Goal: Task Accomplishment & Management: Manage account settings

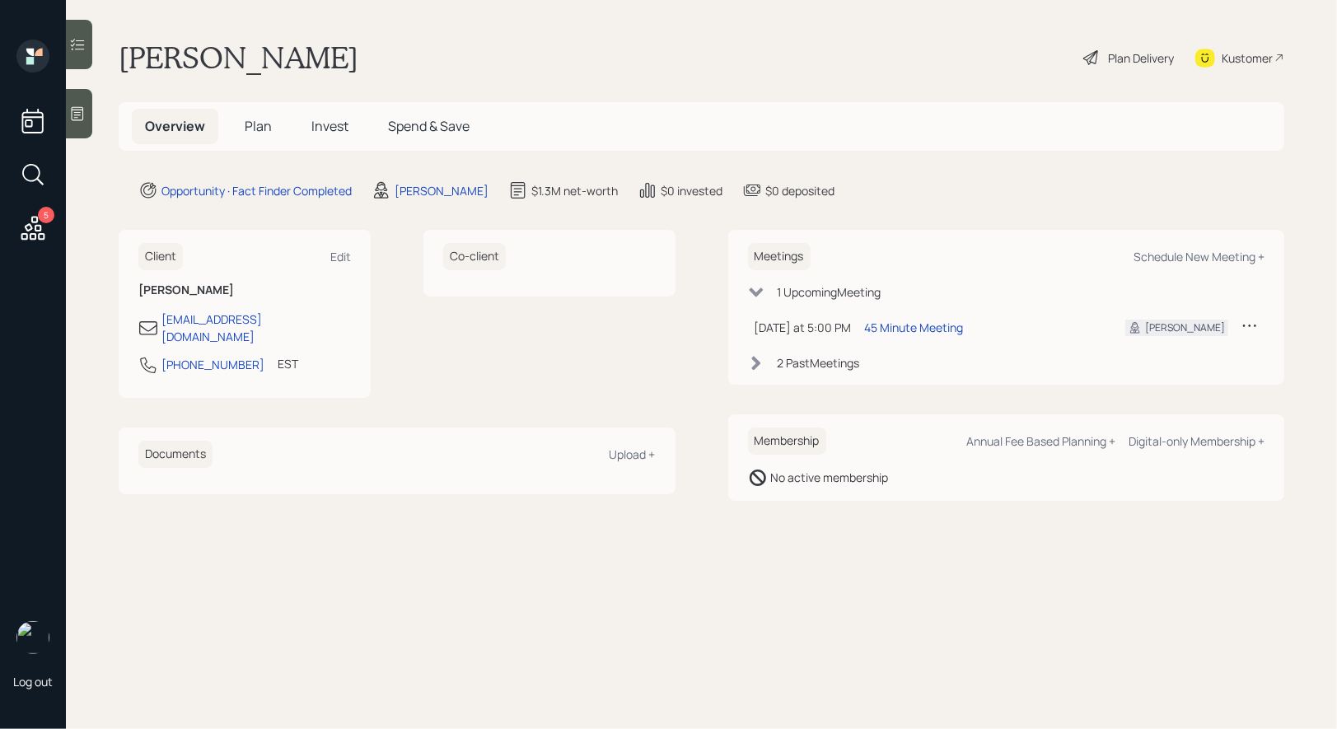
click at [331, 128] on span "Invest" at bounding box center [329, 126] width 37 height 18
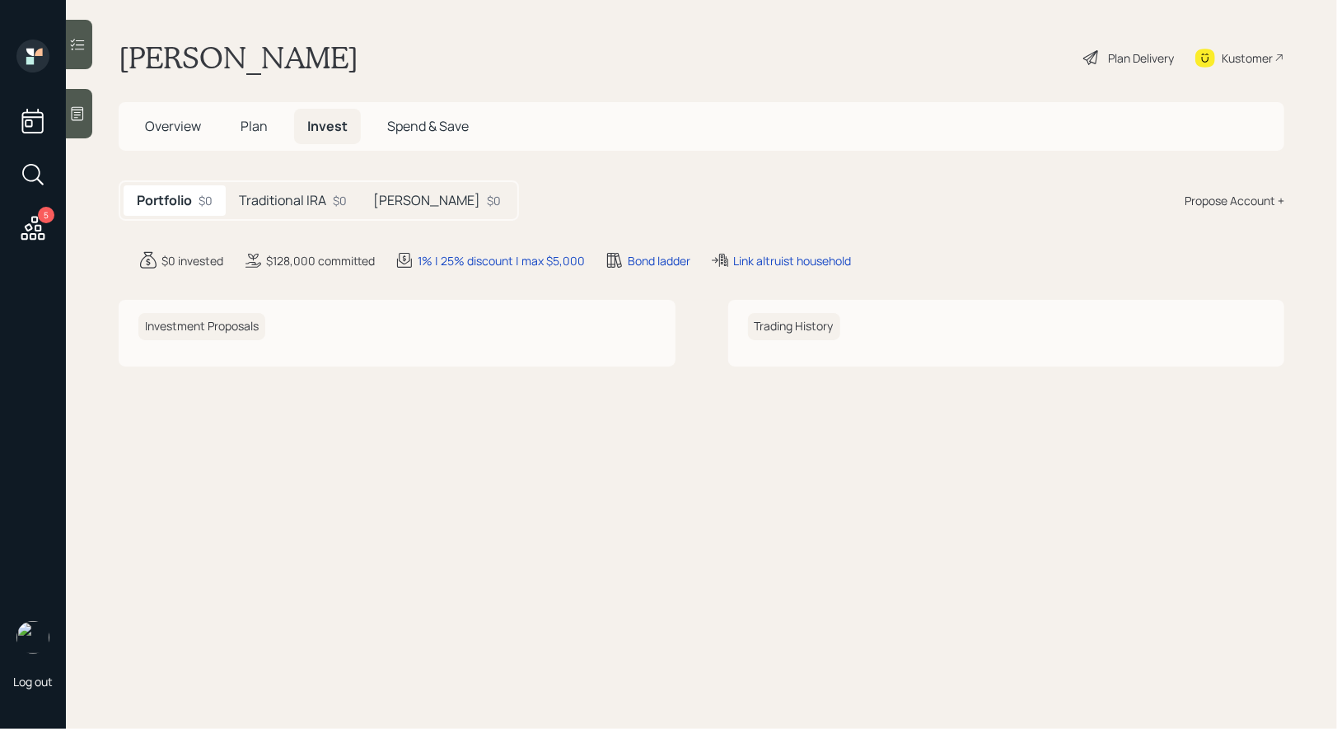
click at [279, 195] on h5 "Traditional IRA" at bounding box center [282, 201] width 87 height 16
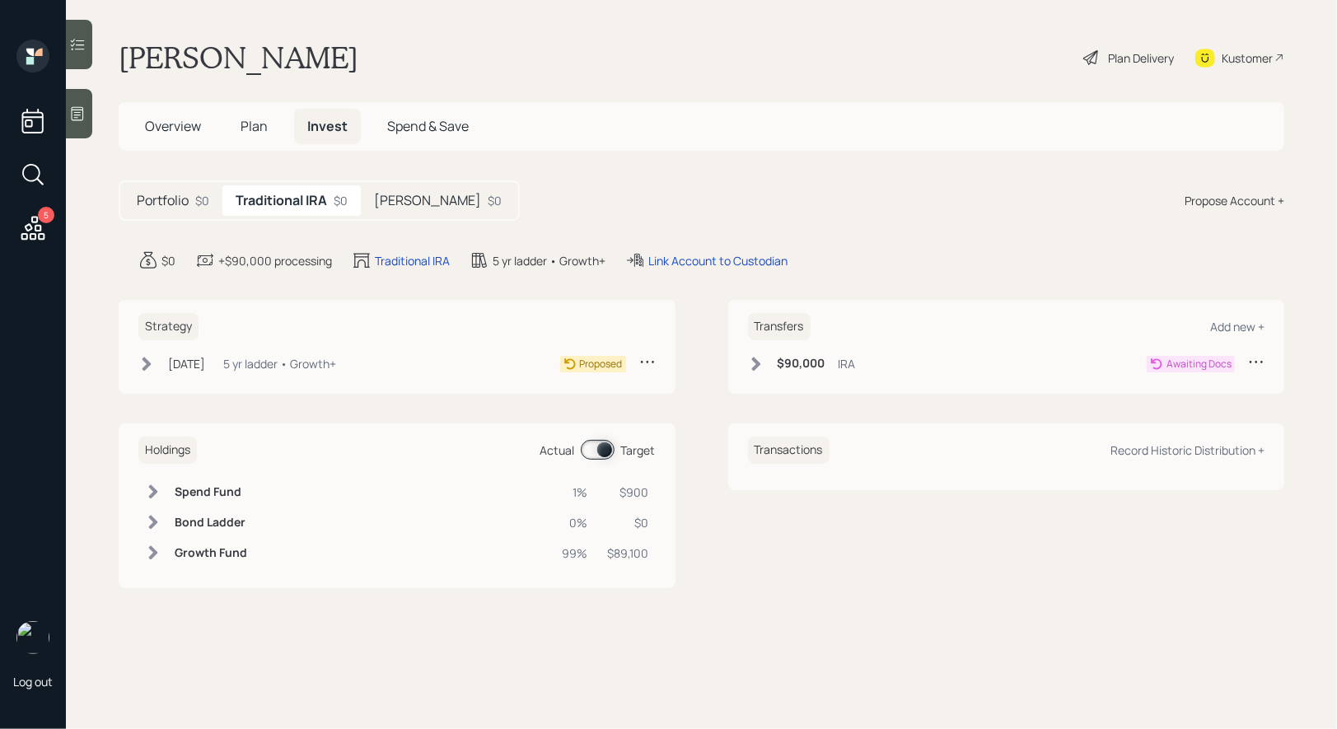
click at [421, 203] on h5 "[PERSON_NAME]" at bounding box center [427, 201] width 107 height 16
click at [260, 119] on span "Plan" at bounding box center [253, 126] width 27 height 18
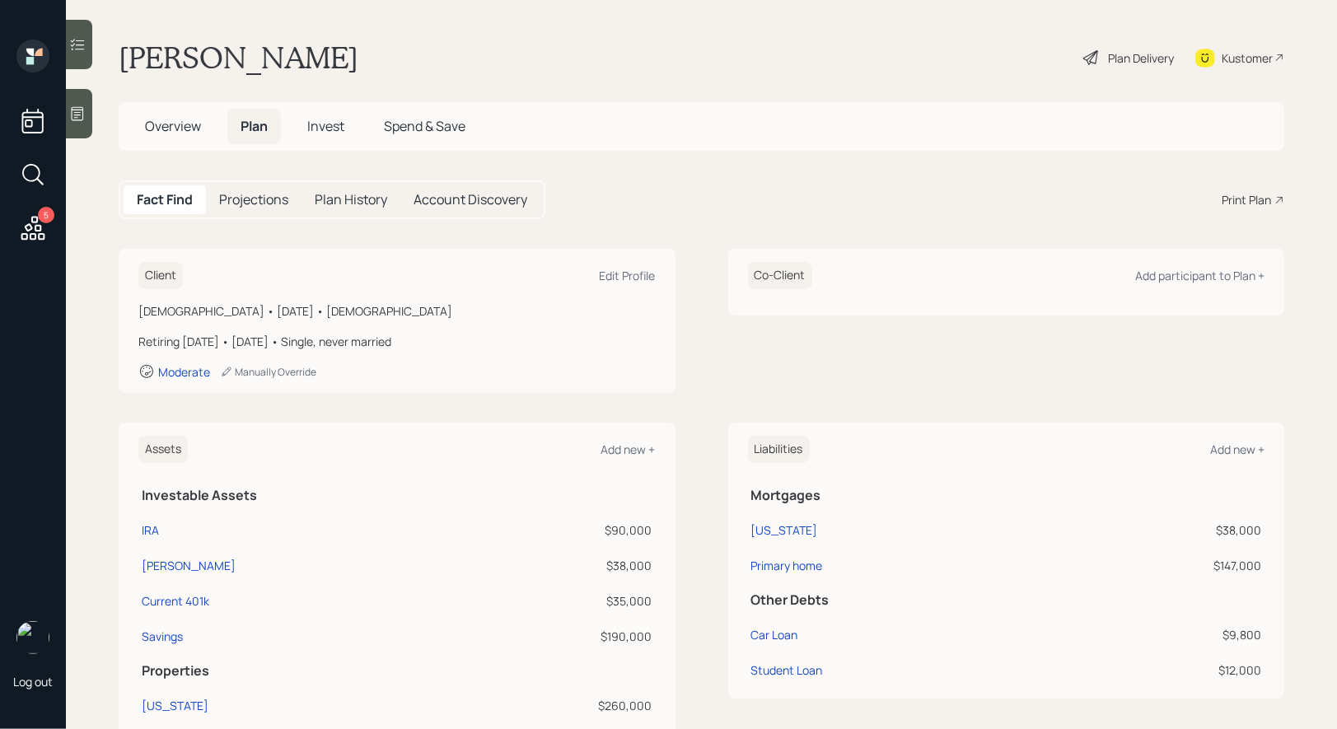
click at [1138, 54] on div "Plan Delivery" at bounding box center [1141, 57] width 66 height 17
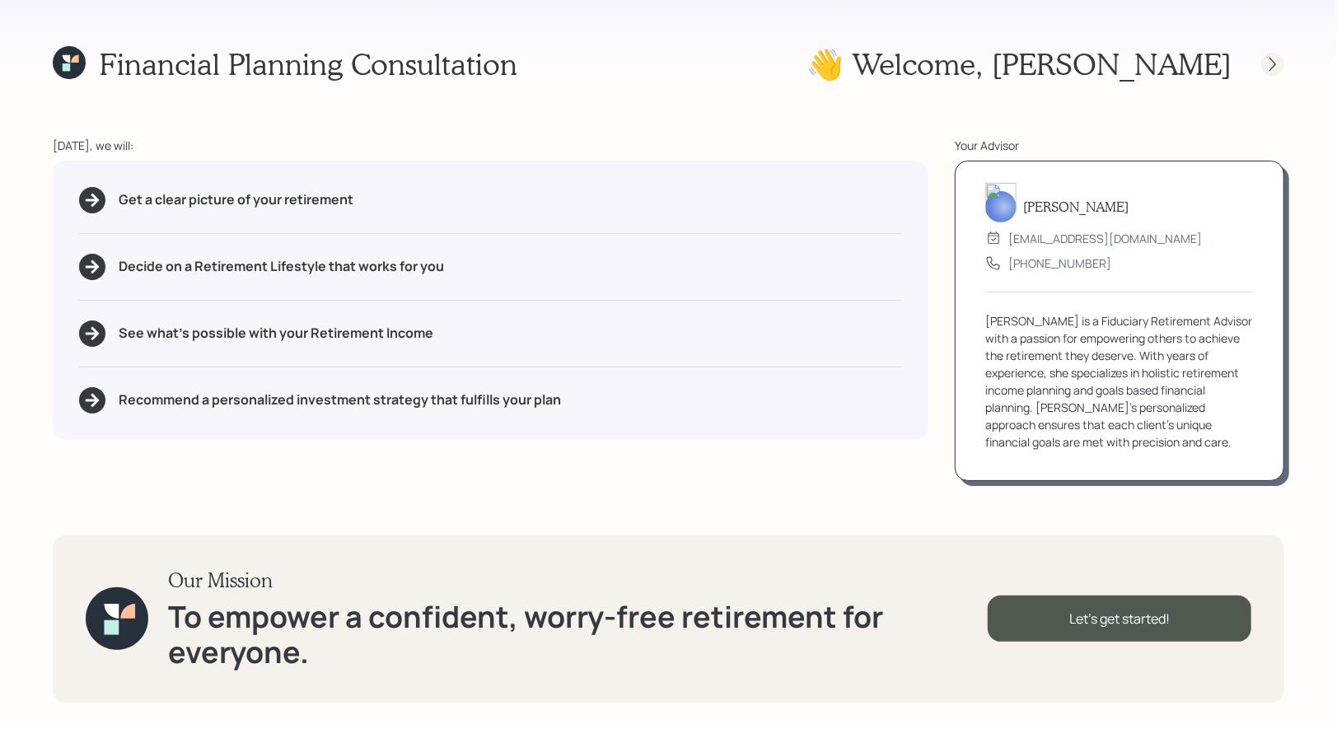
click at [1276, 62] on icon at bounding box center [1272, 64] width 16 height 16
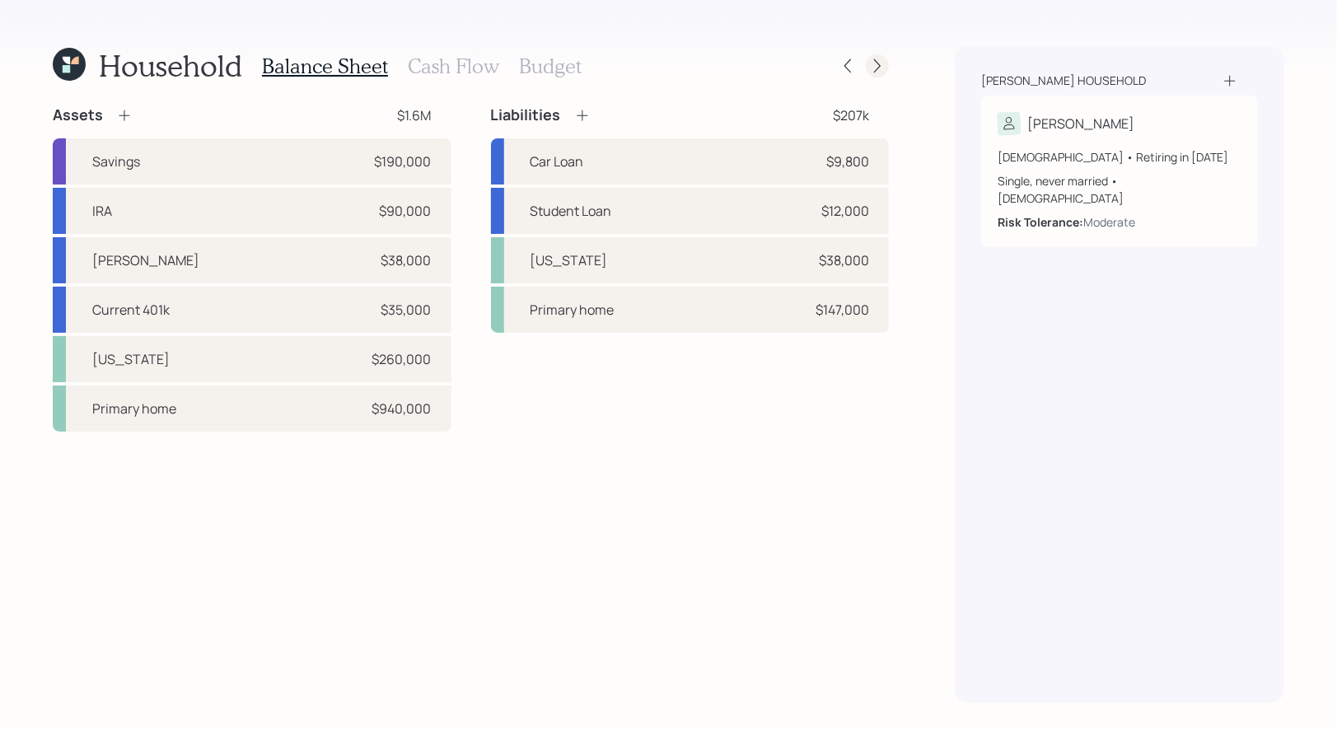
click at [883, 64] on icon at bounding box center [877, 66] width 16 height 16
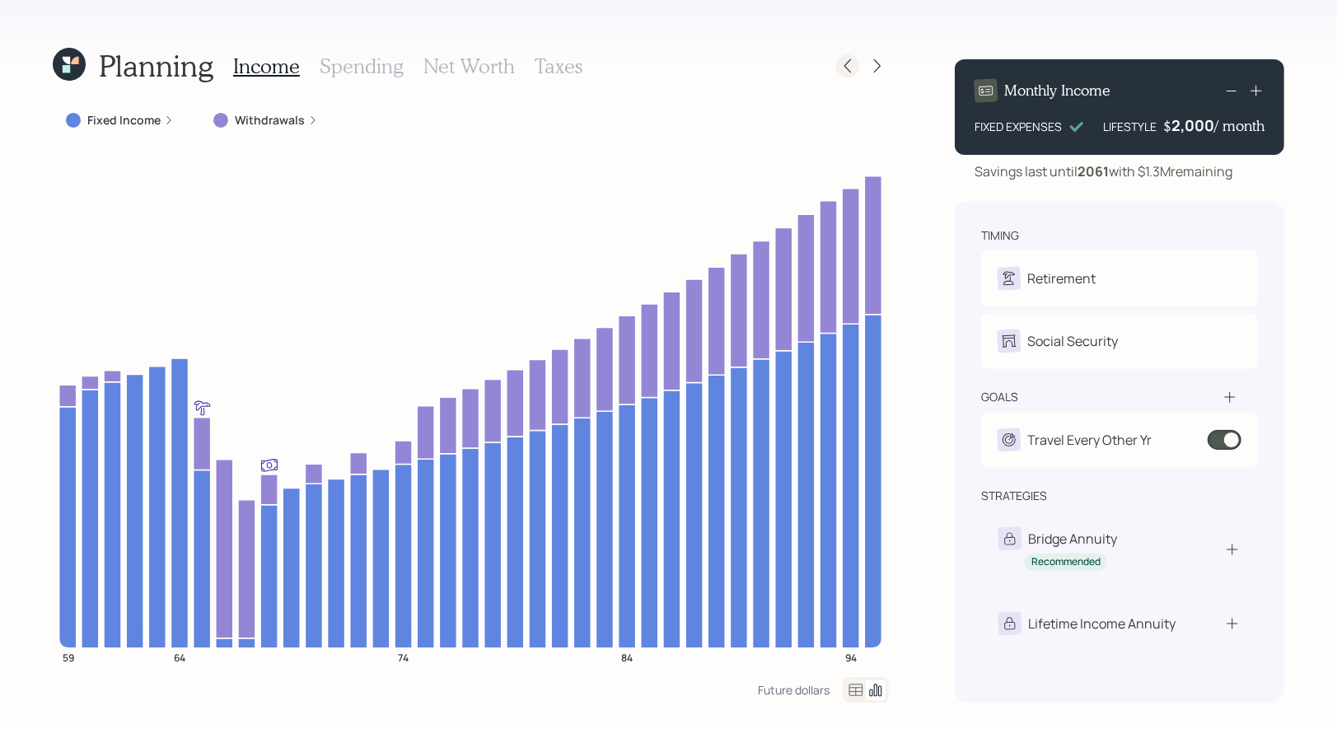
click at [849, 68] on icon at bounding box center [847, 66] width 16 height 16
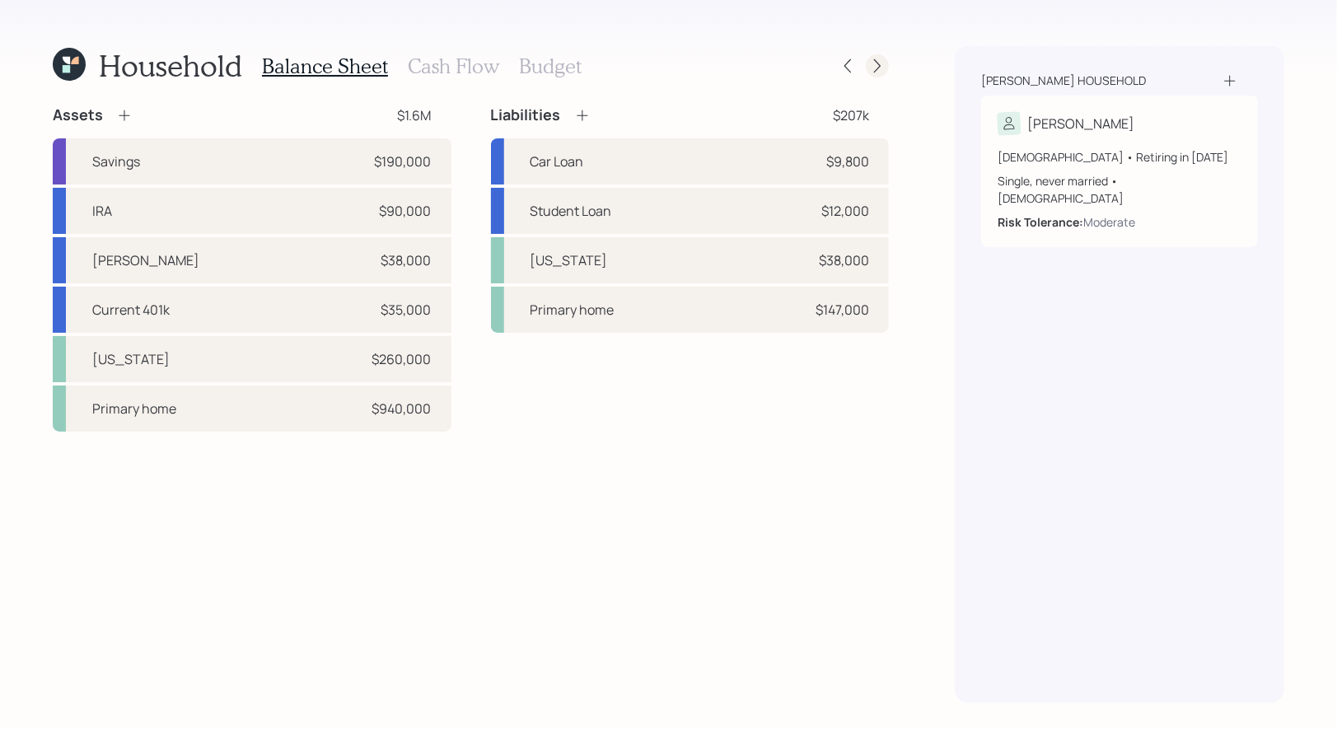
click at [876, 70] on icon at bounding box center [877, 66] width 16 height 16
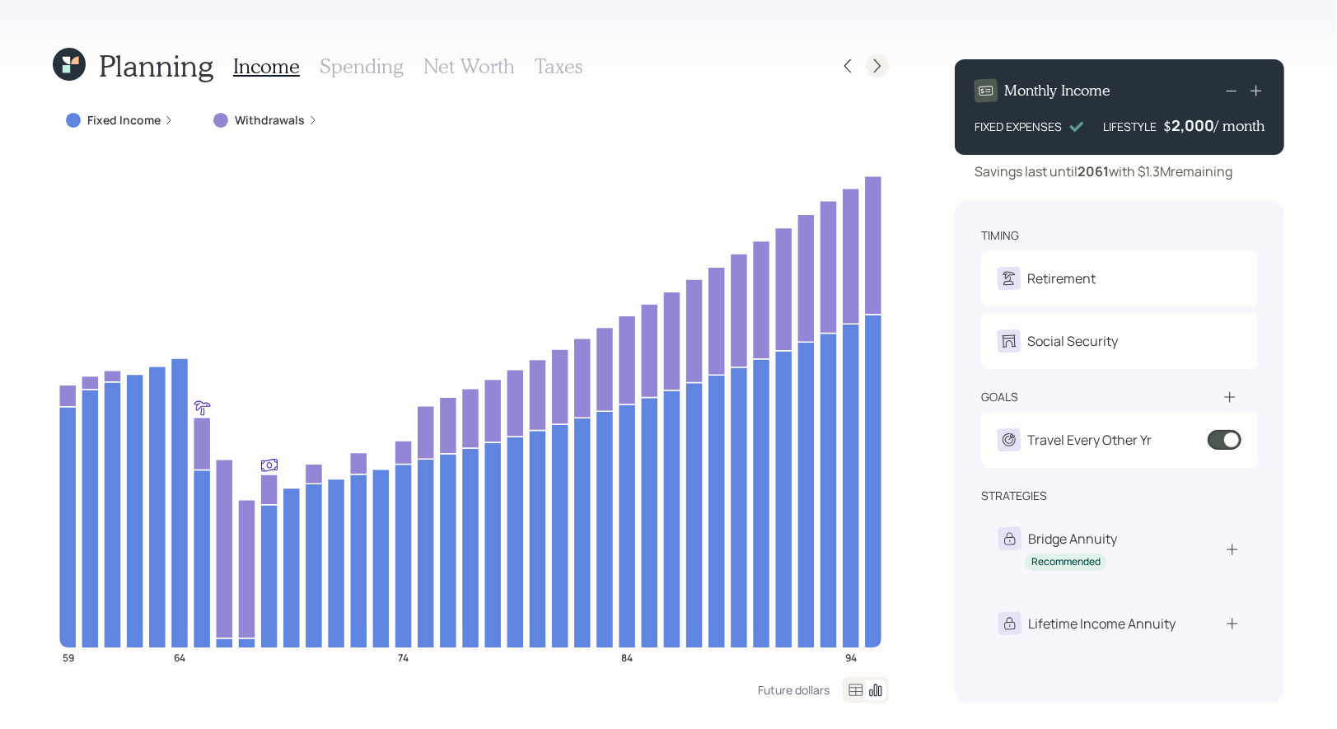
click at [875, 71] on icon at bounding box center [877, 66] width 7 height 14
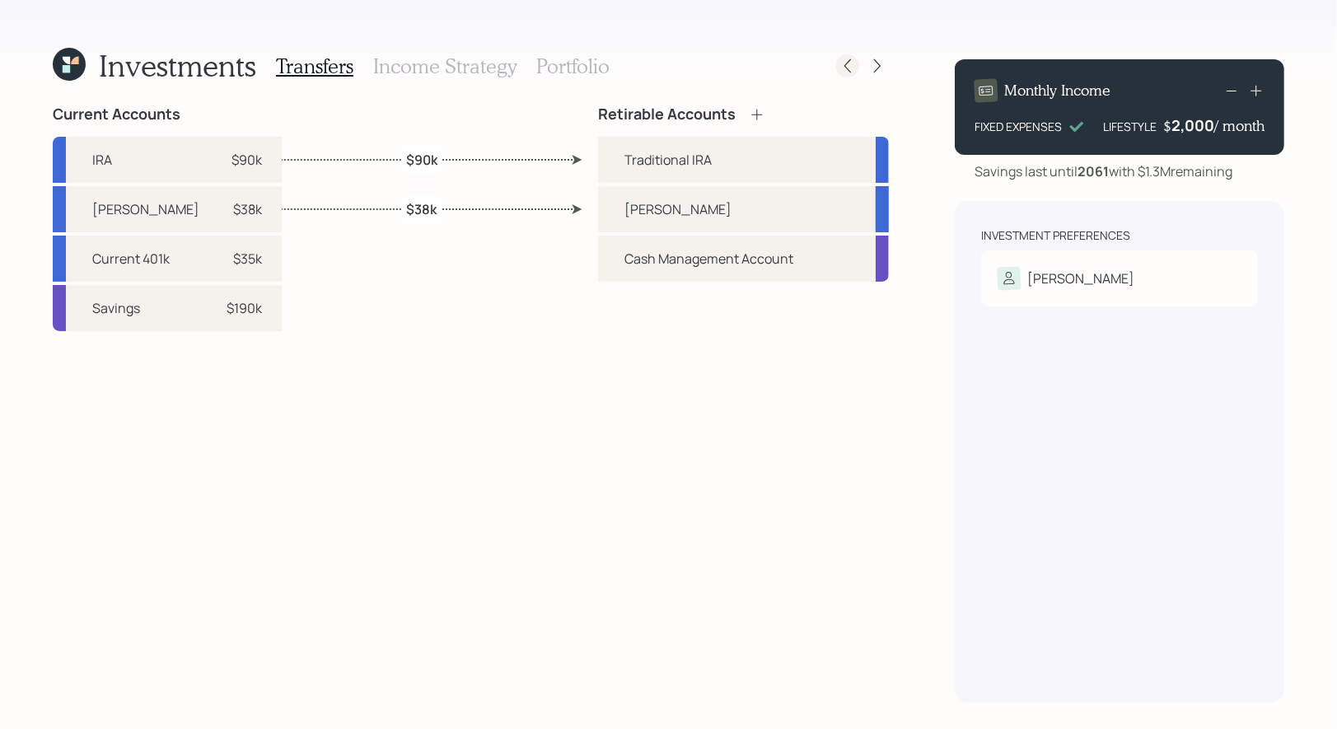
click at [849, 69] on icon at bounding box center [847, 66] width 16 height 16
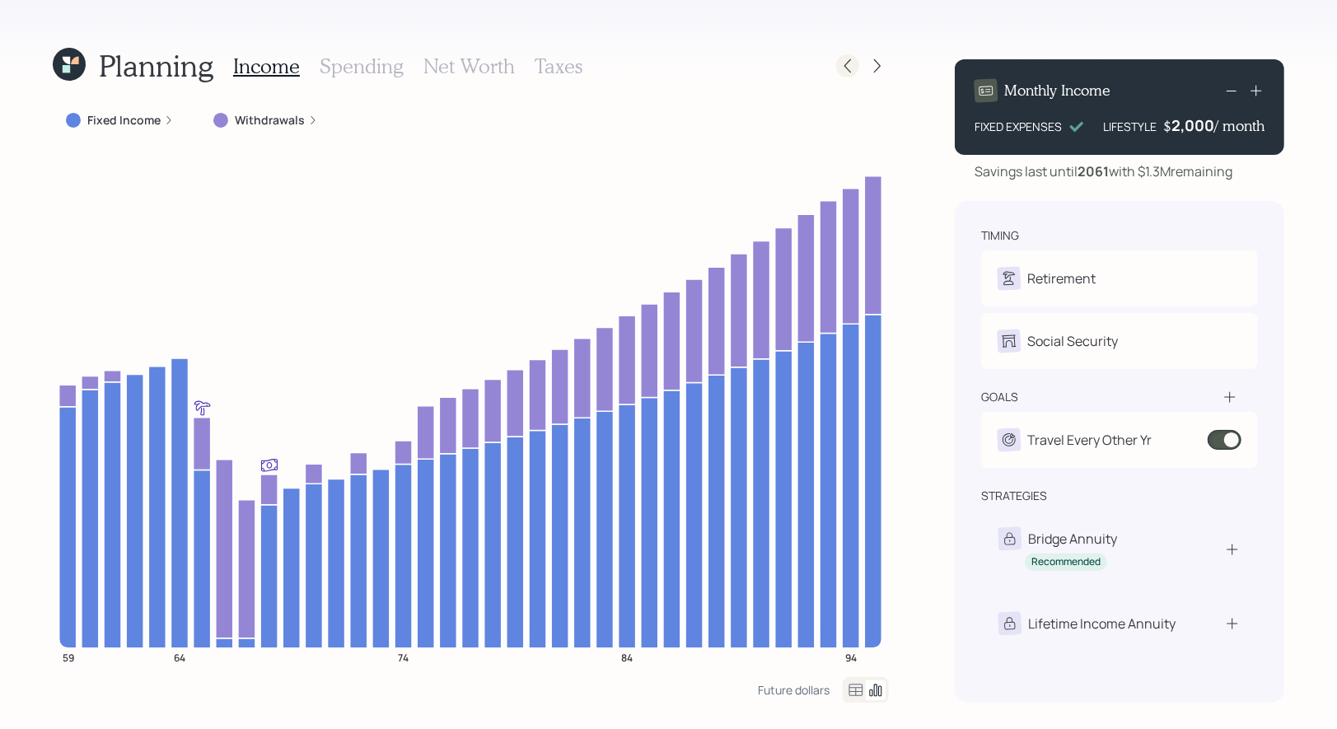
click at [848, 68] on icon at bounding box center [847, 66] width 16 height 16
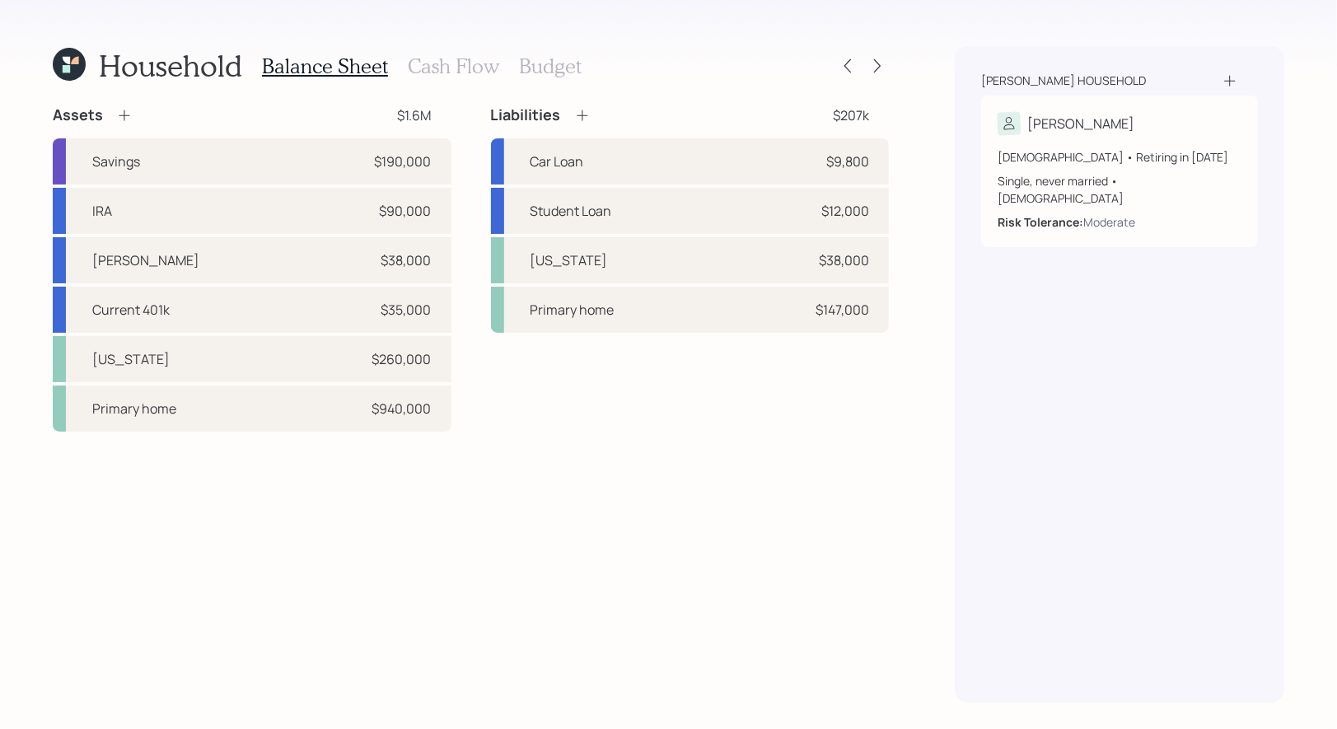
click at [559, 65] on h3 "Budget" at bounding box center [550, 66] width 63 height 24
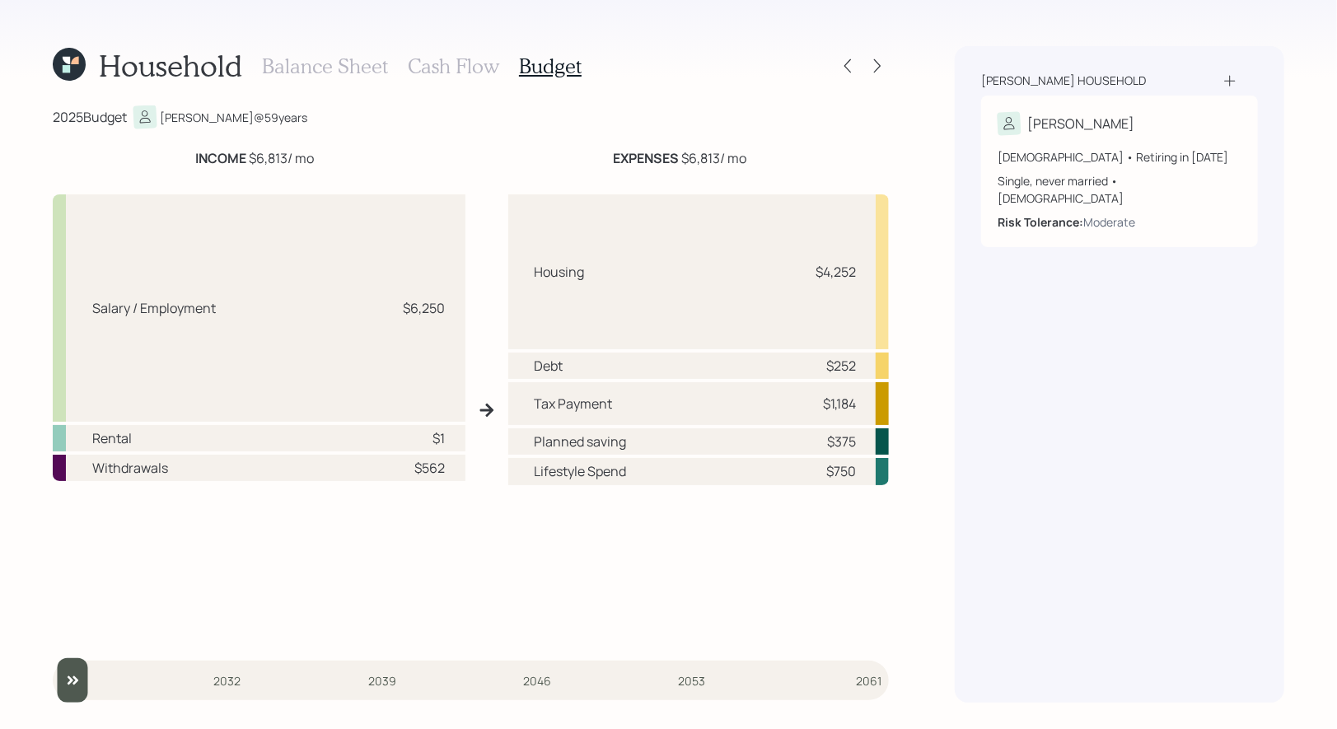
click at [300, 66] on h3 "Balance Sheet" at bounding box center [325, 66] width 126 height 24
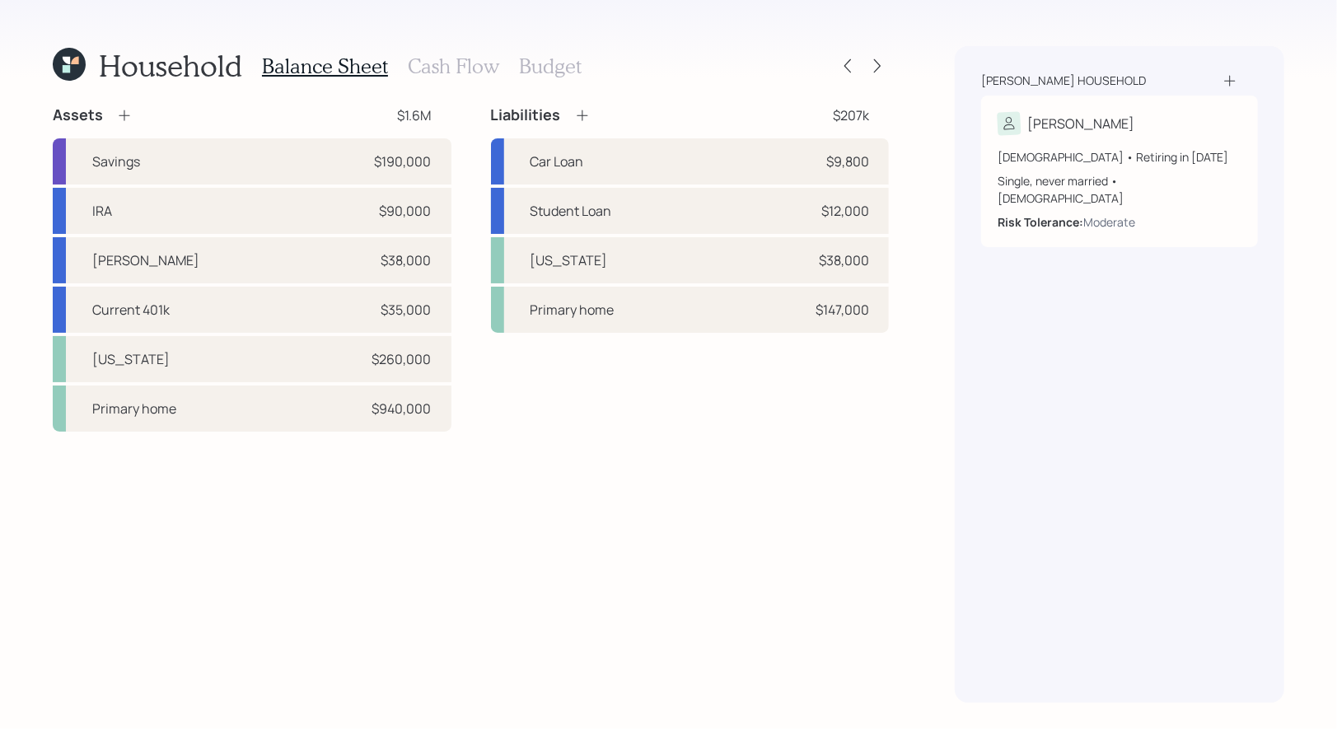
click at [458, 72] on h3 "Cash Flow" at bounding box center [453, 66] width 91 height 24
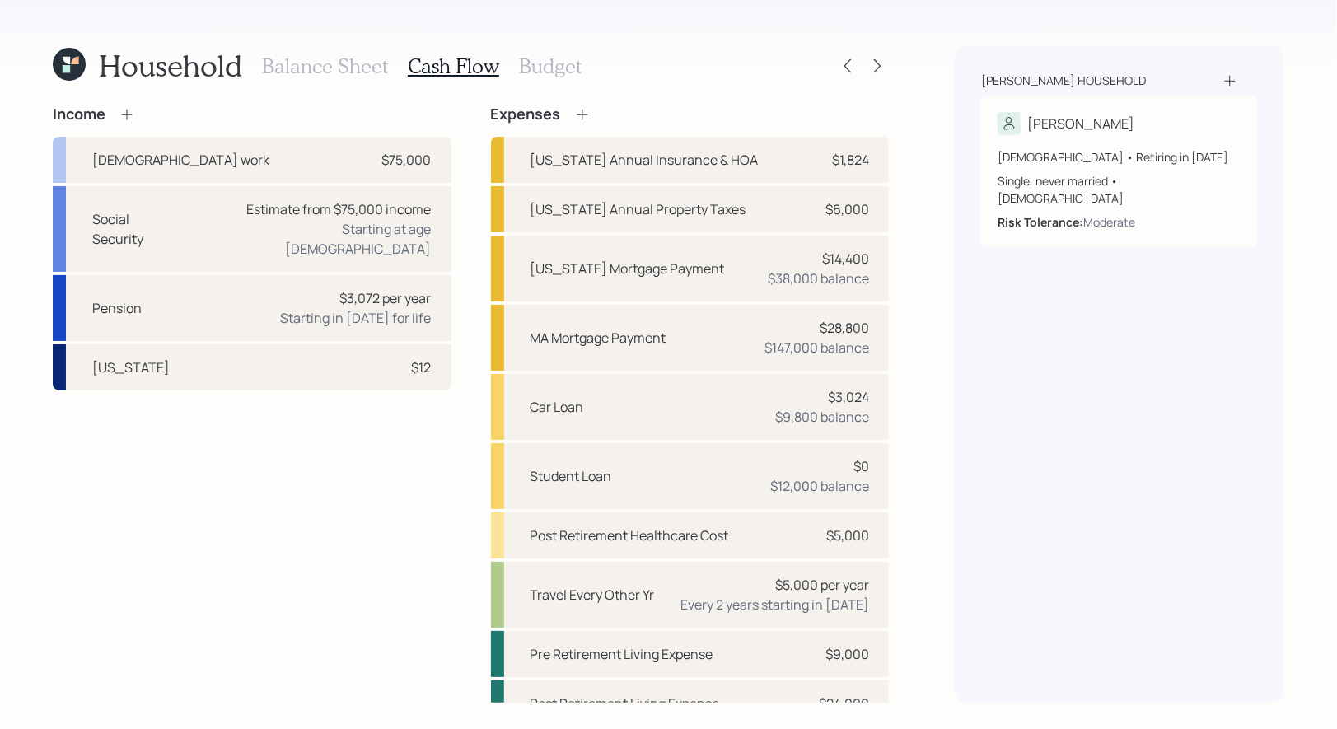
click at [284, 69] on h3 "Balance Sheet" at bounding box center [325, 66] width 126 height 24
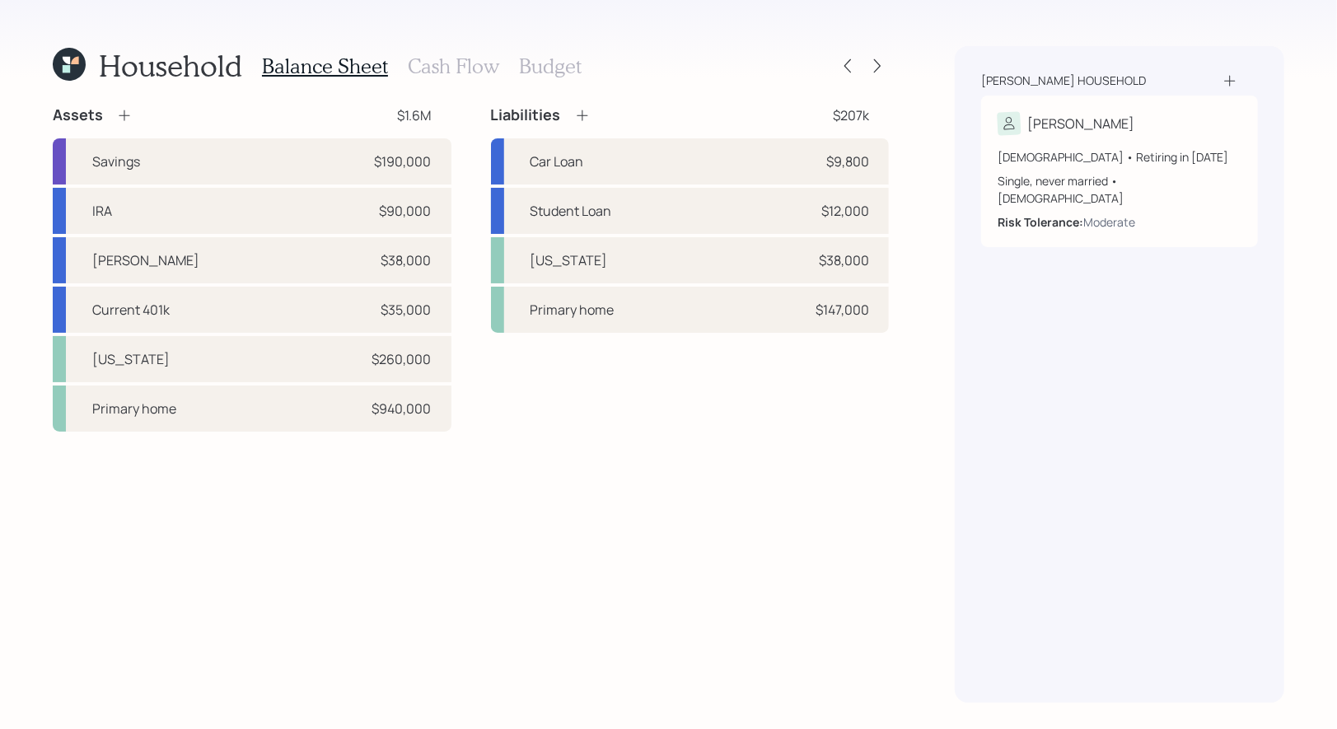
click at [120, 110] on icon at bounding box center [124, 115] width 16 height 16
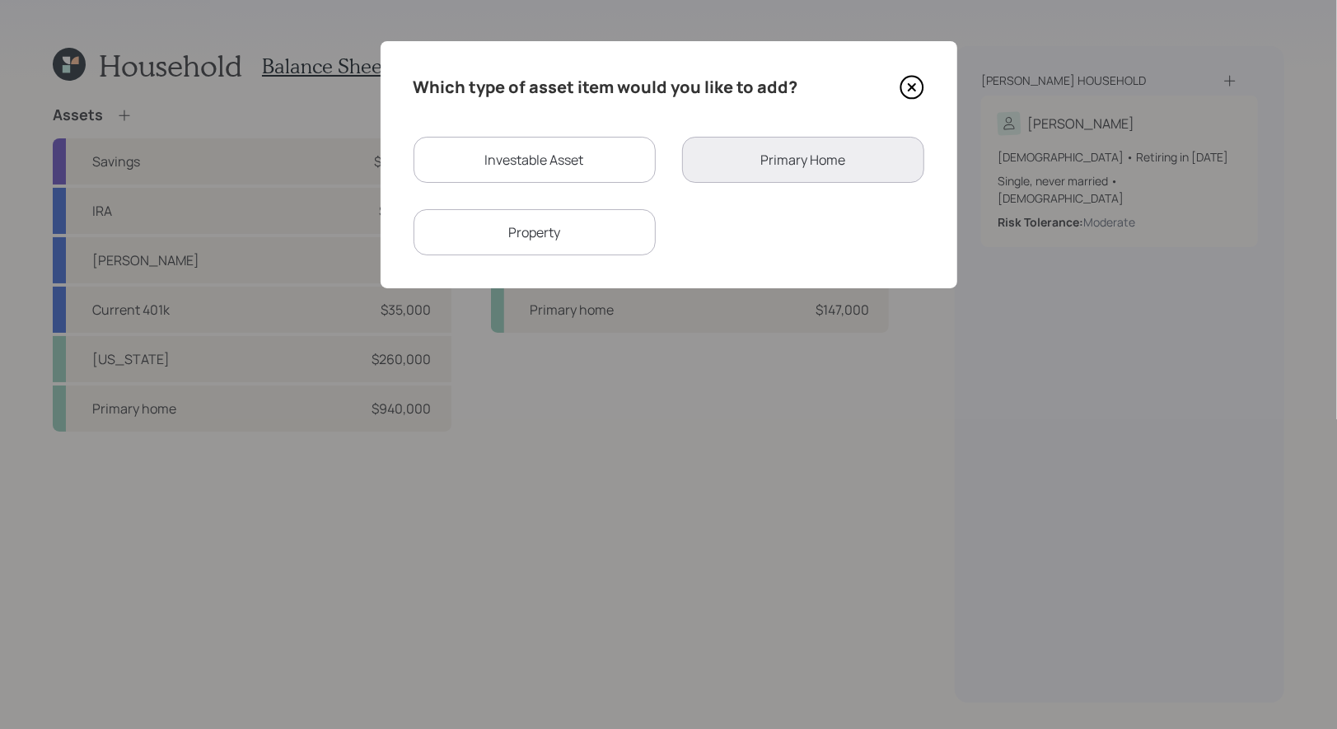
click at [527, 160] on div "Investable Asset" at bounding box center [534, 160] width 242 height 46
select select "taxable"
select select "balanced"
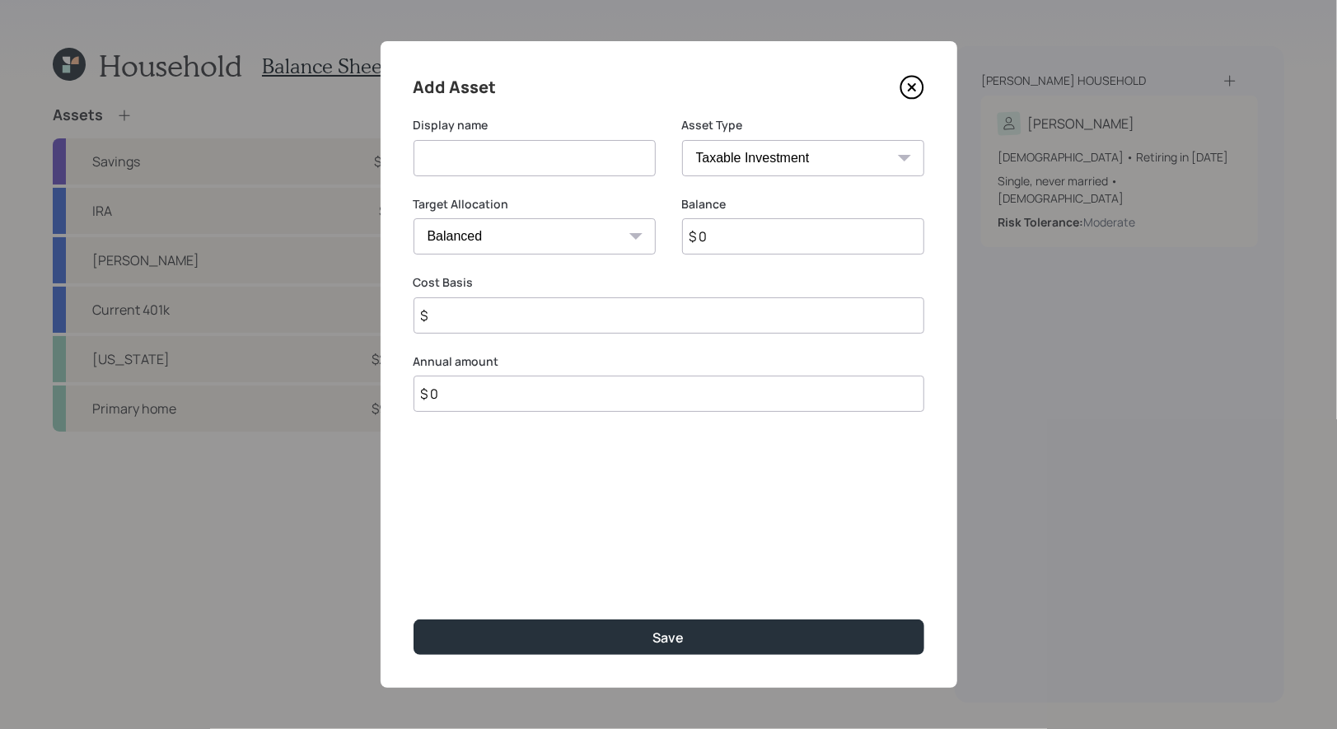
click at [527, 160] on input at bounding box center [534, 158] width 242 height 36
type input "Inherited IRA"
click at [804, 160] on select "SEP IRA IRA Roth IRA 401(k) Roth 401(k) 403(b) Roth 403(b) 457(b) Roth 457(b) H…" at bounding box center [803, 158] width 242 height 36
select select "ira"
click at [682, 140] on select "SEP IRA IRA Roth IRA 401(k) Roth 401(k) 403(b) Roth 403(b) 457(b) Roth 457(b) H…" at bounding box center [803, 158] width 242 height 36
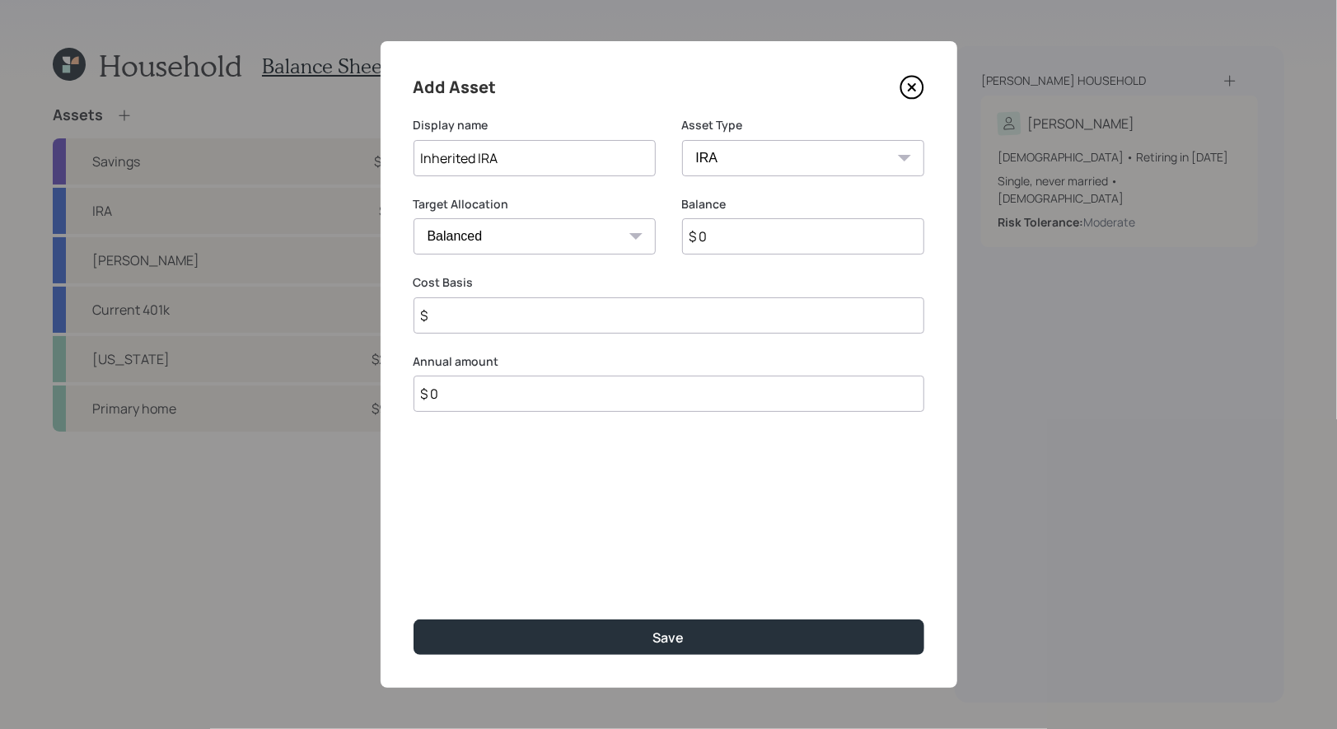
type input "$"
click at [768, 240] on input "$ 0" at bounding box center [803, 236] width 242 height 36
type input "$ 200,000"
click at [579, 316] on input "$" at bounding box center [668, 315] width 511 height 36
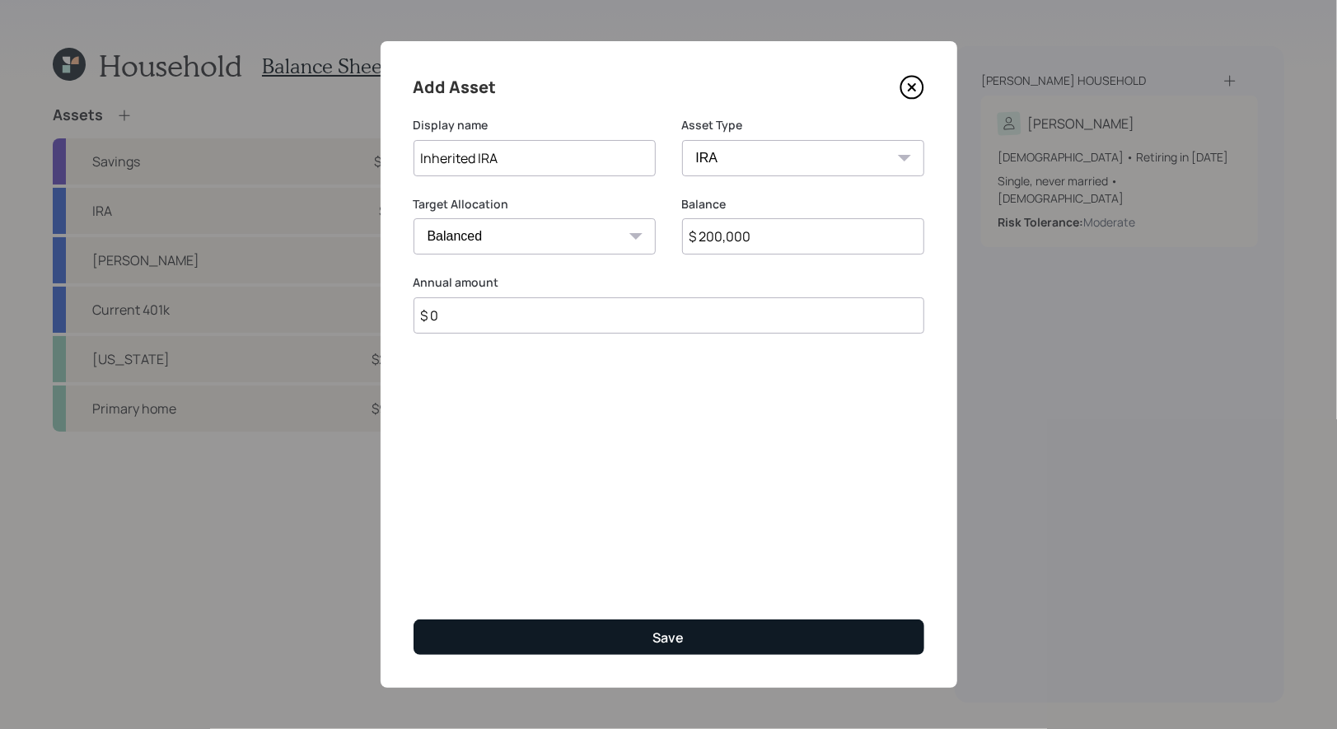
type input "$ 0"
click at [662, 631] on div "Save" at bounding box center [668, 637] width 31 height 18
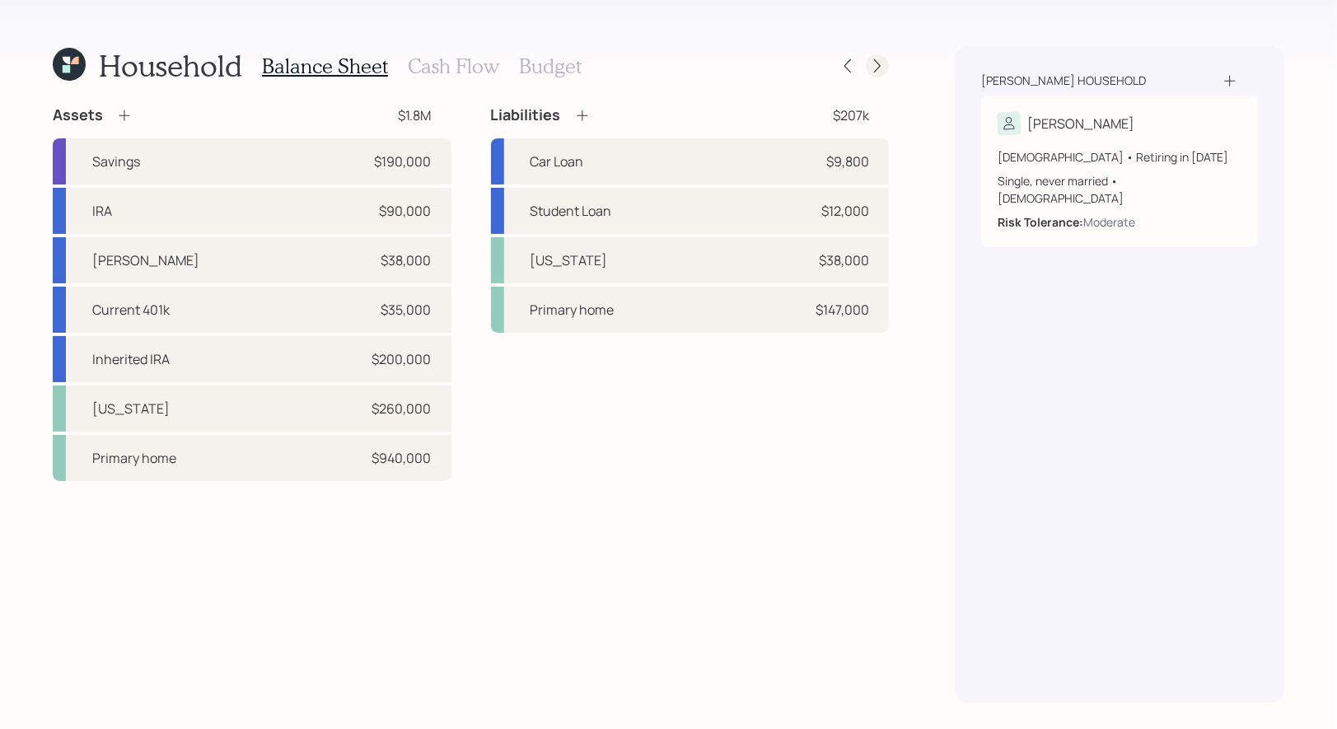
click at [880, 64] on icon at bounding box center [877, 66] width 16 height 16
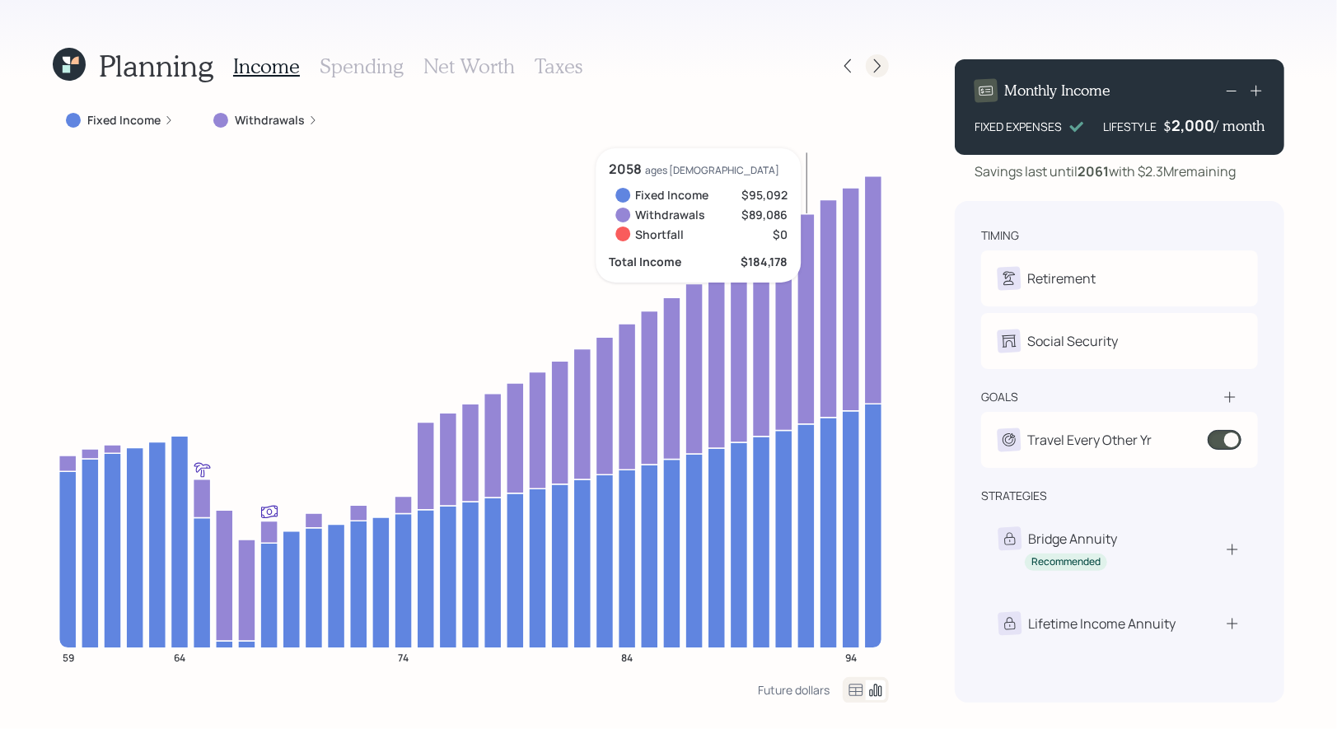
click at [877, 64] on icon at bounding box center [877, 66] width 16 height 16
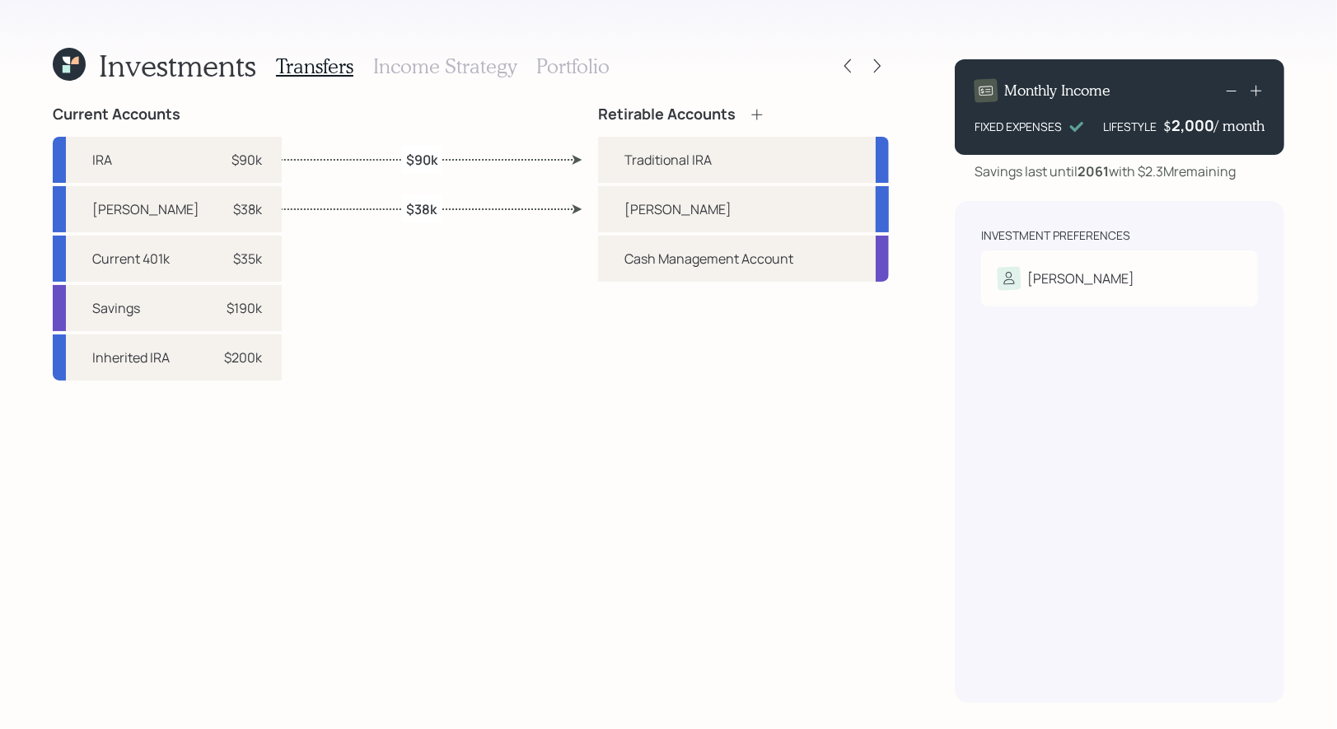
click at [567, 68] on h3 "Portfolio" at bounding box center [572, 66] width 73 height 24
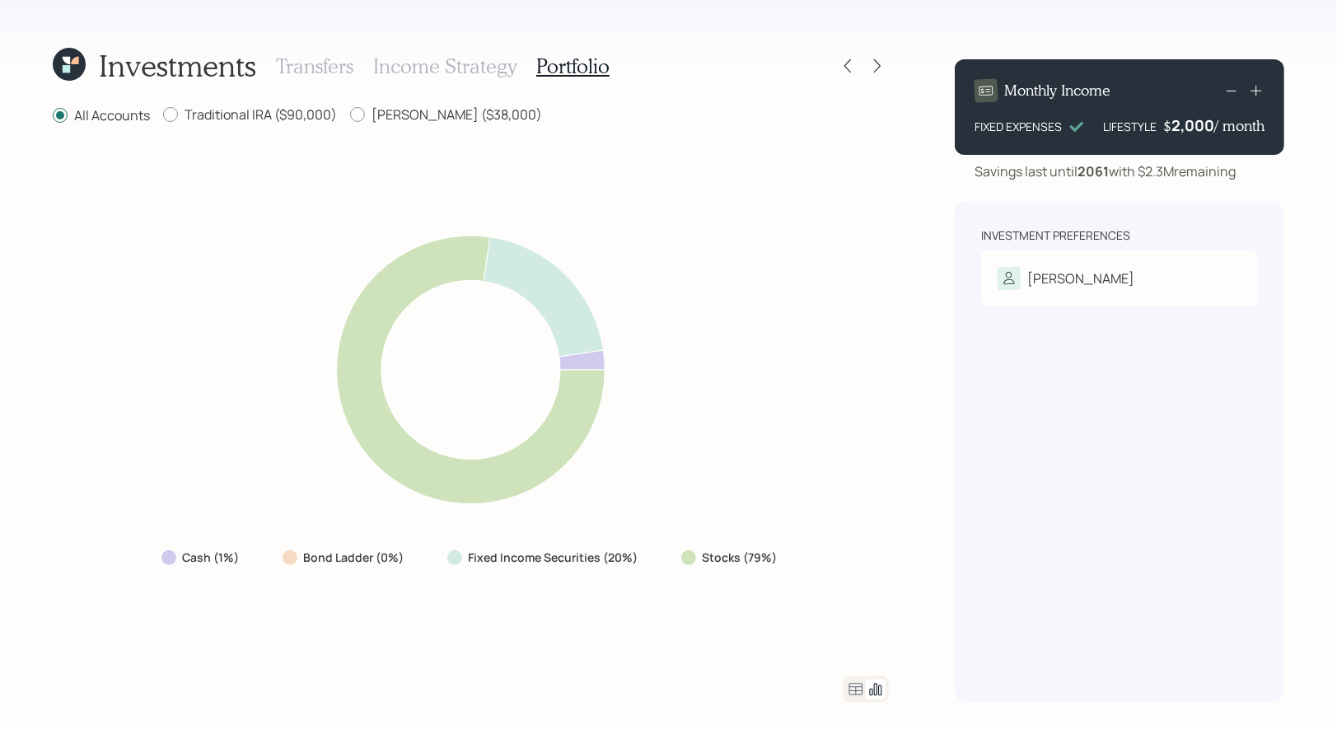
click at [854, 685] on icon at bounding box center [856, 689] width 20 height 20
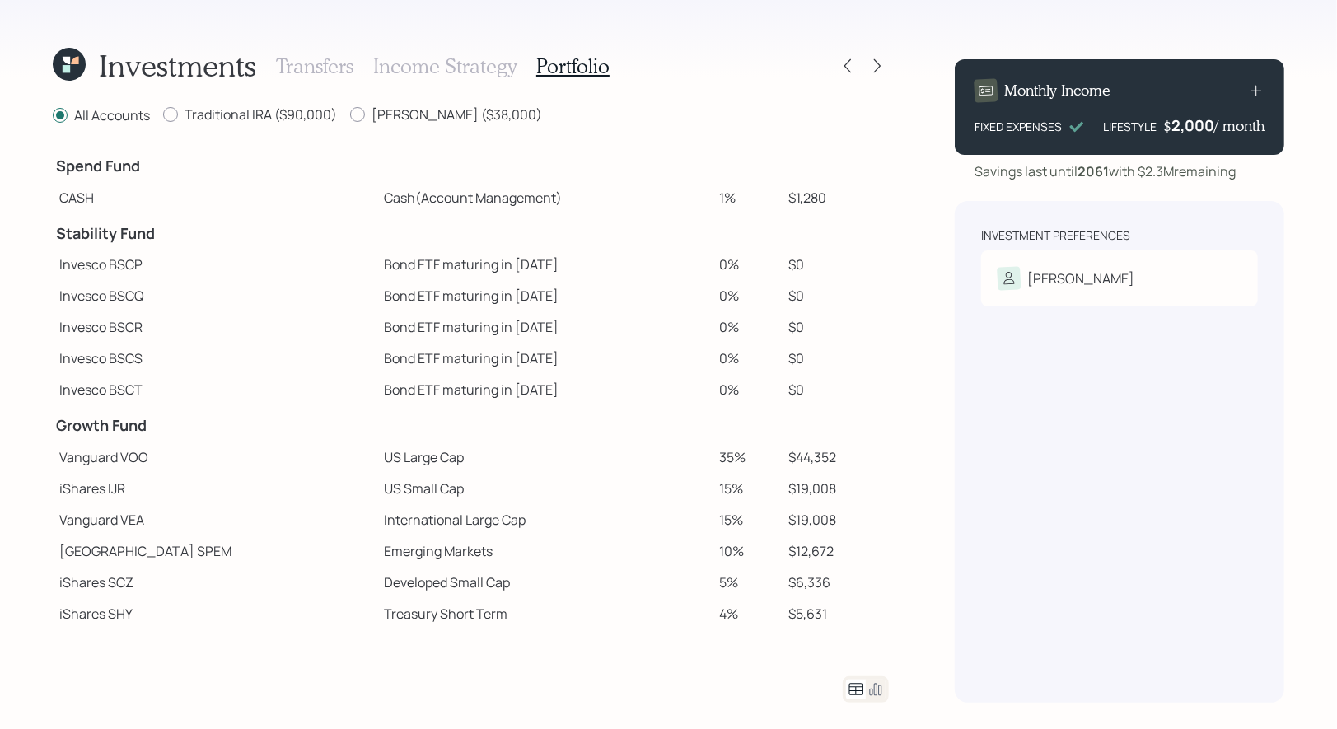
scroll to position [189, 0]
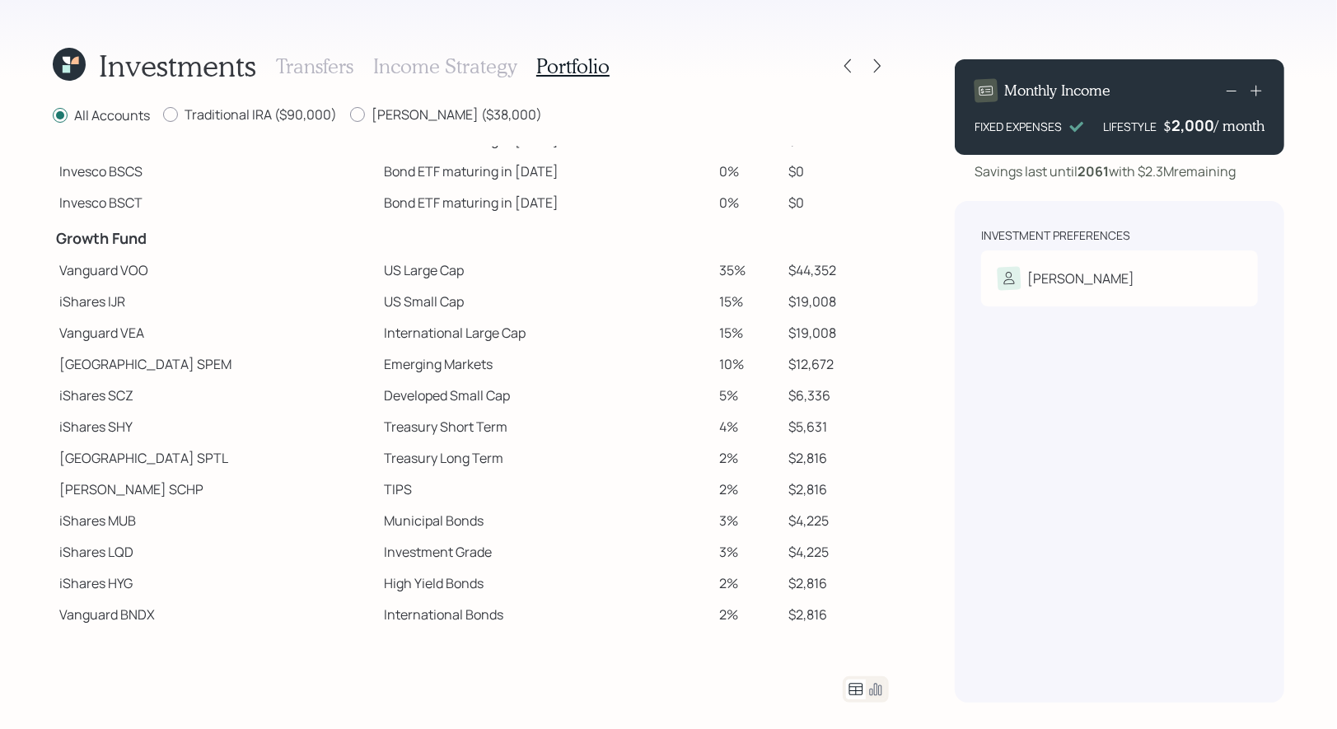
click at [155, 271] on td "Vanguard VOO" at bounding box center [215, 269] width 324 height 31
click at [437, 65] on h3 "Income Strategy" at bounding box center [444, 66] width 143 height 24
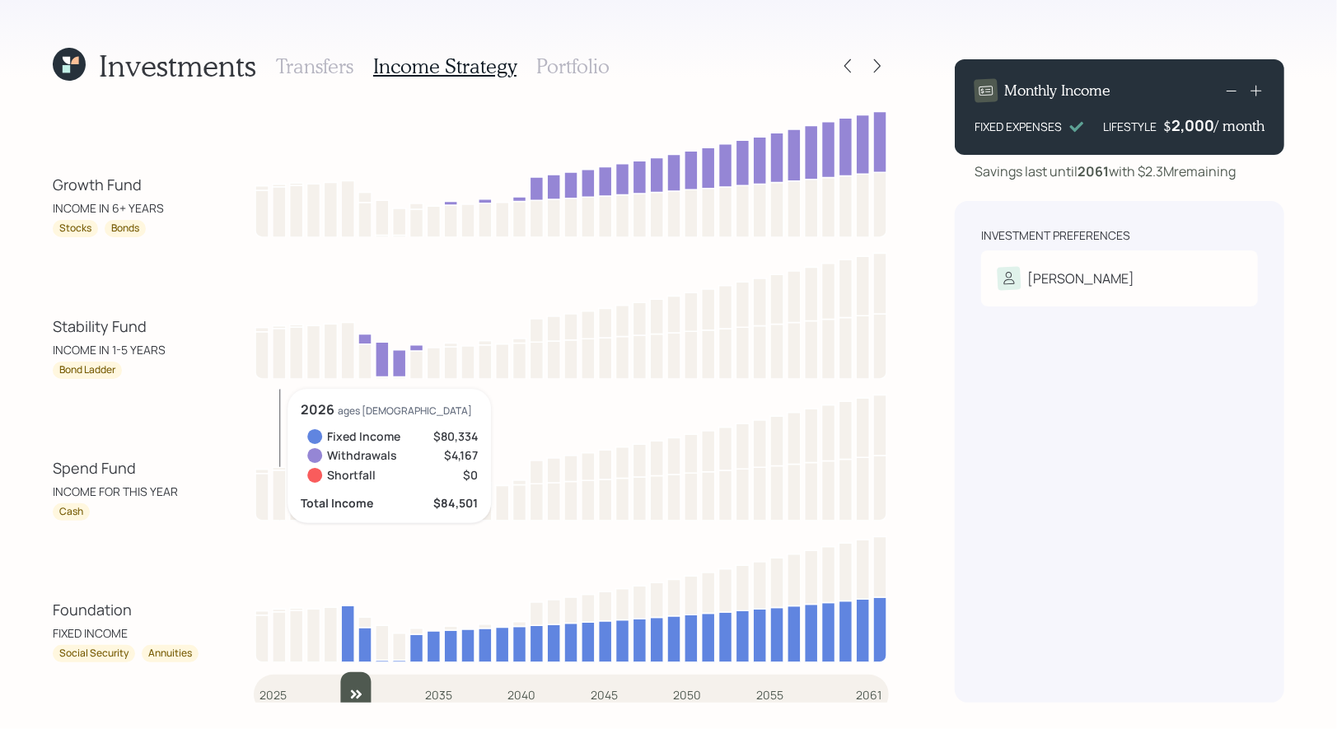
drag, startPoint x: 268, startPoint y: 693, endPoint x: 337, endPoint y: 675, distance: 70.7
type input "2029"
click at [338, 675] on input "slider" at bounding box center [571, 694] width 635 height 44
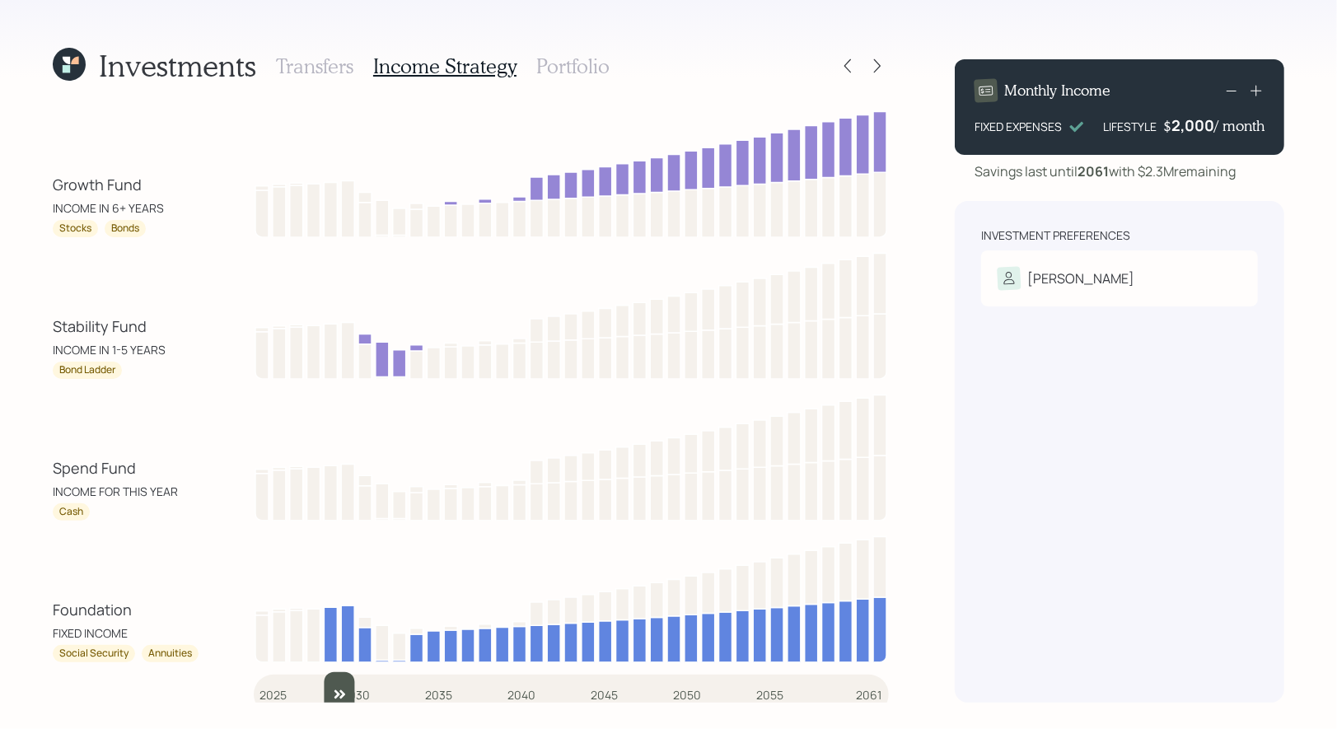
click at [558, 72] on h3 "Portfolio" at bounding box center [572, 66] width 73 height 24
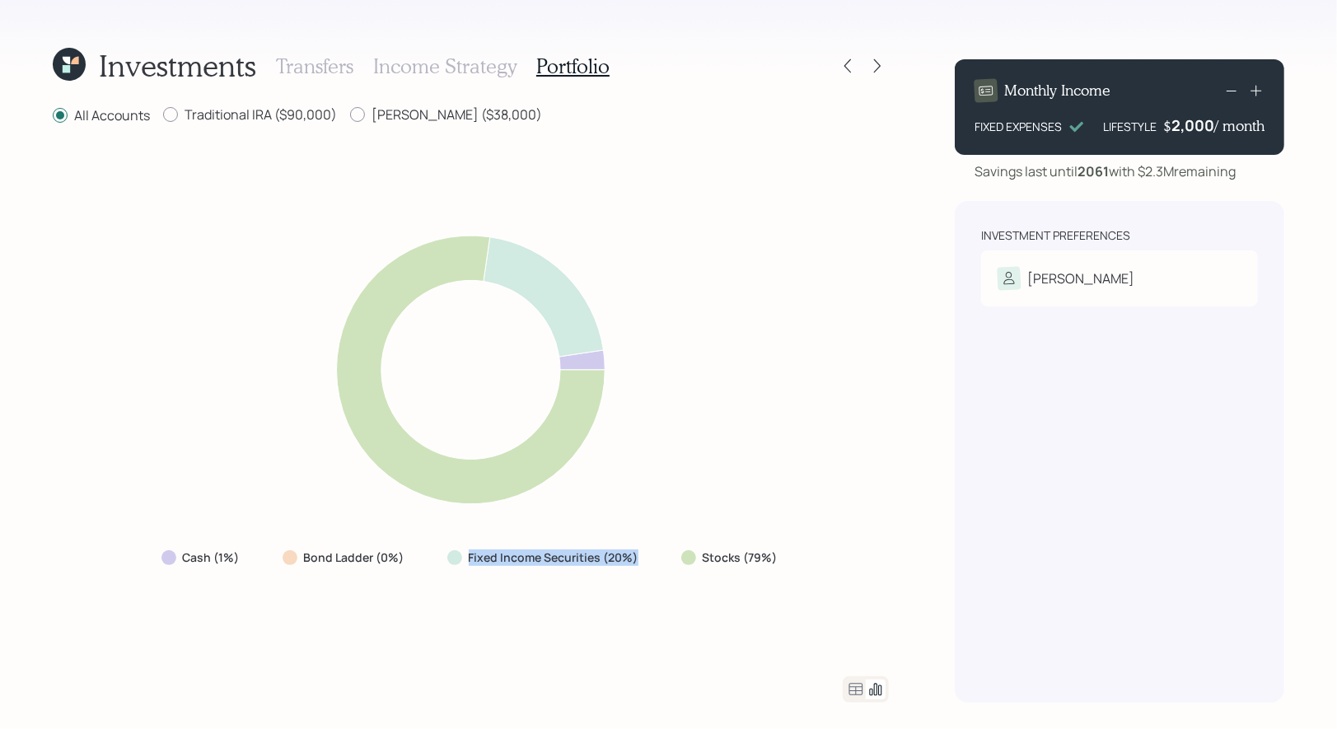
drag, startPoint x: 642, startPoint y: 565, endPoint x: 465, endPoint y: 563, distance: 177.9
click at [465, 563] on div "Fixed Income Securities (20%)" at bounding box center [544, 558] width 221 height 30
click at [875, 63] on icon at bounding box center [877, 66] width 16 height 16
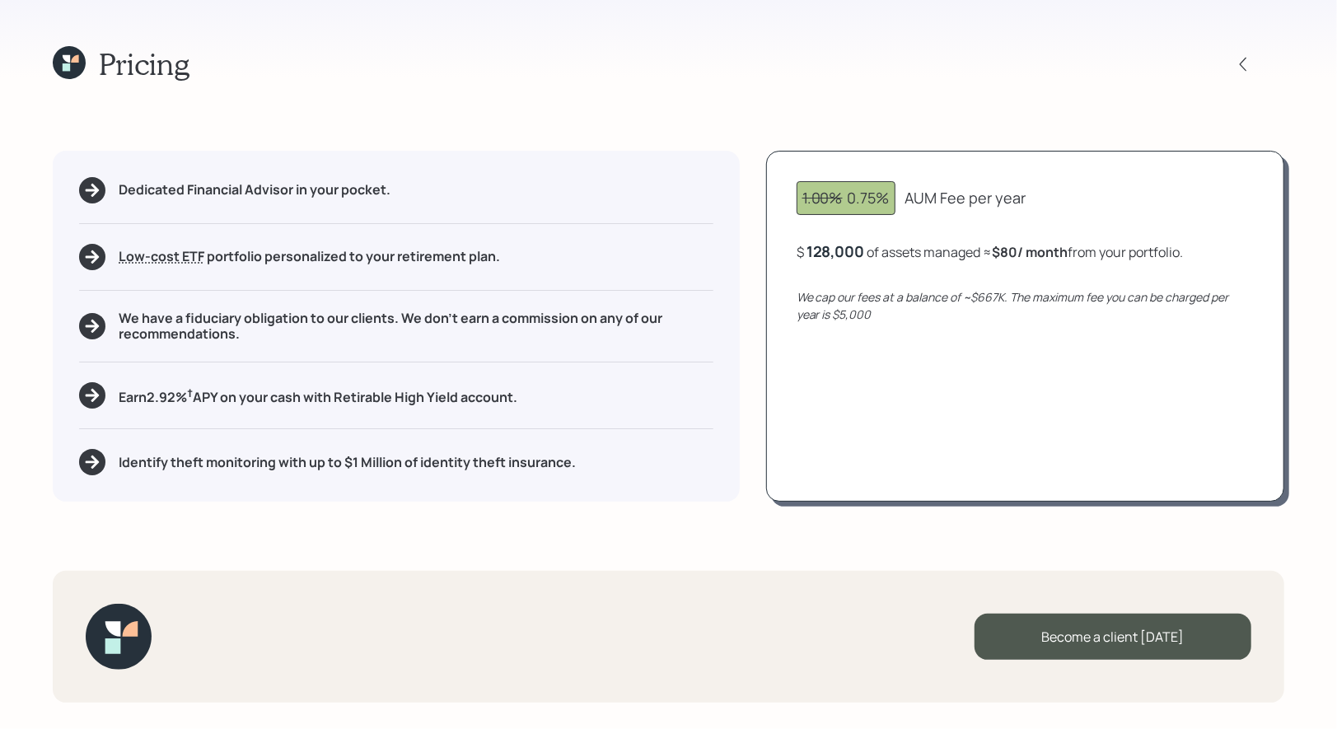
click at [914, 208] on div "AUM Fee per year" at bounding box center [965, 198] width 121 height 22
drag, startPoint x: 892, startPoint y: 200, endPoint x: 845, endPoint y: 200, distance: 46.9
click at [845, 200] on div "1.00% 0.75%" at bounding box center [845, 198] width 99 height 34
click at [157, 399] on h5 "Earn 2.92 % † APY on your cash with Retirable High Yield account." at bounding box center [318, 395] width 399 height 21
drag, startPoint x: 220, startPoint y: 397, endPoint x: 145, endPoint y: 397, distance: 74.9
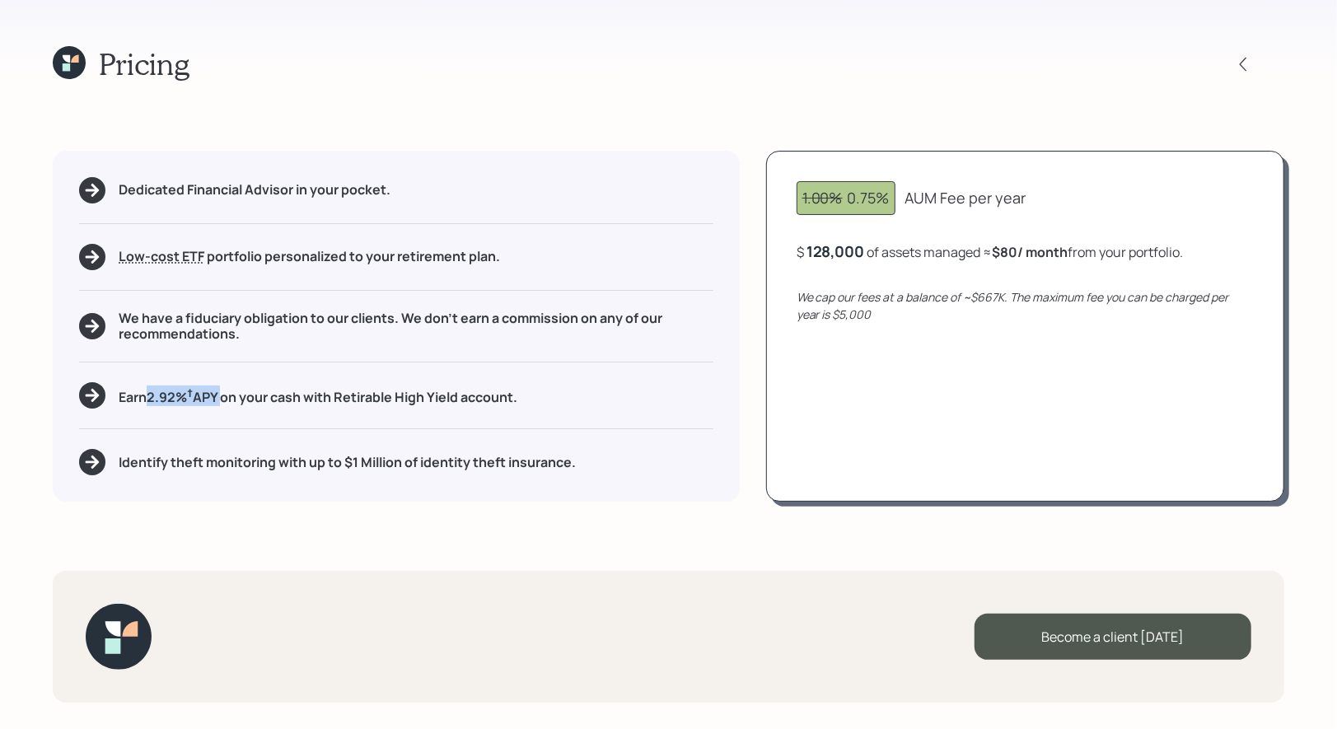
click at [145, 397] on h5 "Earn 2.92 % † APY on your cash with Retirable High Yield account." at bounding box center [318, 395] width 399 height 21
click at [234, 418] on div "Dedicated Financial Advisor in your pocket. Low-cost ETF Retirable uses diversi…" at bounding box center [396, 326] width 687 height 351
drag, startPoint x: 526, startPoint y: 406, endPoint x: 137, endPoint y: 404, distance: 389.6
click at [137, 404] on div "Earn 2.92 % † APY on your cash with Retirable High Yield account." at bounding box center [396, 395] width 634 height 26
click at [886, 212] on div "1.00% 0.75%" at bounding box center [845, 198] width 99 height 34
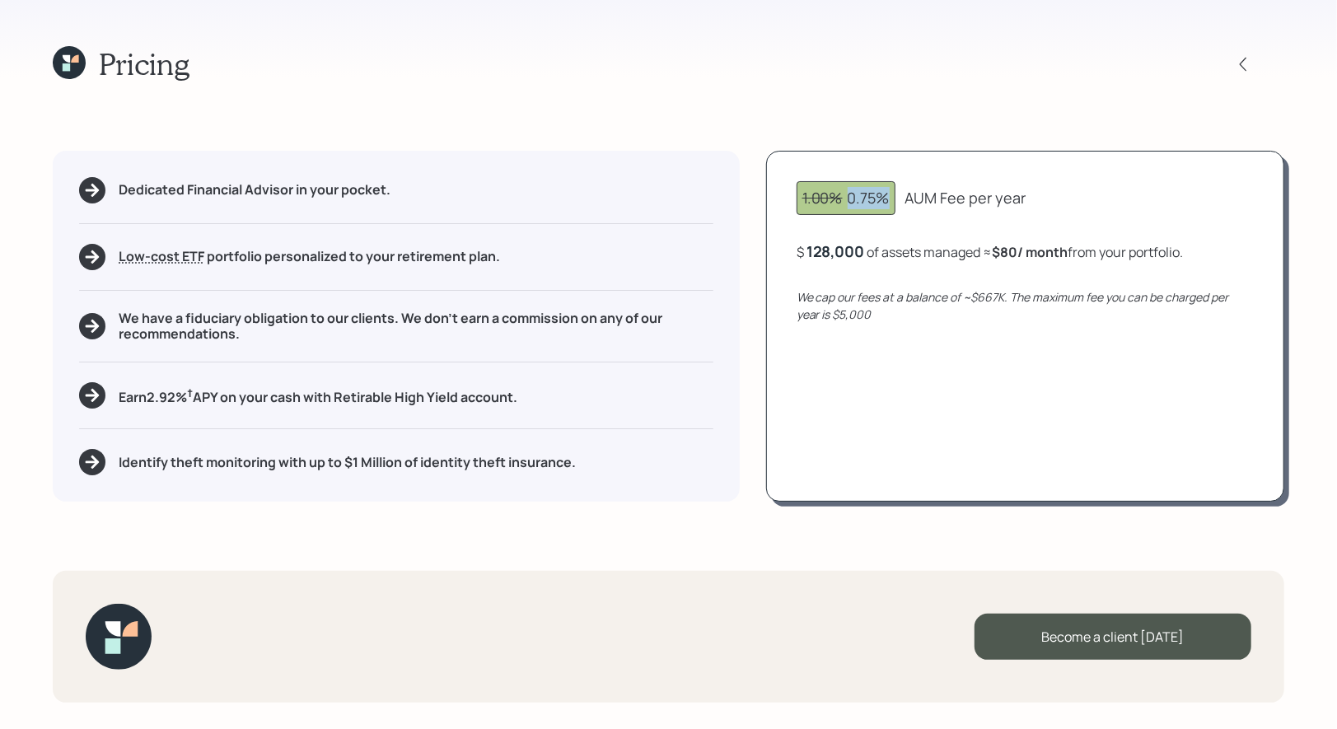
drag, startPoint x: 889, startPoint y: 198, endPoint x: 843, endPoint y: 200, distance: 45.3
click at [843, 200] on div "1.00% 0.75%" at bounding box center [845, 198] width 87 height 22
click at [1249, 69] on icon at bounding box center [1243, 64] width 16 height 16
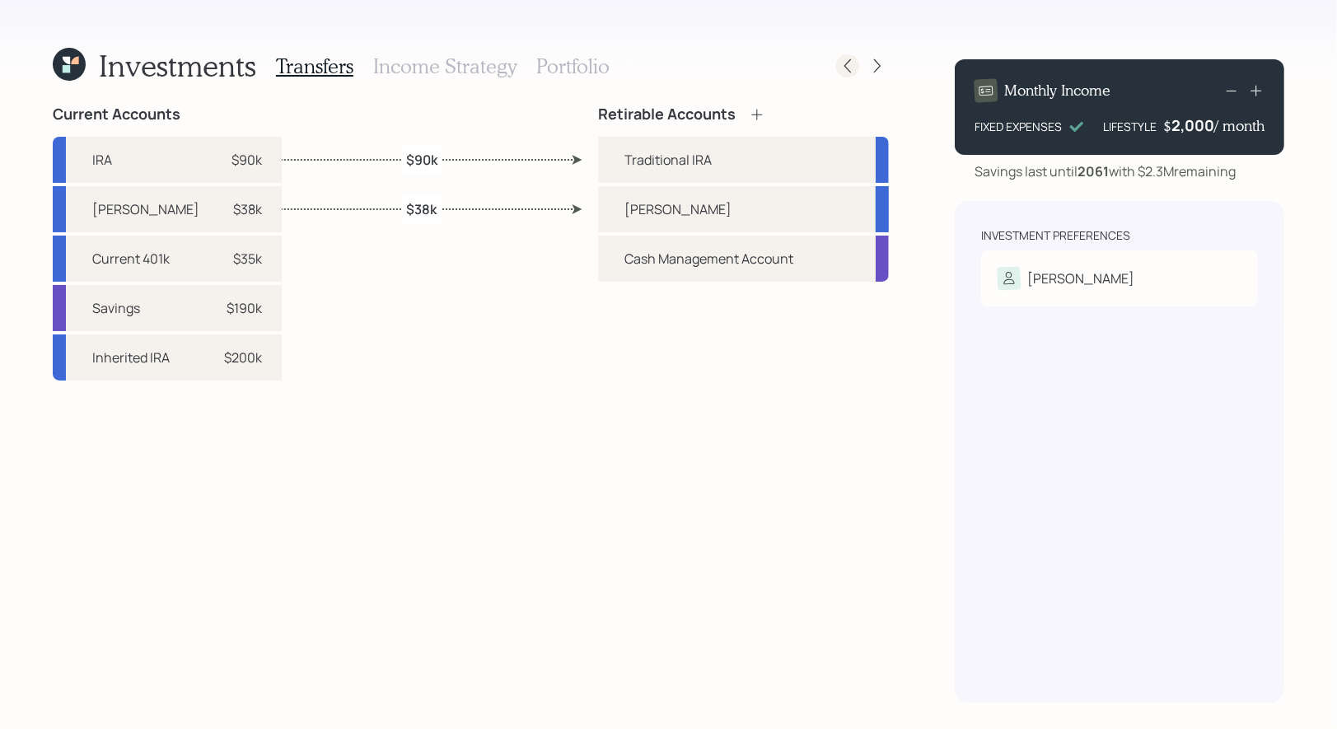
click at [844, 70] on icon at bounding box center [847, 66] width 16 height 16
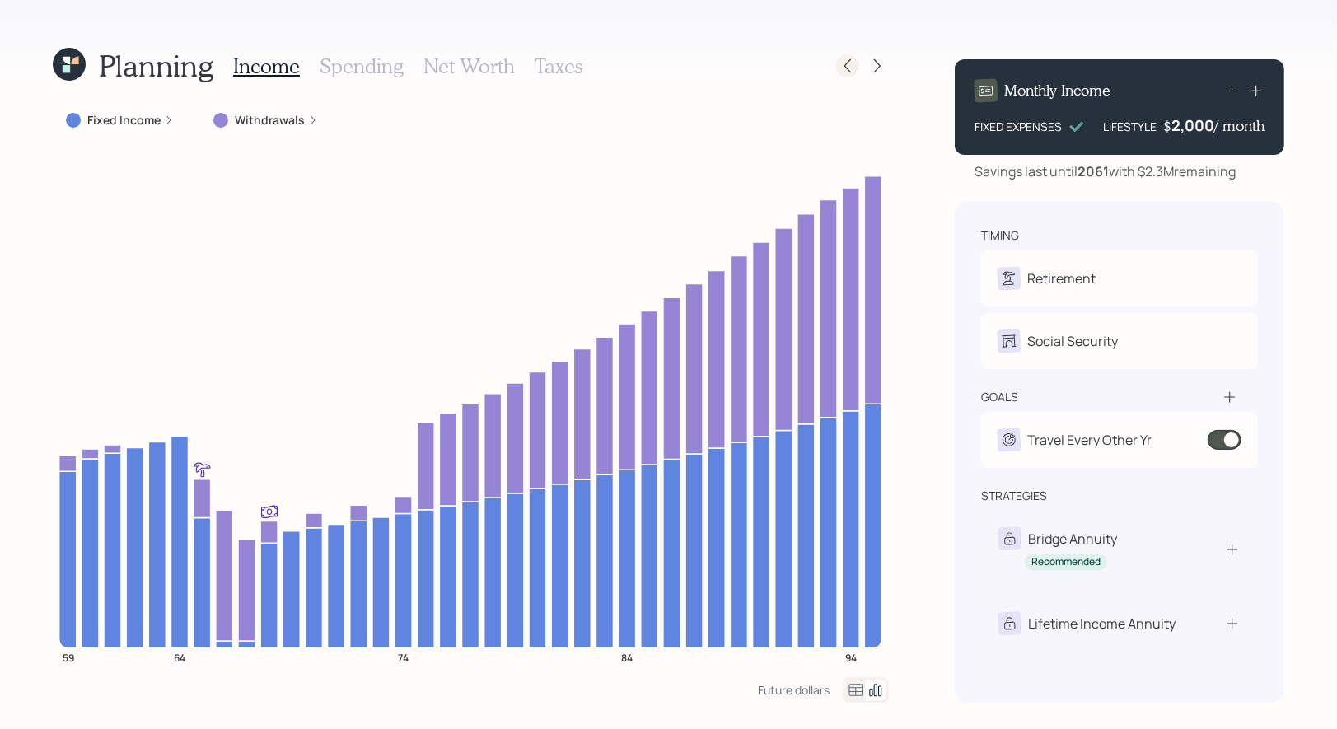
click at [853, 69] on icon at bounding box center [847, 66] width 16 height 16
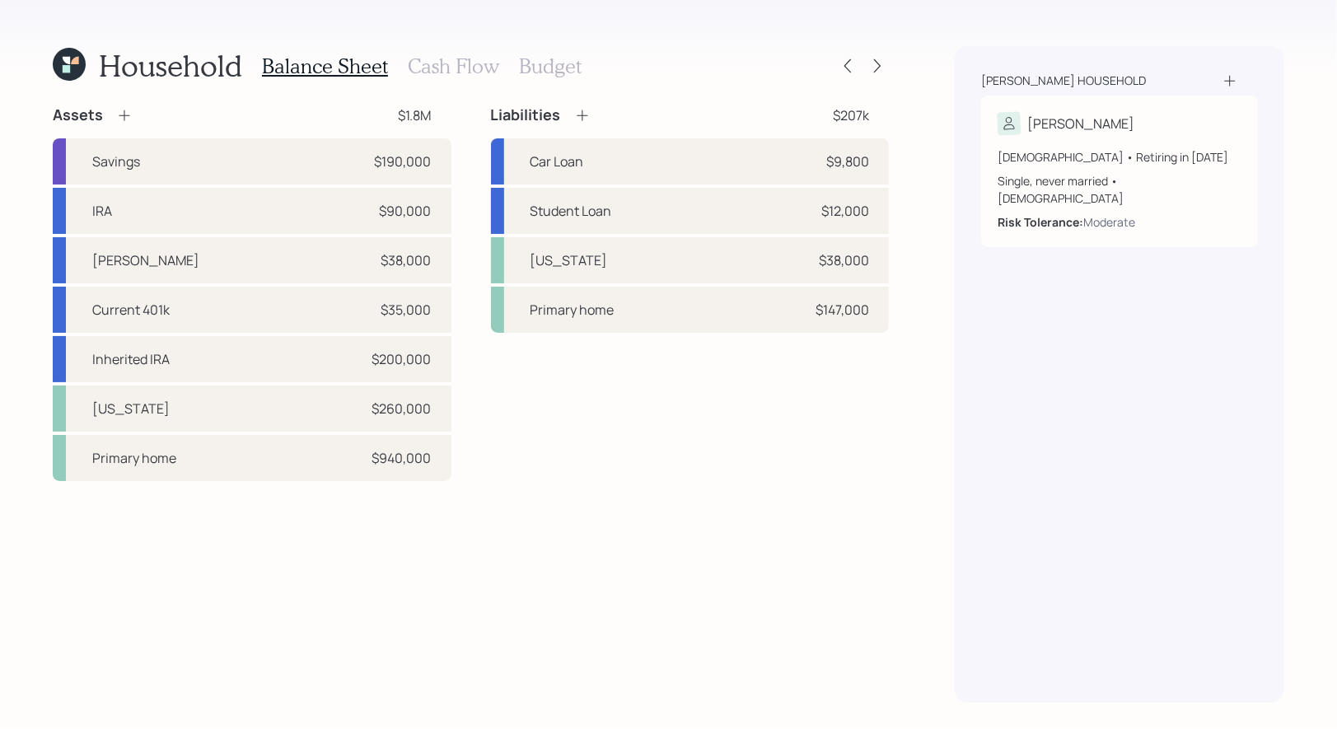
click at [465, 65] on h3 "Cash Flow" at bounding box center [453, 66] width 91 height 24
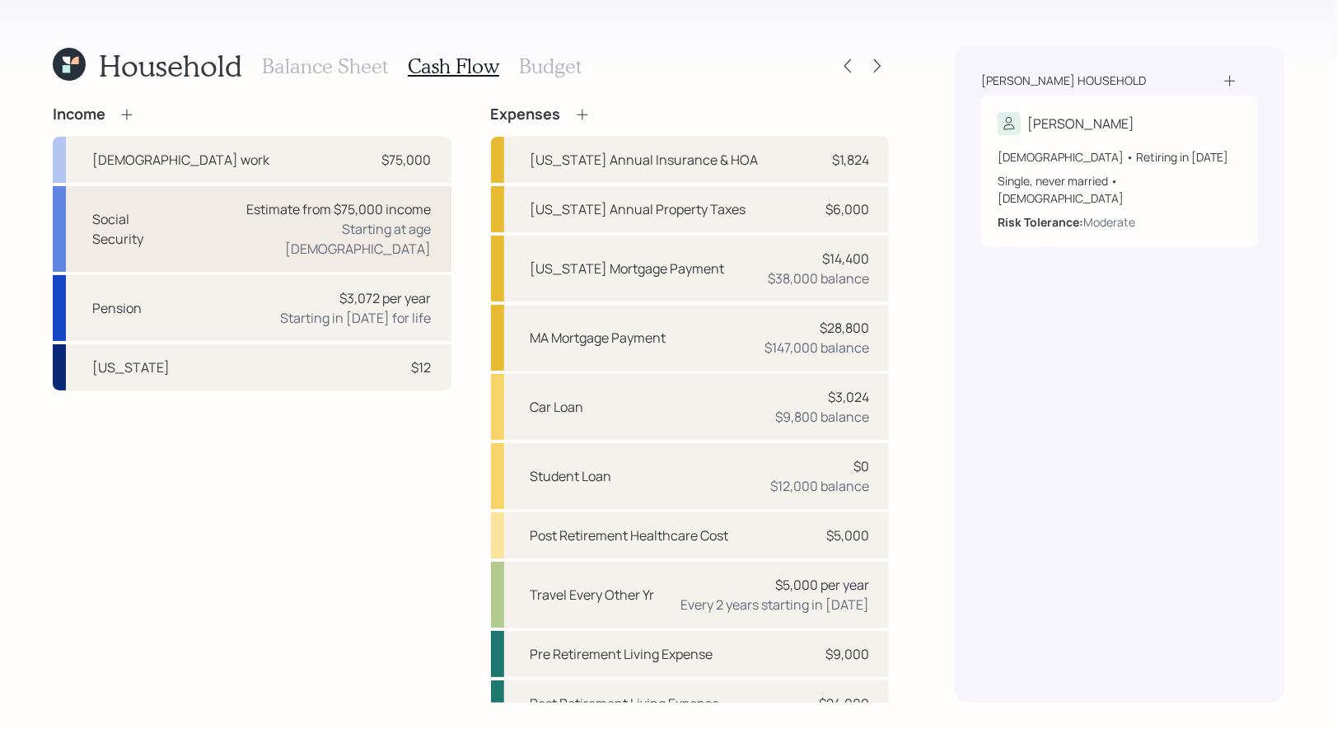
click at [251, 218] on div "Estimate from $75,000 income Starting at age 67" at bounding box center [313, 228] width 236 height 59
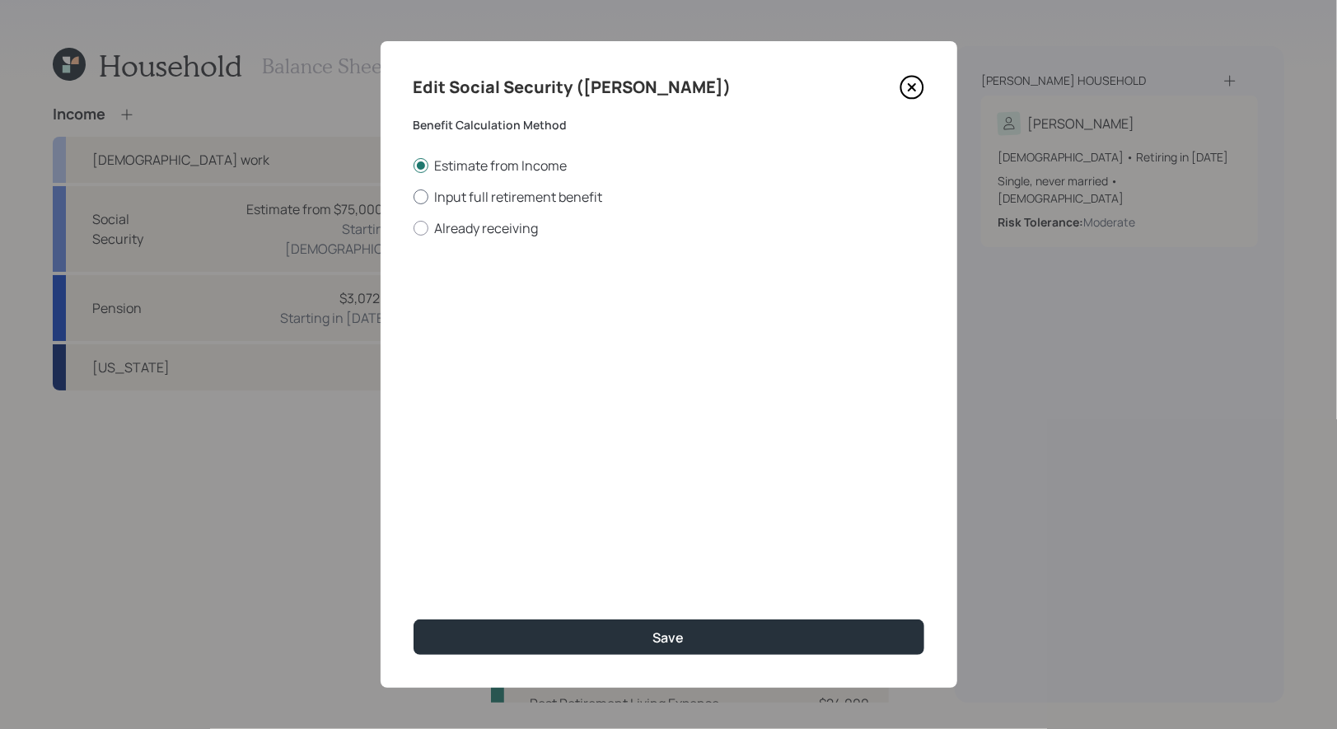
click at [421, 194] on div at bounding box center [420, 196] width 15 height 15
click at [413, 196] on input "Input full retirement benefit" at bounding box center [413, 196] width 1 height 1
radio input "true"
click at [447, 298] on input "$" at bounding box center [668, 297] width 511 height 36
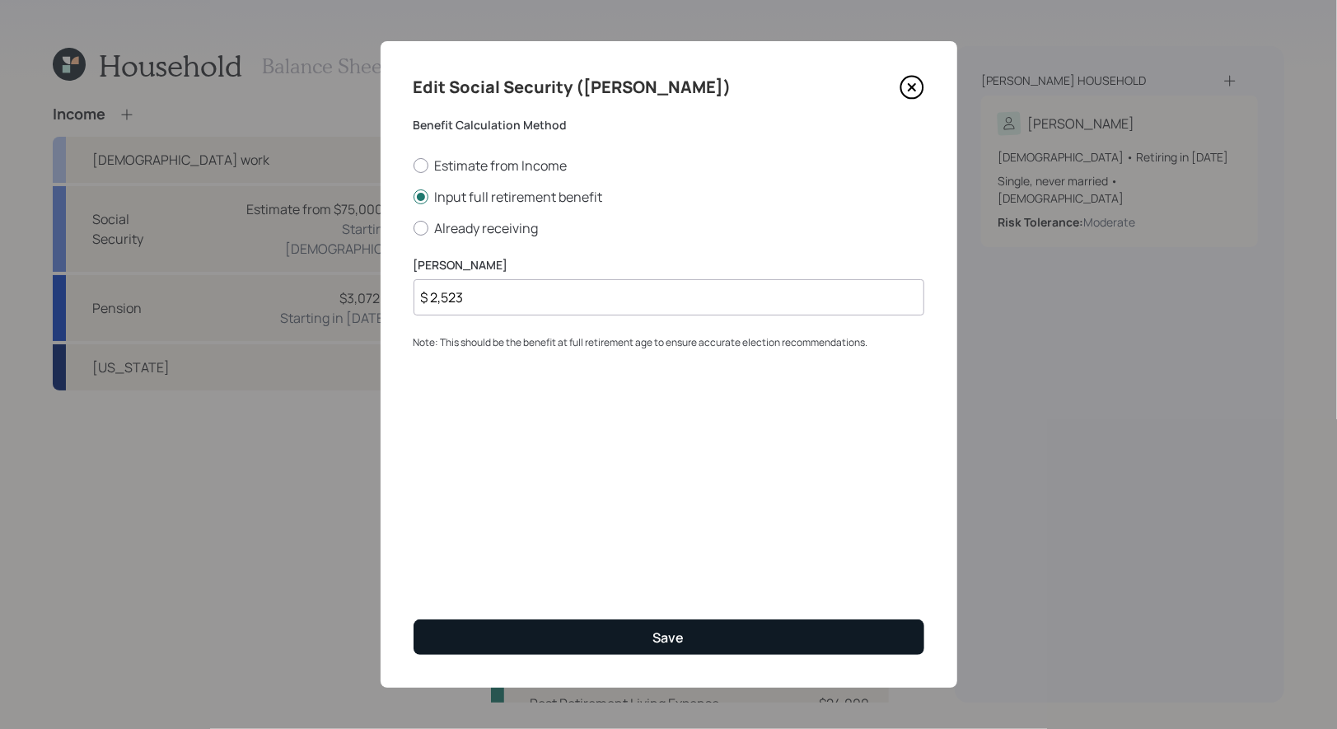
type input "$ 2,523"
click at [600, 636] on button "Save" at bounding box center [668, 636] width 511 height 35
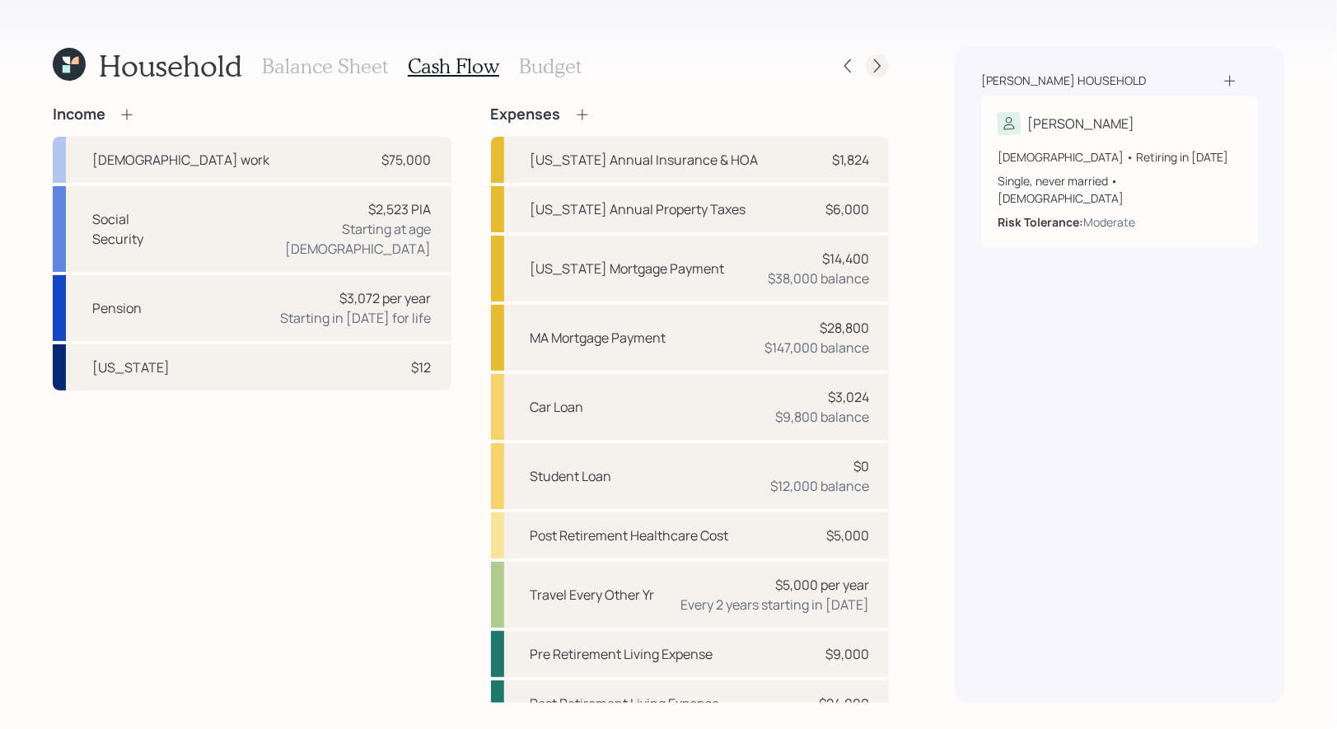
click at [880, 69] on icon at bounding box center [877, 66] width 16 height 16
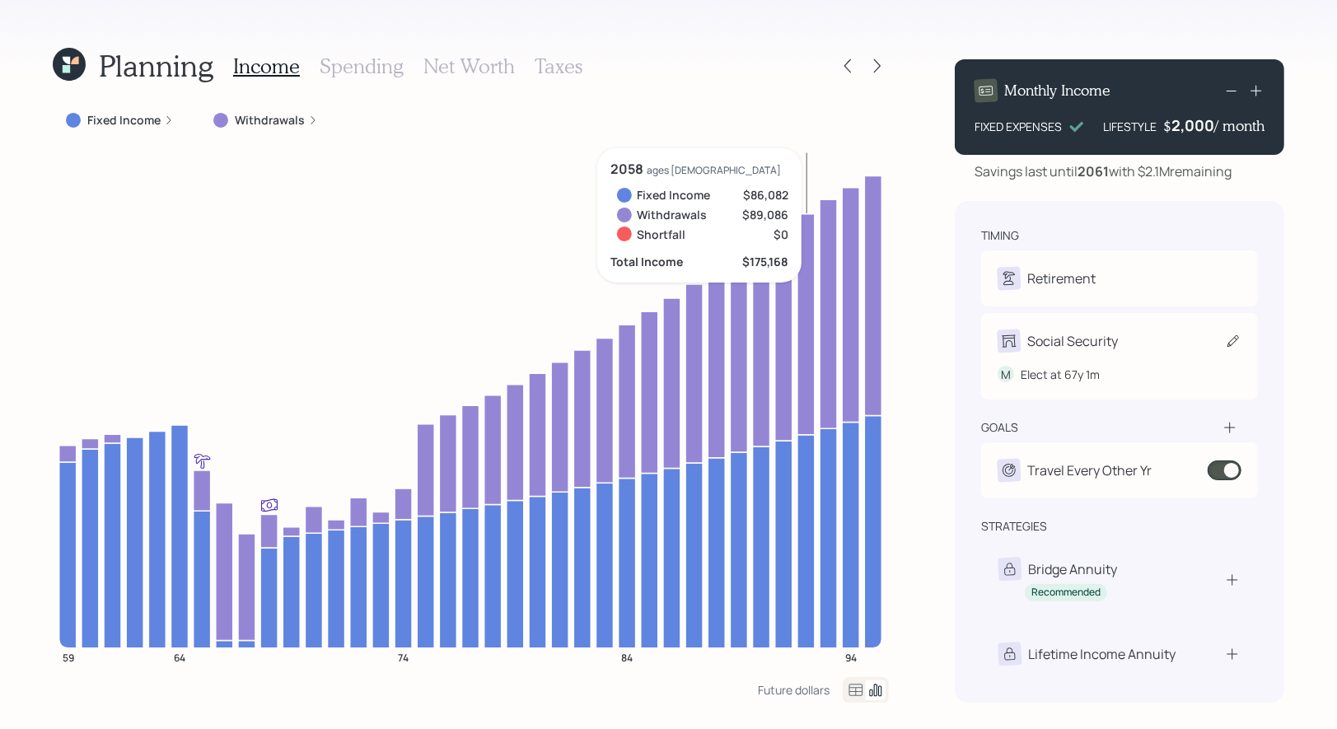
click at [1229, 334] on icon at bounding box center [1233, 341] width 16 height 16
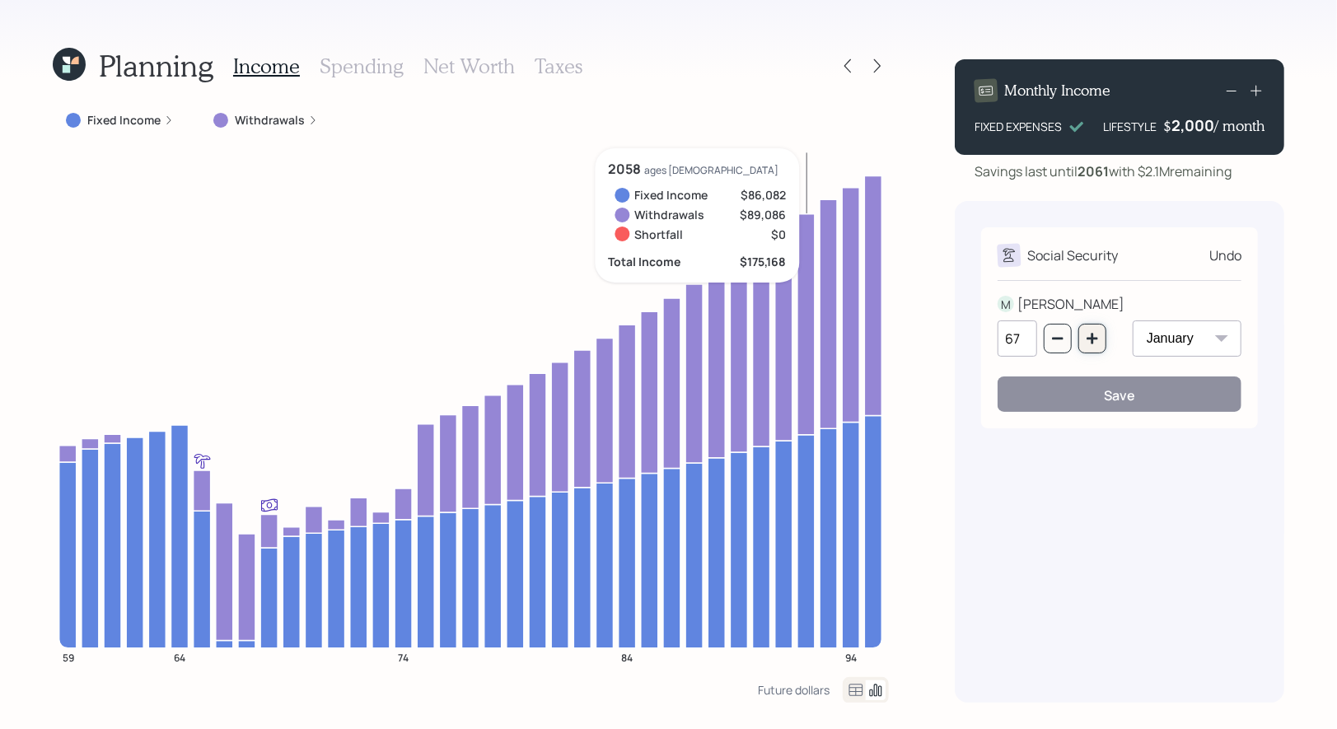
click at [1094, 343] on icon "button" at bounding box center [1091, 338] width 11 height 11
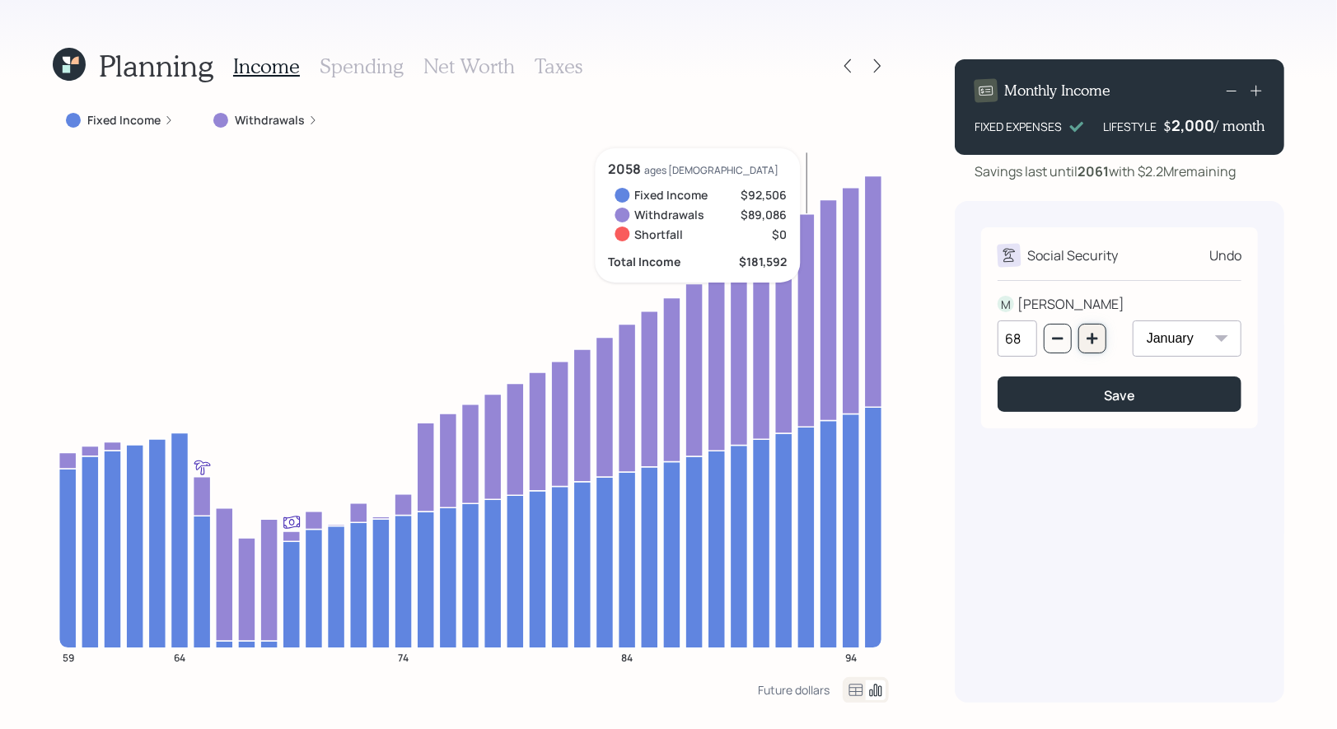
click at [1094, 343] on icon "button" at bounding box center [1091, 338] width 11 height 11
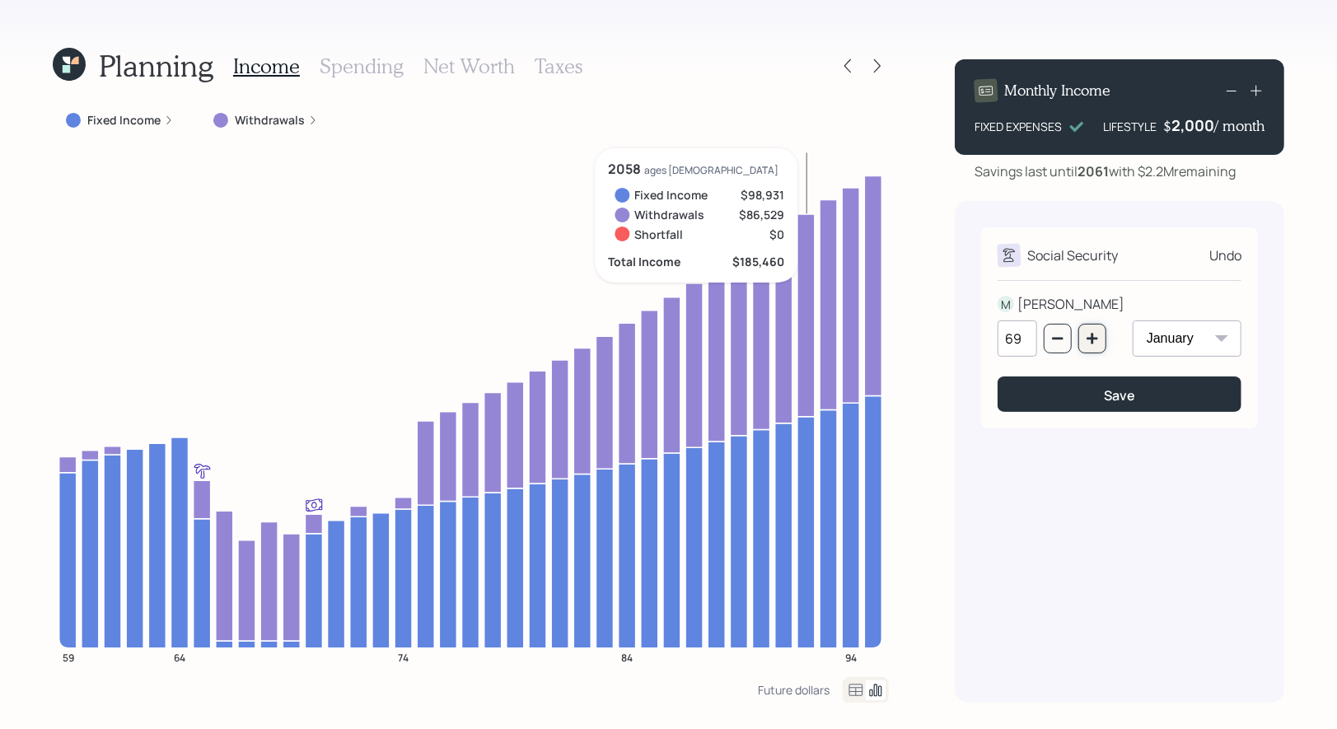
click at [1094, 343] on icon "button" at bounding box center [1091, 338] width 11 height 11
type input "70"
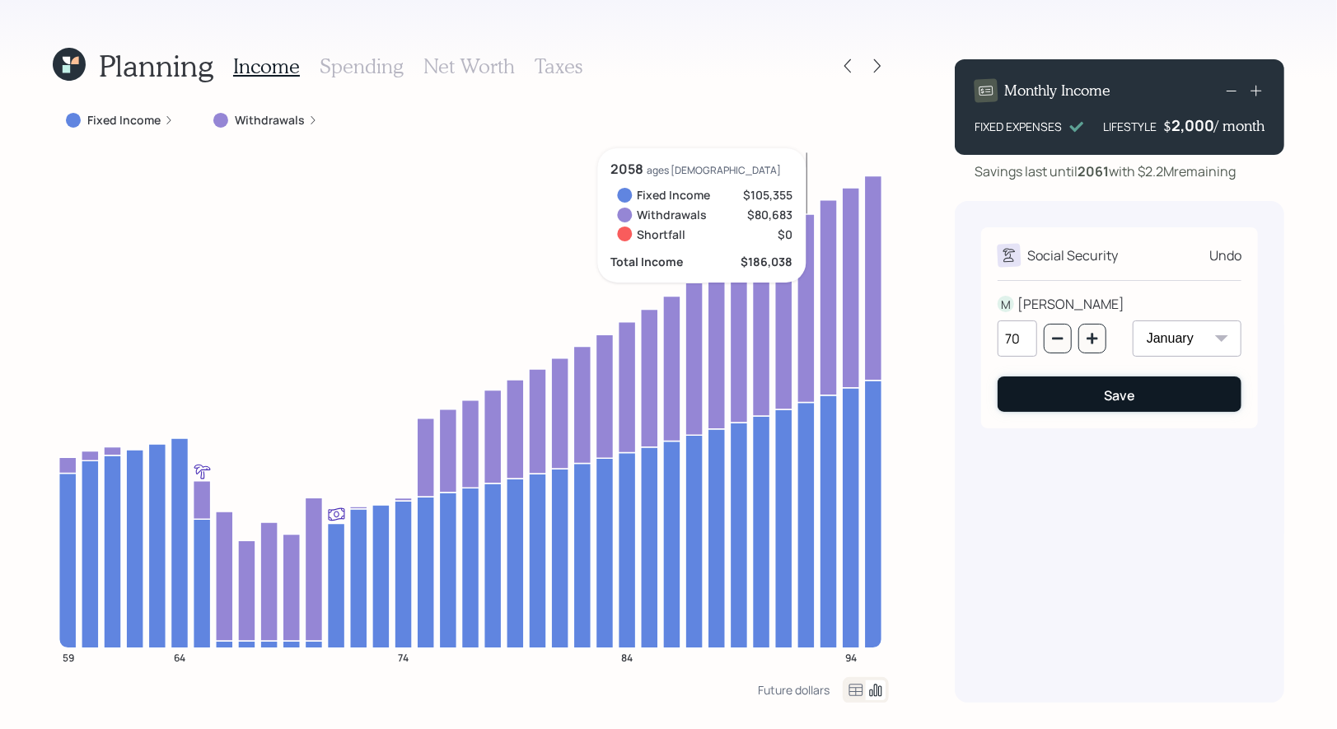
click at [1072, 390] on button "Save" at bounding box center [1119, 393] width 244 height 35
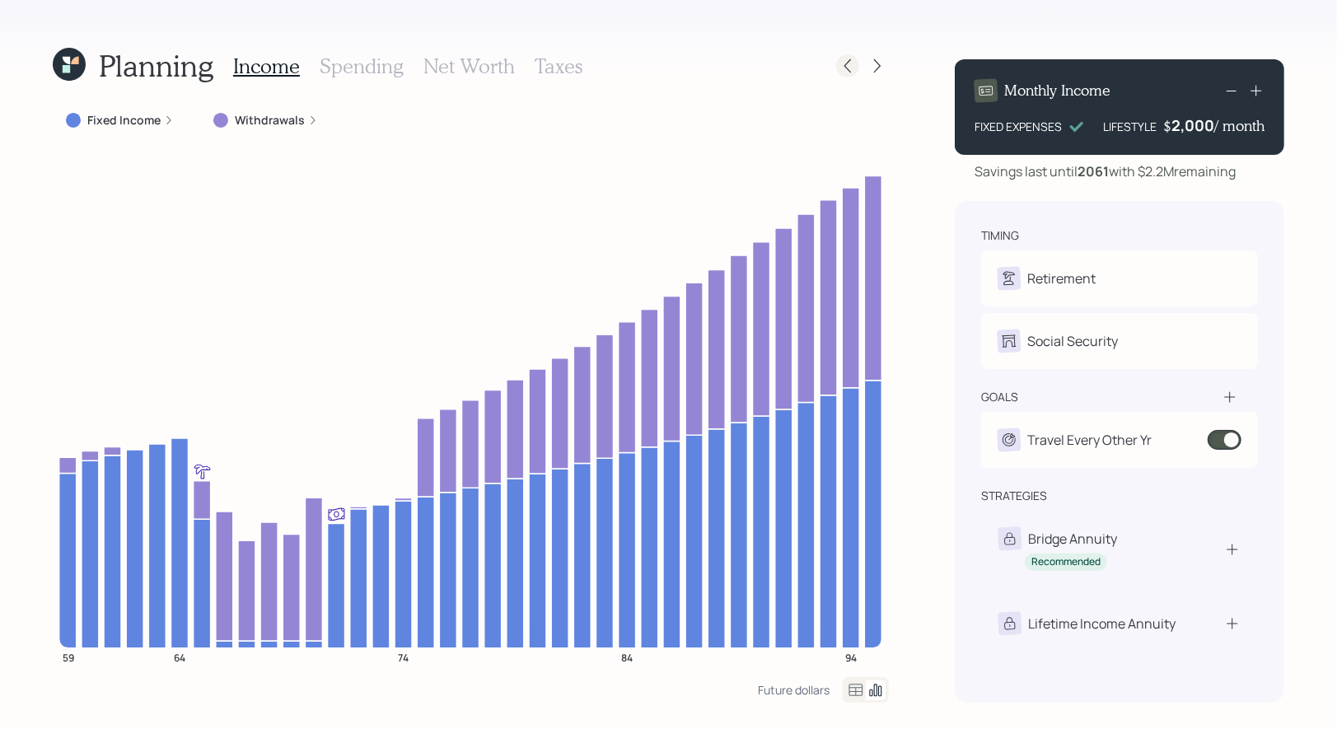
click at [857, 62] on div at bounding box center [847, 65] width 23 height 23
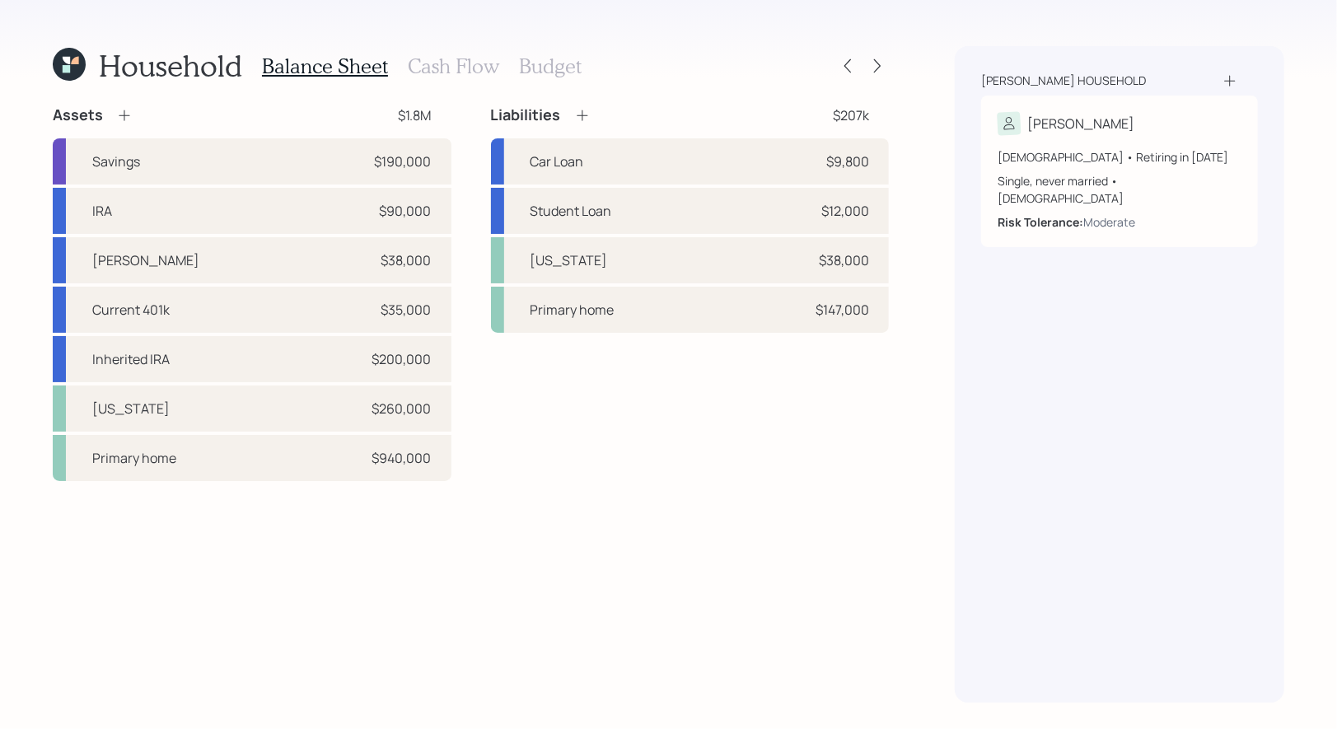
click at [432, 64] on h3 "Cash Flow" at bounding box center [453, 66] width 91 height 24
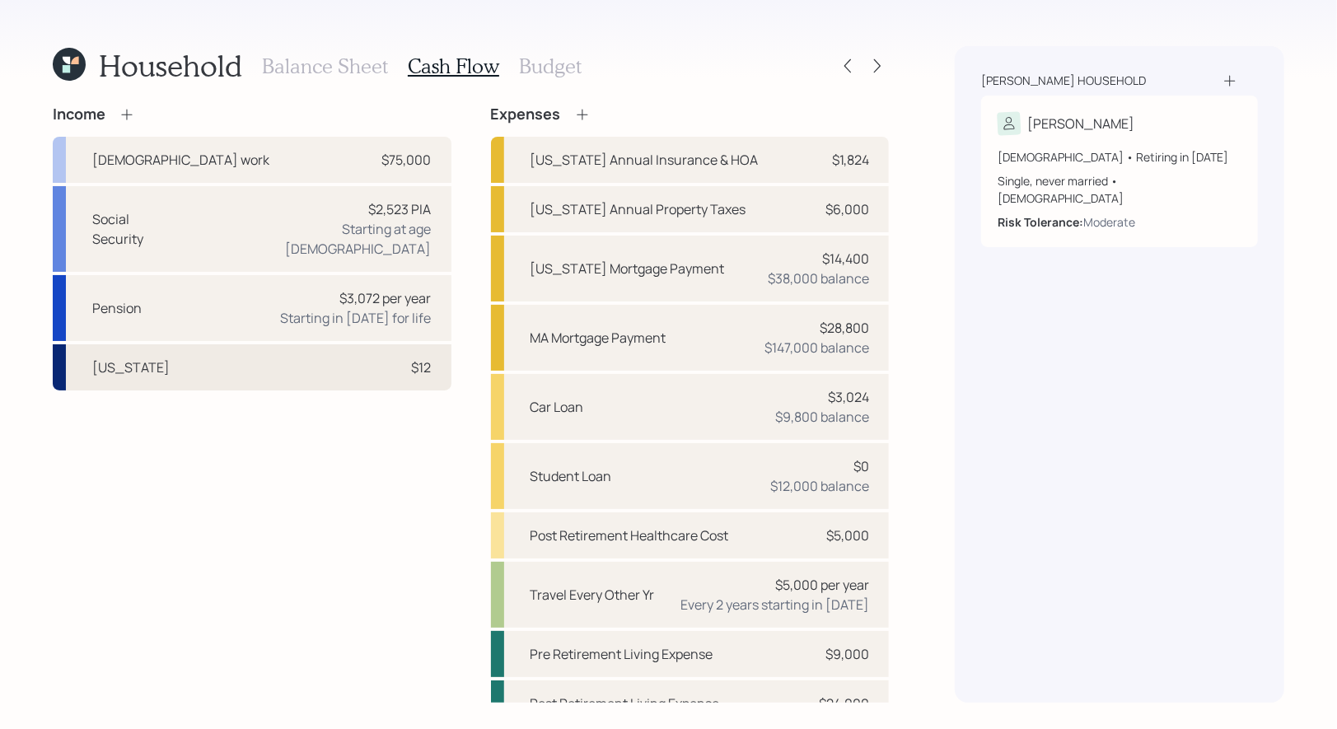
click at [280, 352] on div "New Hampshire $12" at bounding box center [252, 367] width 399 height 46
select select "rental_property"
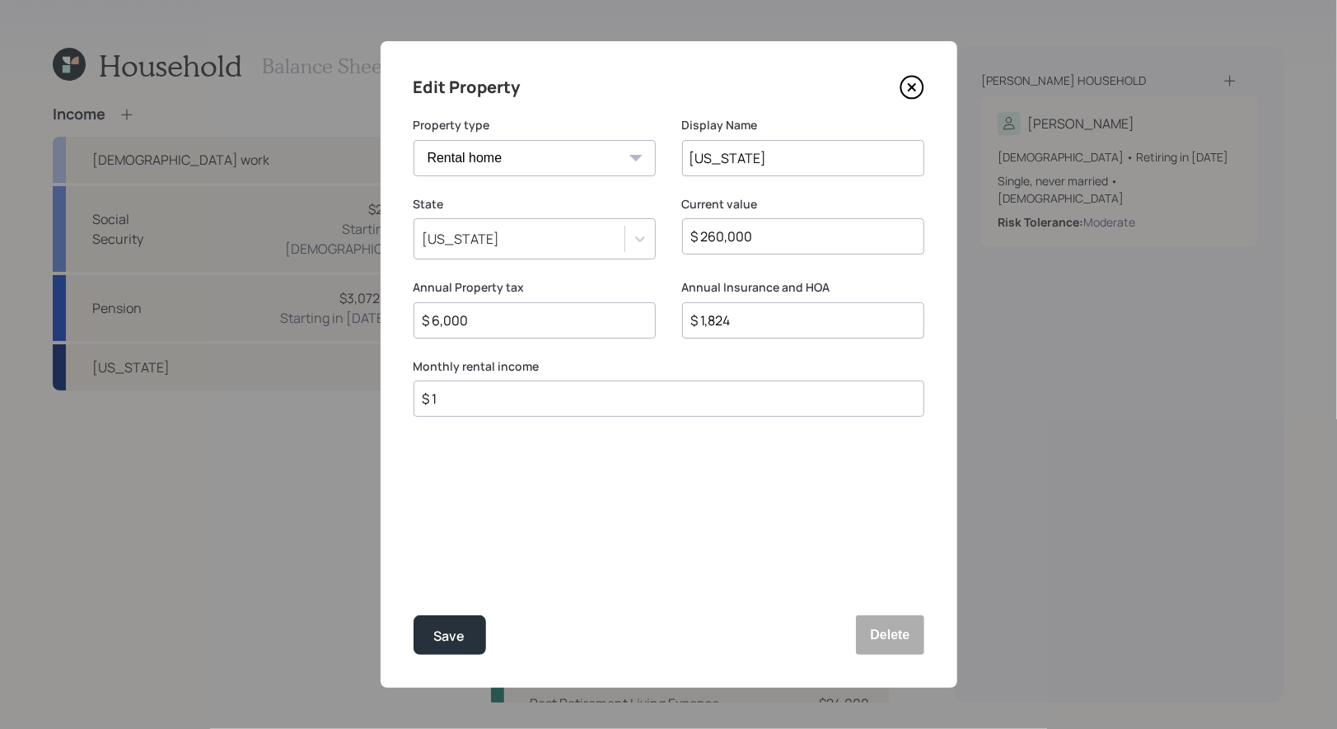
click at [455, 397] on input "$ 1" at bounding box center [662, 399] width 483 height 20
click at [452, 640] on div "Save" at bounding box center [449, 636] width 31 height 22
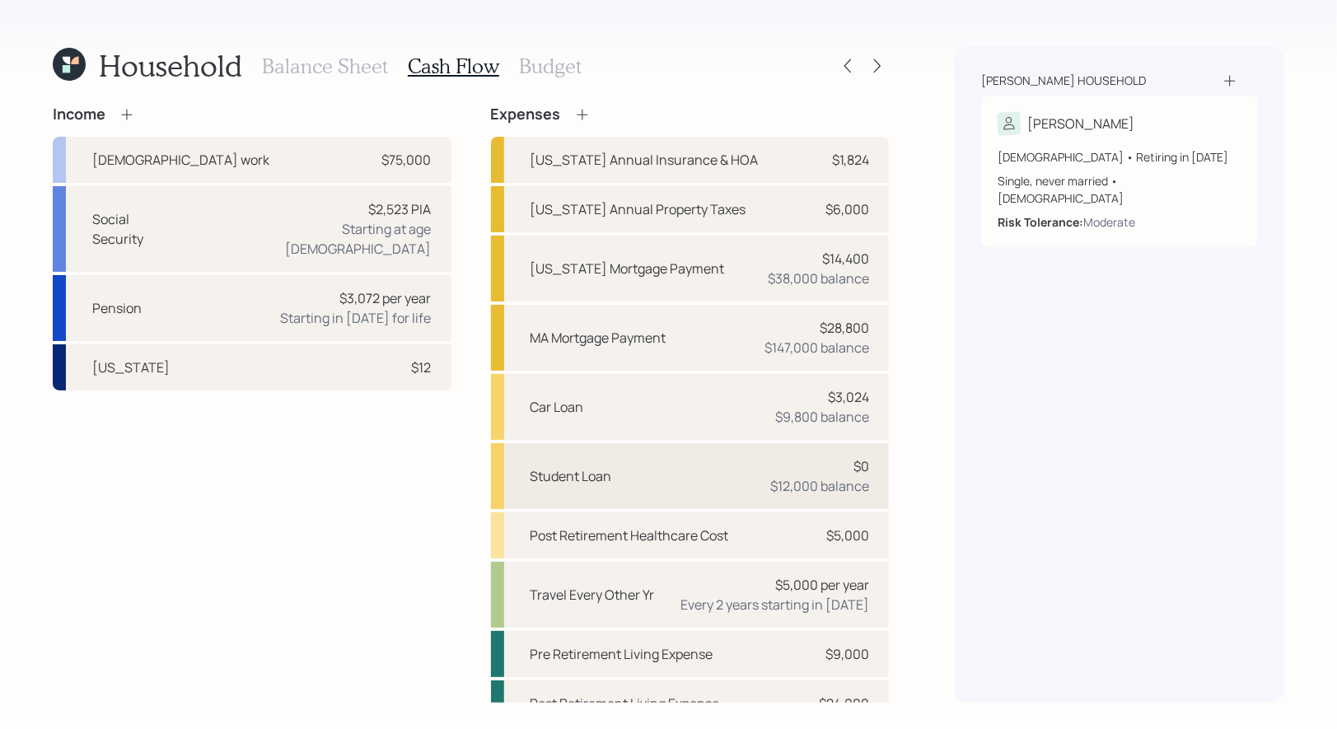
scroll to position [22, 0]
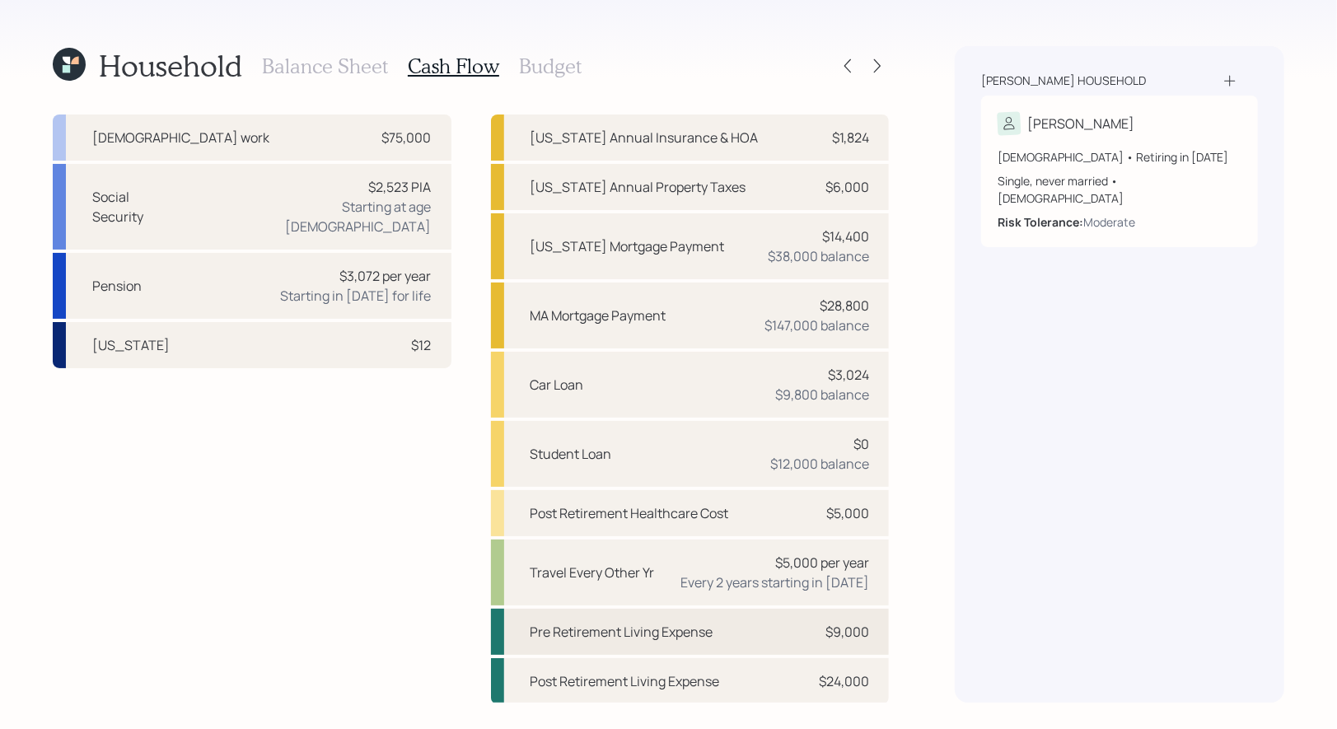
click at [730, 636] on div "Pre Retirement Living Expense $9,000" at bounding box center [690, 632] width 399 height 46
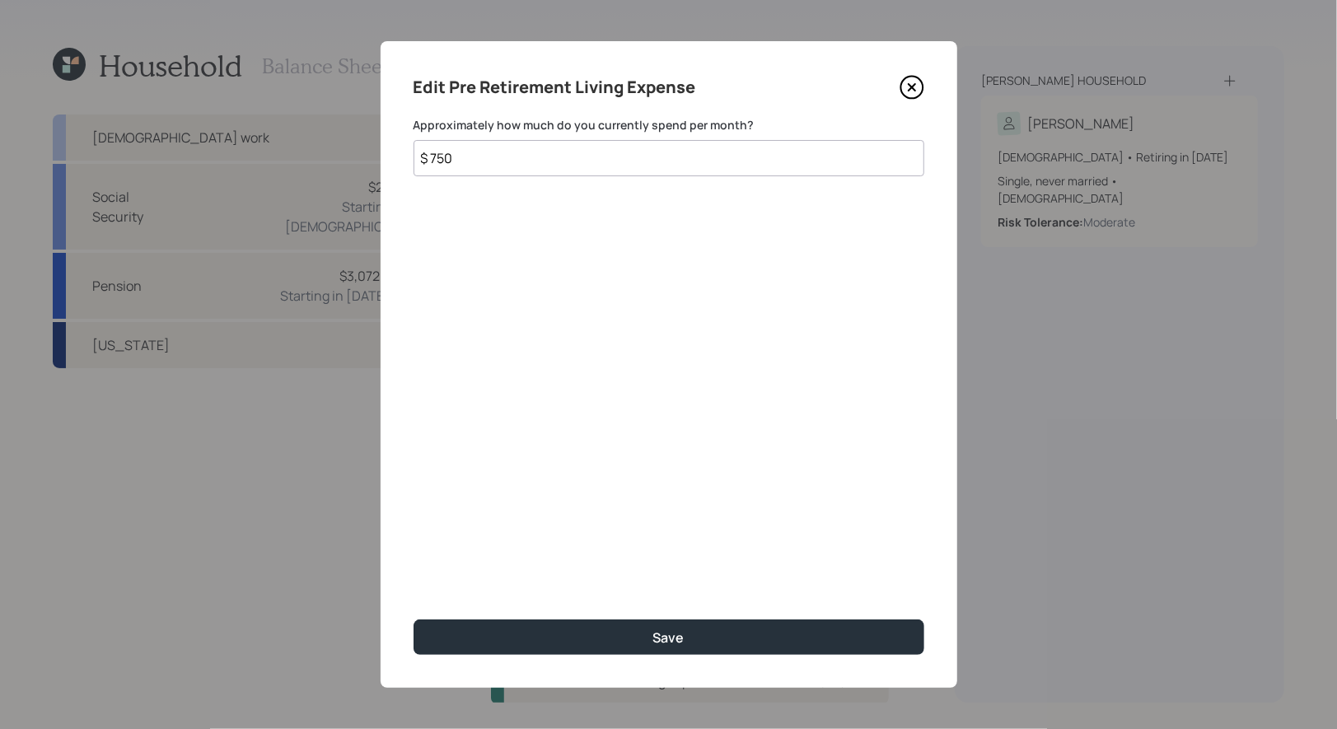
click at [917, 82] on icon at bounding box center [911, 87] width 25 height 25
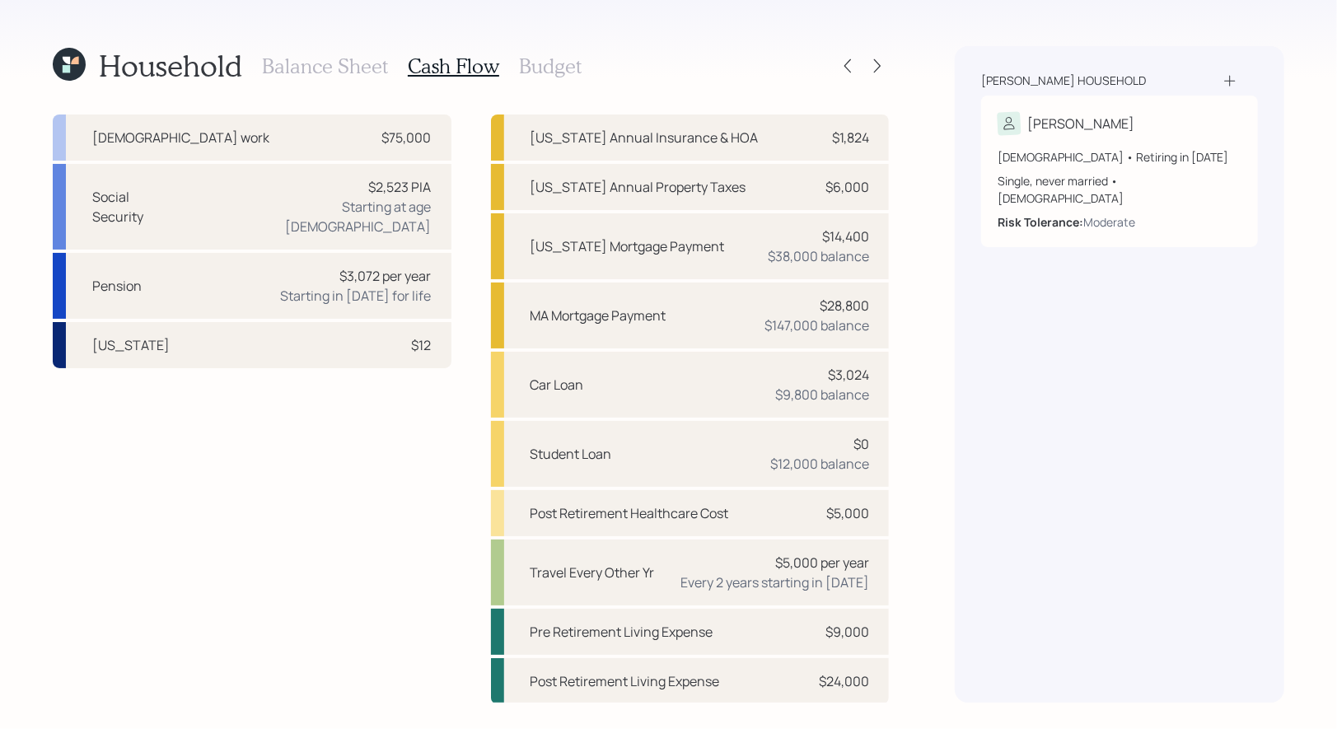
click at [544, 68] on h3 "Budget" at bounding box center [550, 66] width 63 height 24
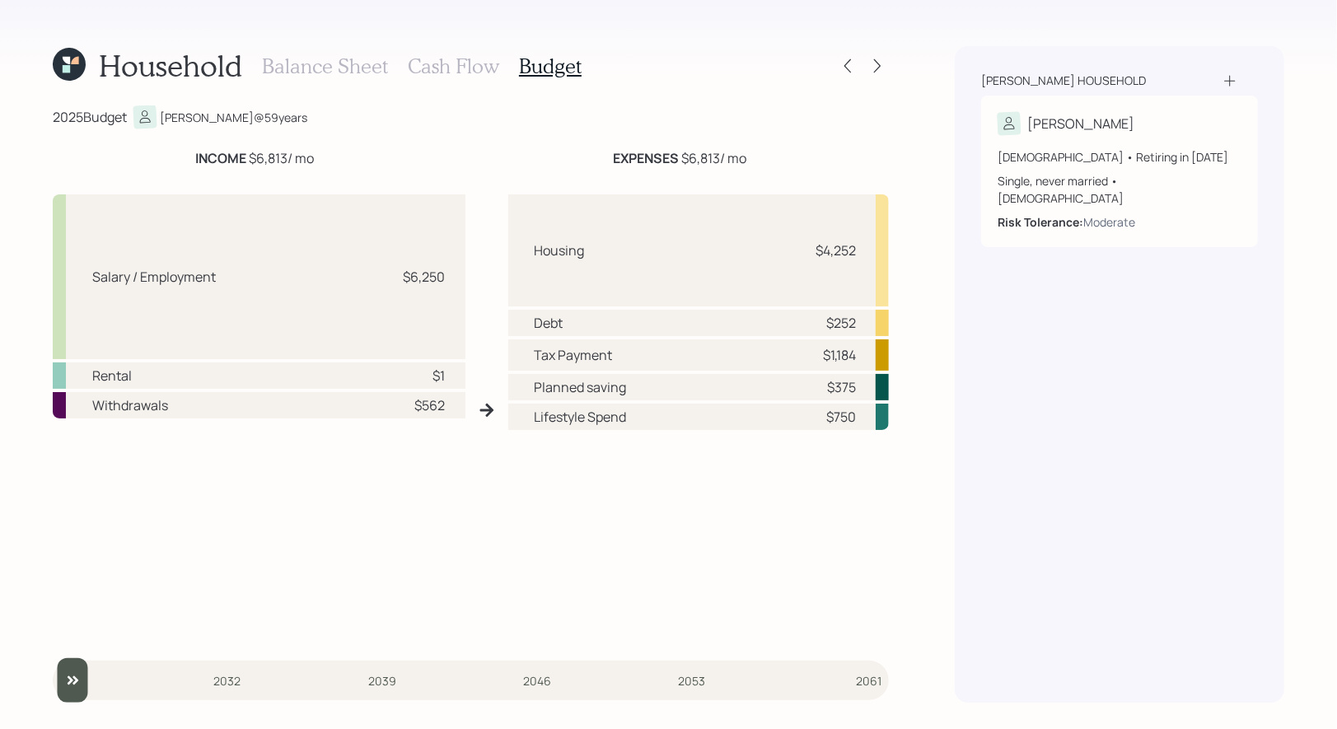
click at [451, 67] on h3 "Cash Flow" at bounding box center [453, 66] width 91 height 24
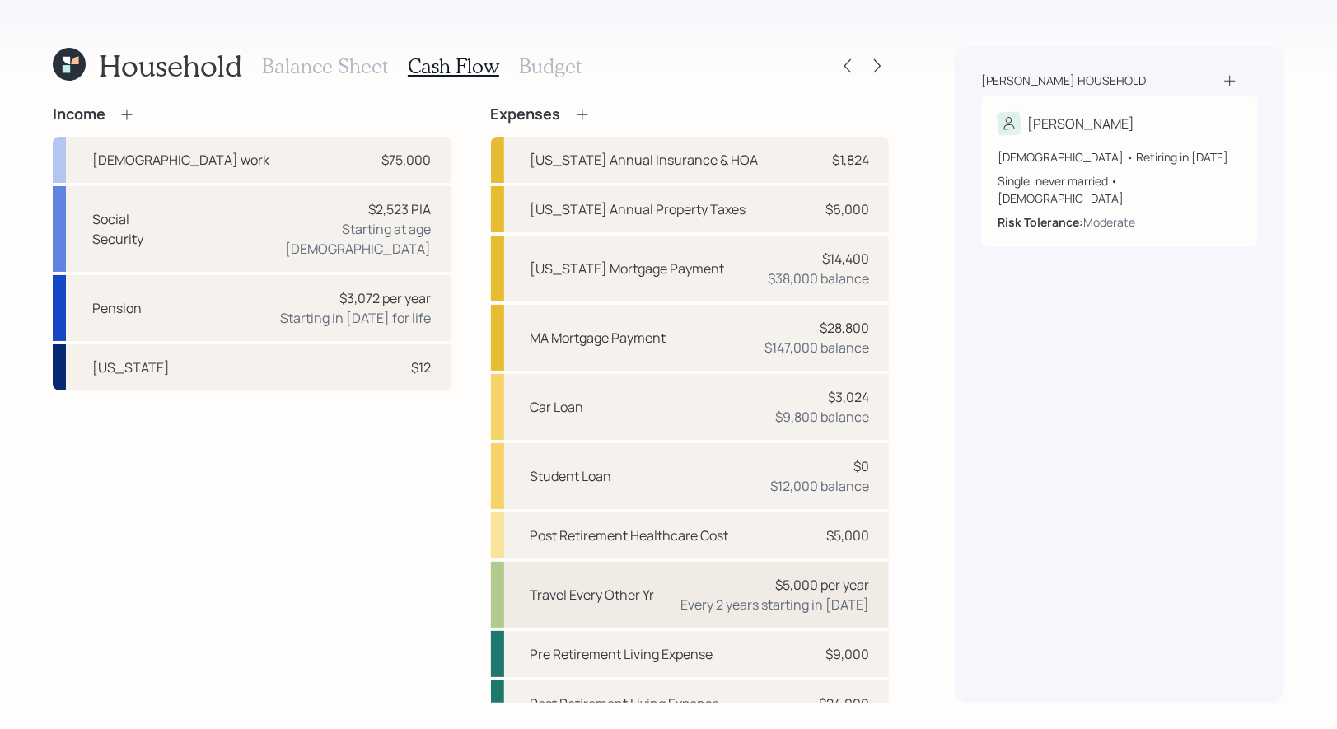
scroll to position [22, 0]
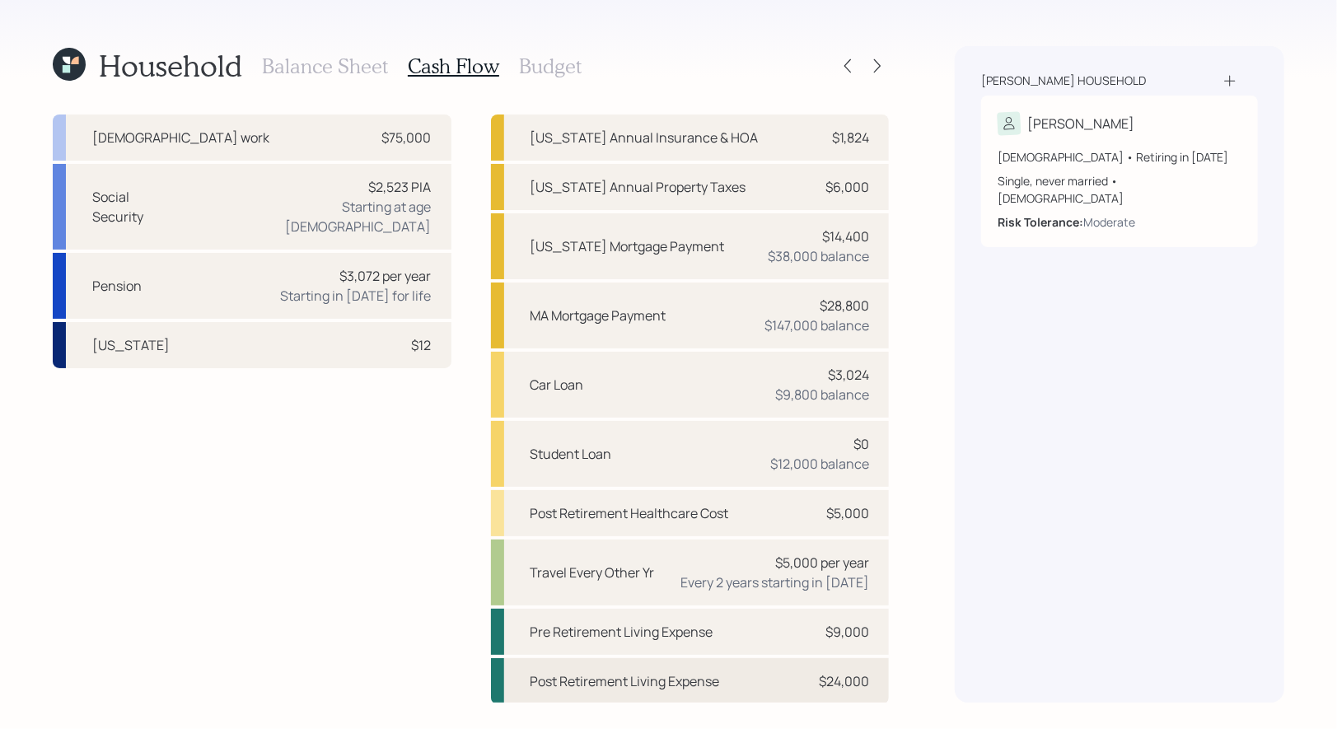
click at [552, 686] on div "Post Retirement Living Expense" at bounding box center [624, 681] width 189 height 20
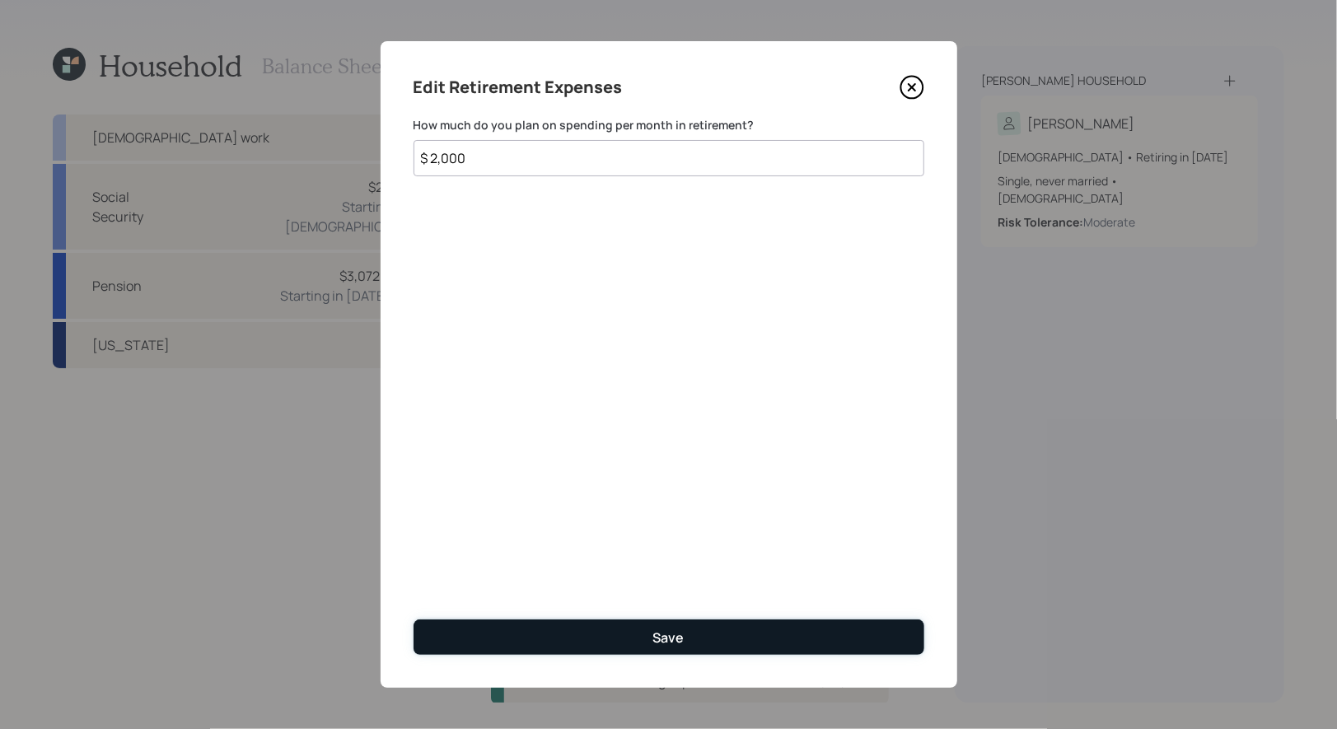
click at [501, 636] on button "Save" at bounding box center [668, 636] width 511 height 35
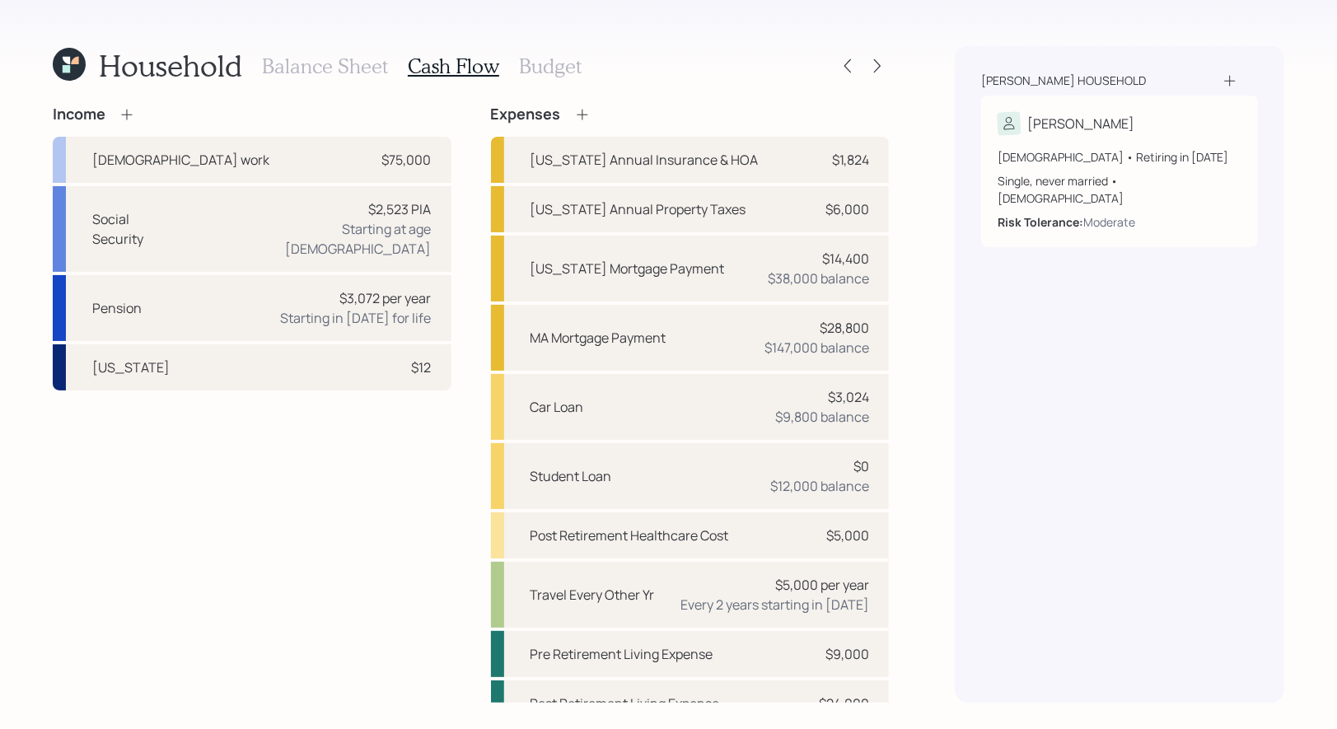
click at [79, 65] on icon at bounding box center [69, 64] width 33 height 33
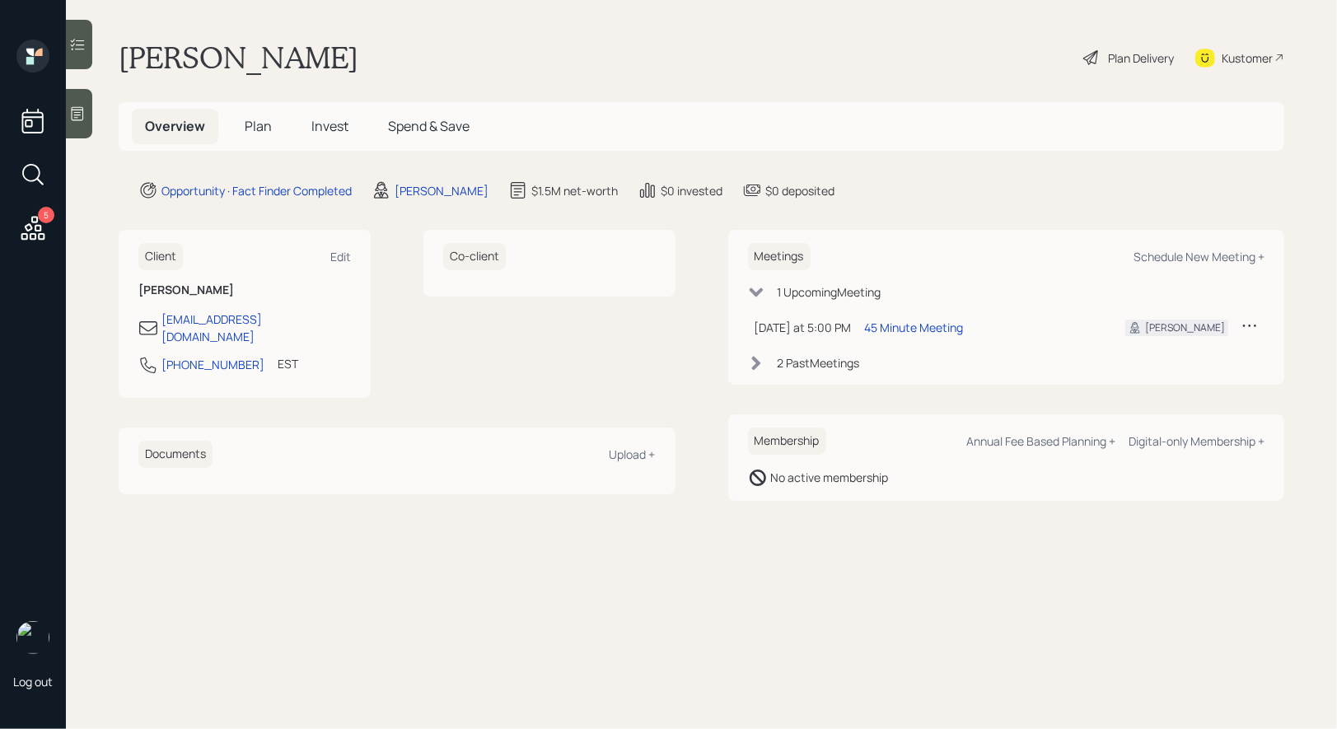
click at [260, 117] on span "Plan" at bounding box center [258, 126] width 27 height 18
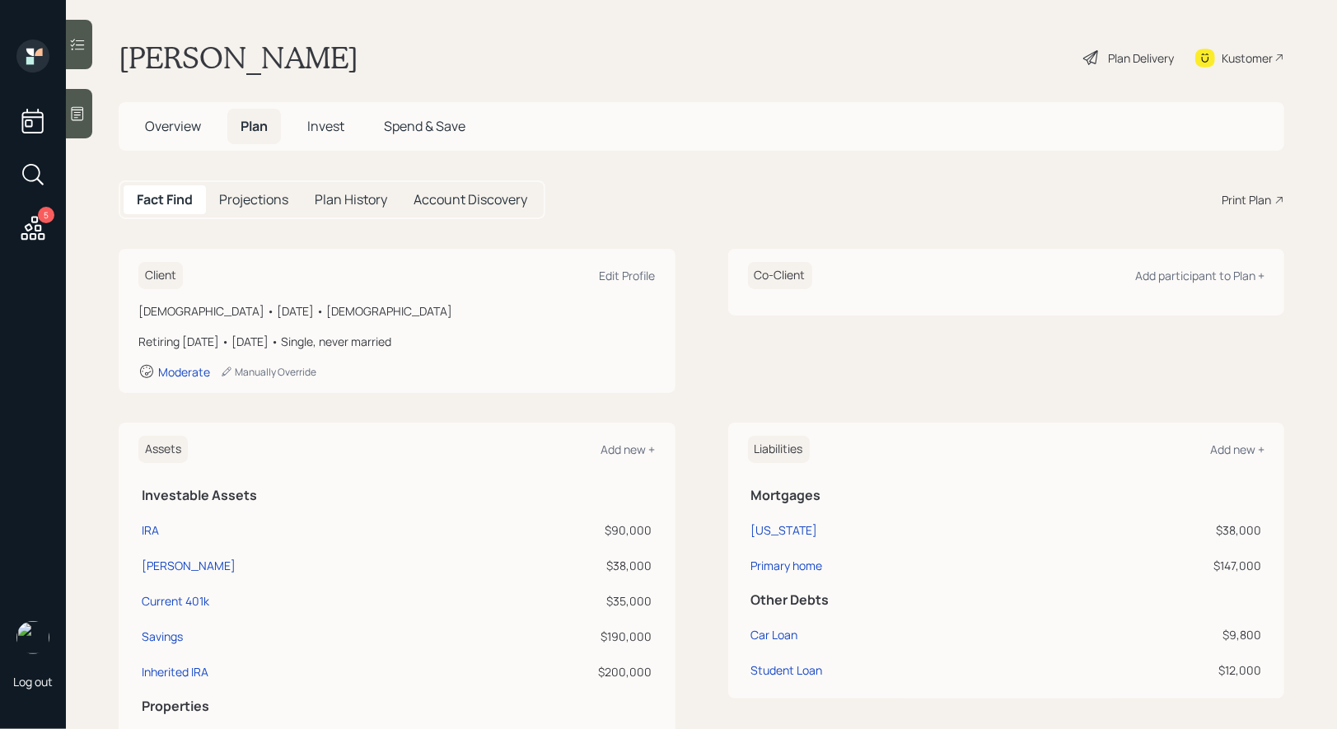
click at [1135, 57] on div "Plan Delivery" at bounding box center [1141, 57] width 66 height 17
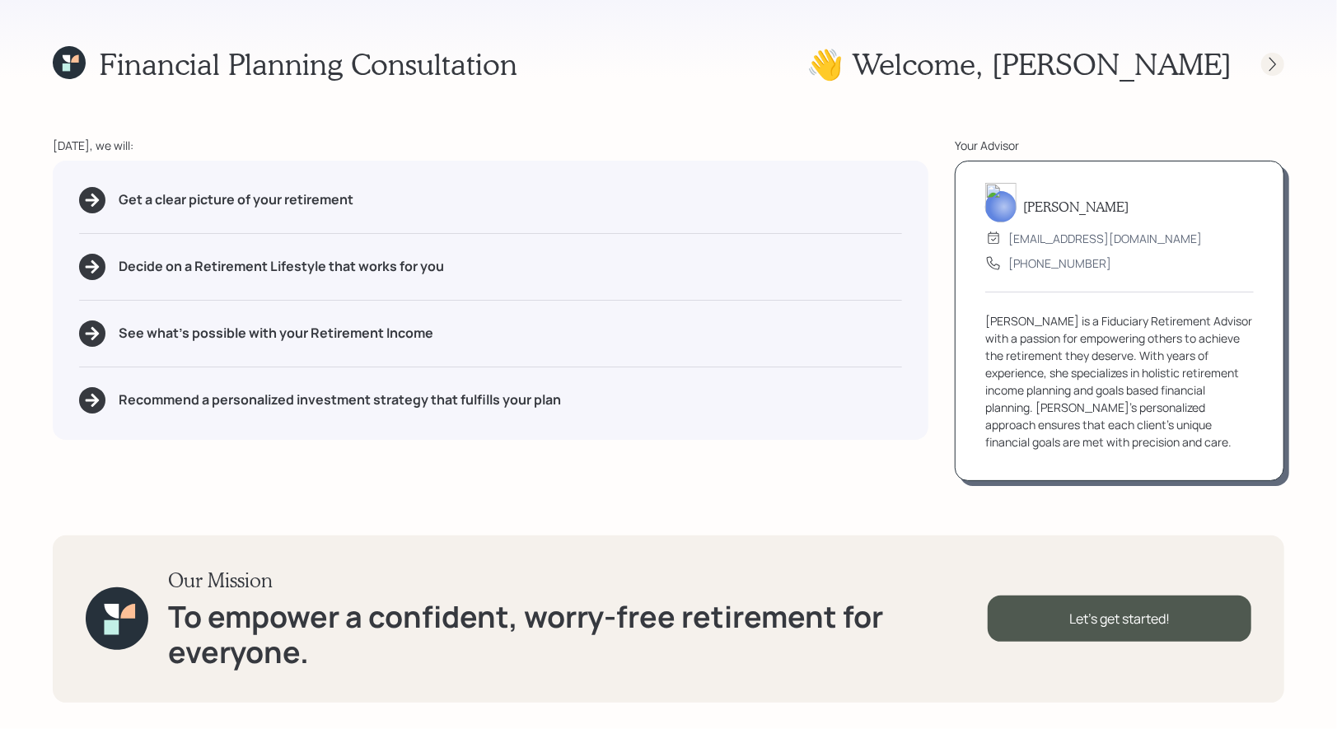
click at [1279, 66] on icon at bounding box center [1272, 64] width 16 height 16
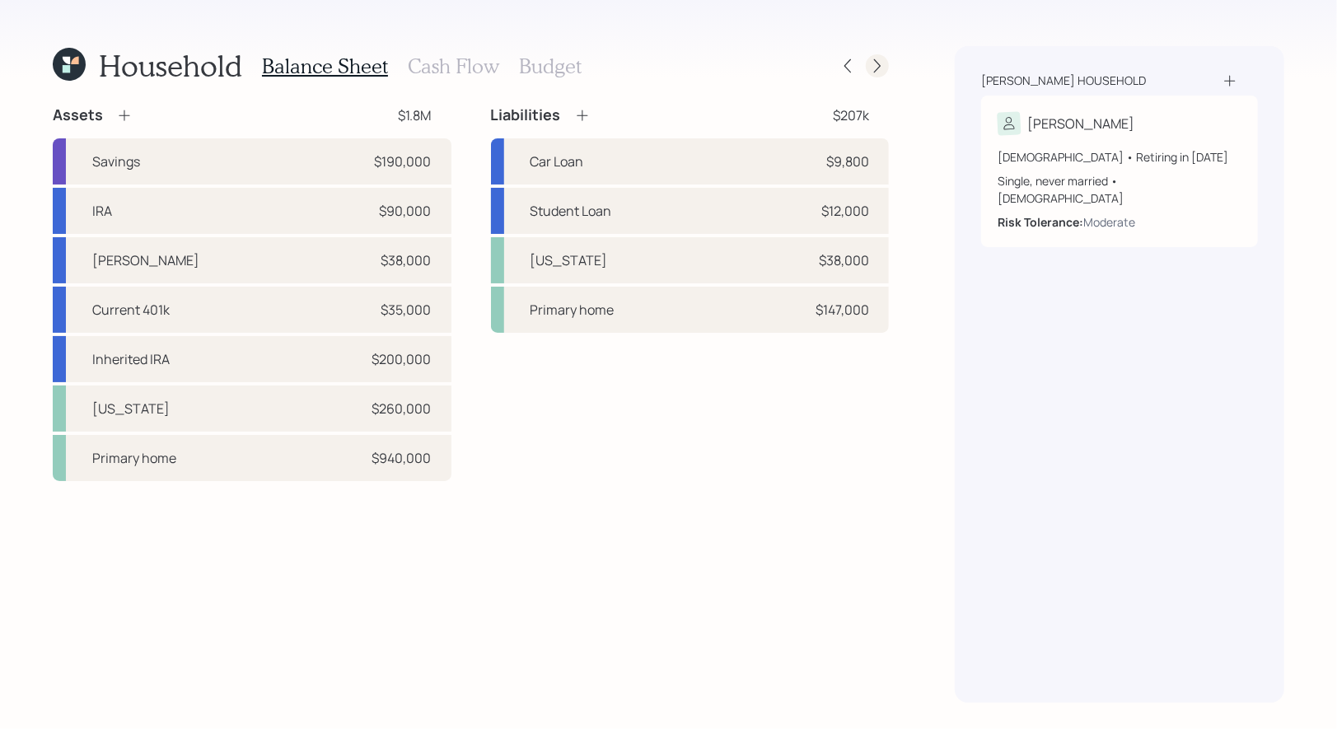
click at [879, 64] on icon at bounding box center [877, 66] width 7 height 14
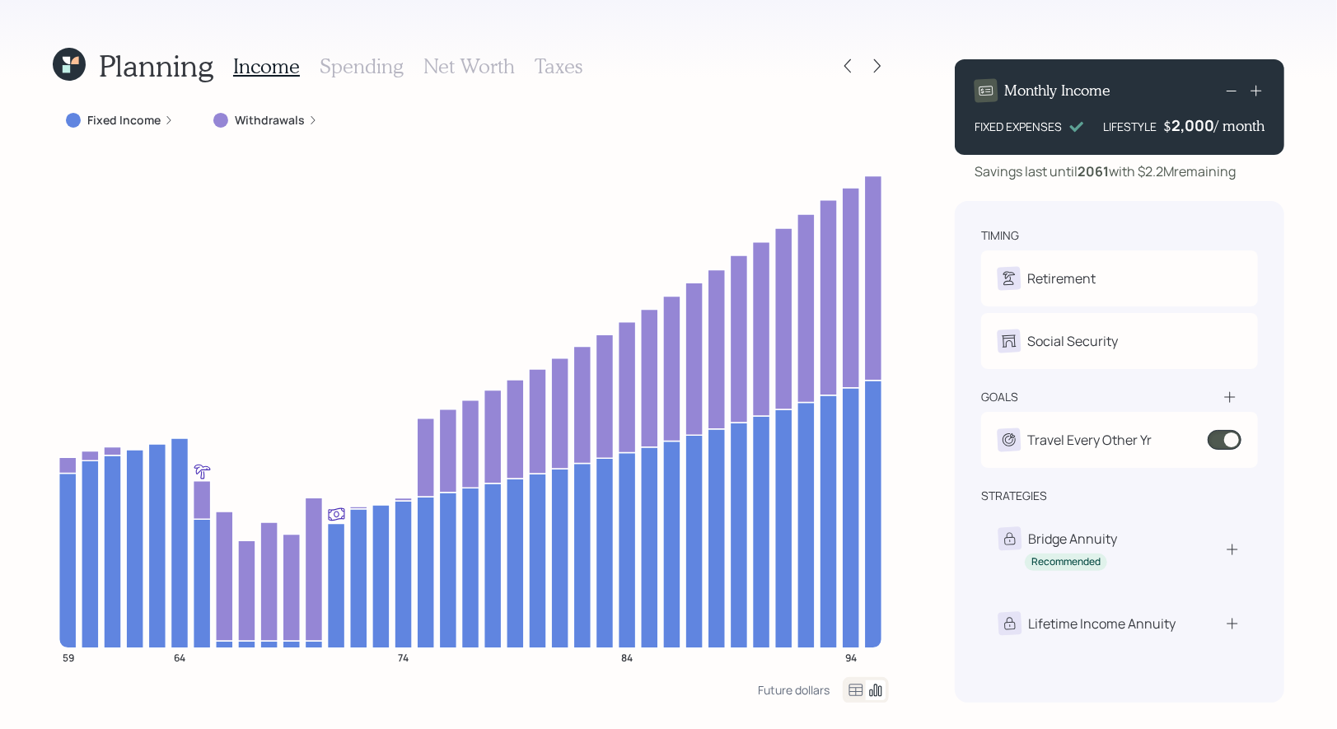
click at [879, 64] on icon at bounding box center [877, 66] width 7 height 14
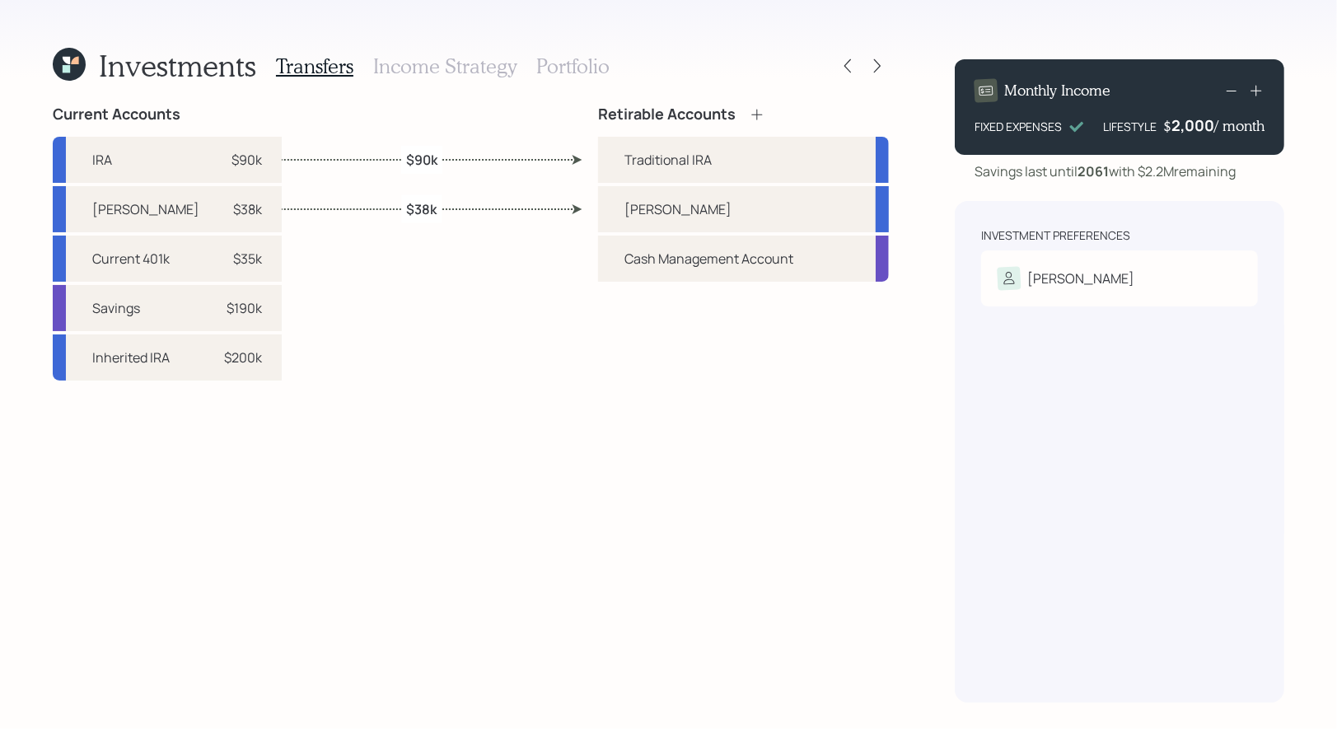
click at [879, 64] on icon at bounding box center [877, 66] width 7 height 14
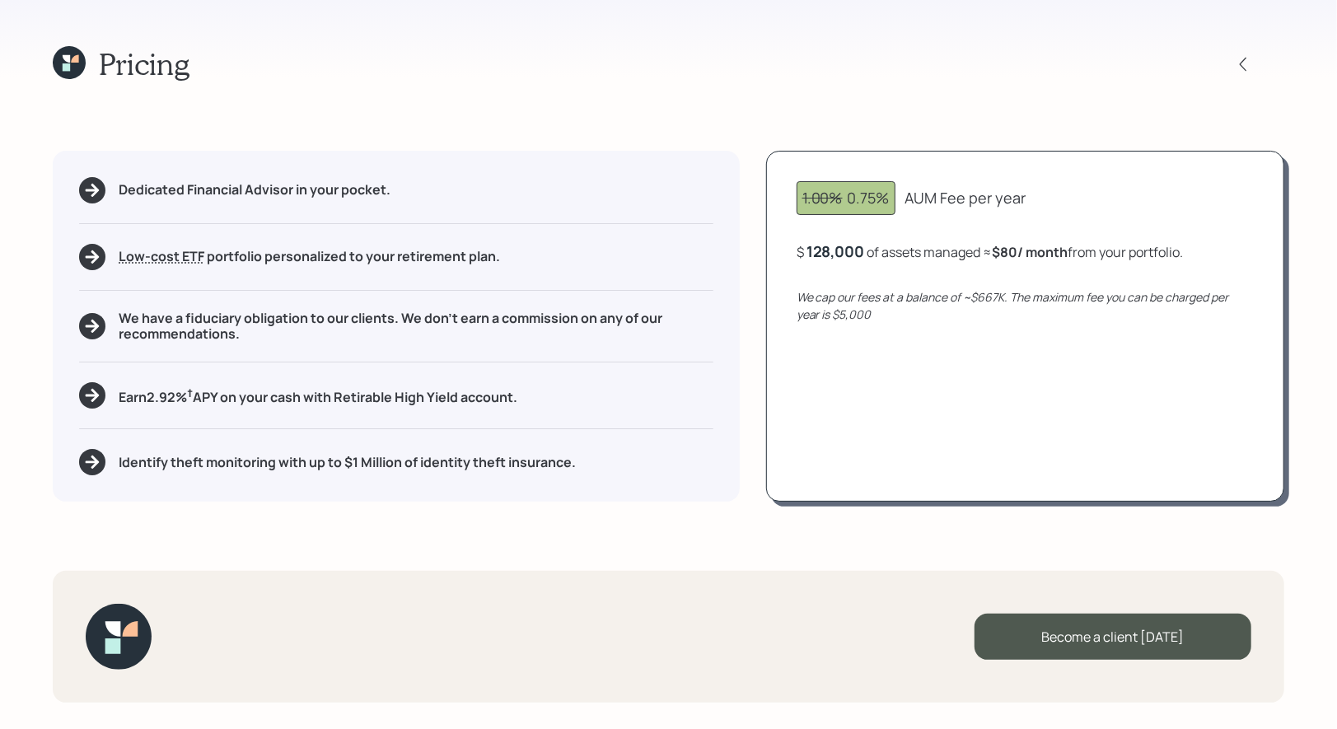
click at [73, 65] on icon at bounding box center [69, 62] width 33 height 33
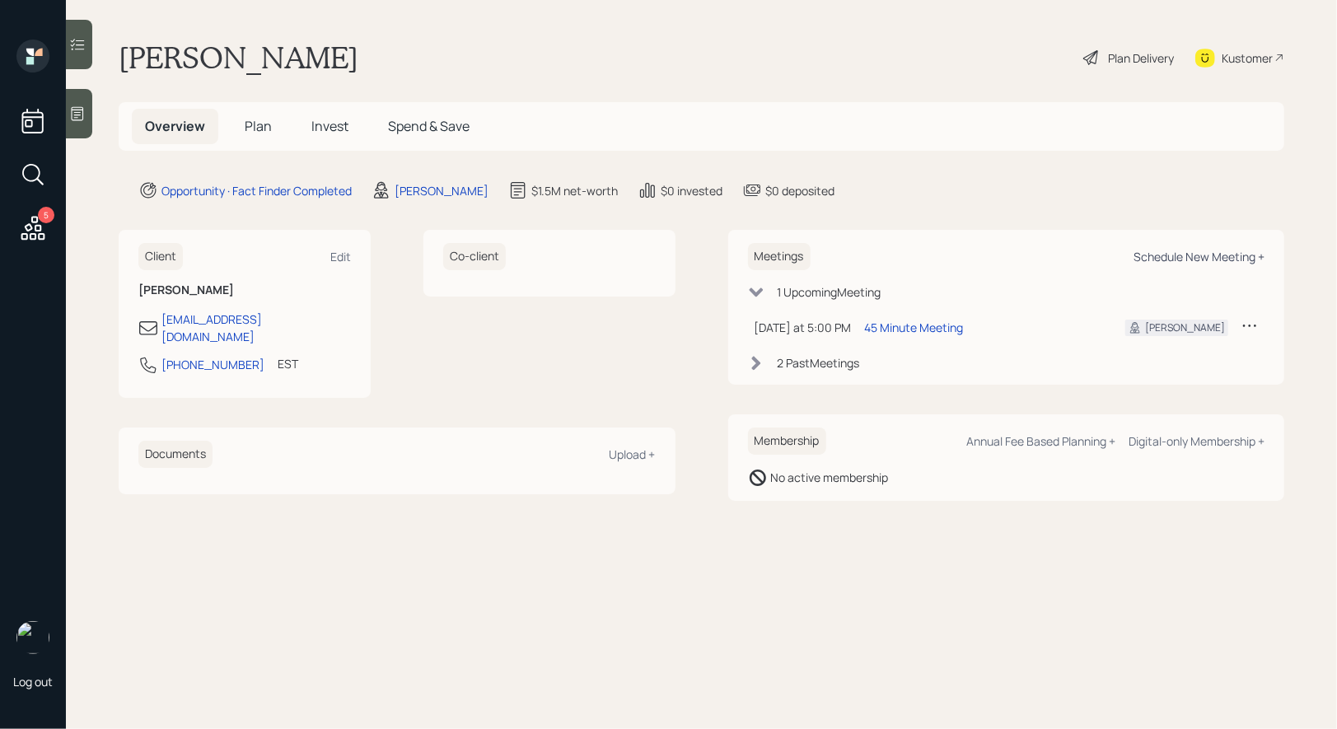
click at [1187, 257] on div "Schedule New Meeting +" at bounding box center [1198, 257] width 131 height 16
select select "8b79112e-3cfb-44f9-89e7-15267fe946c1"
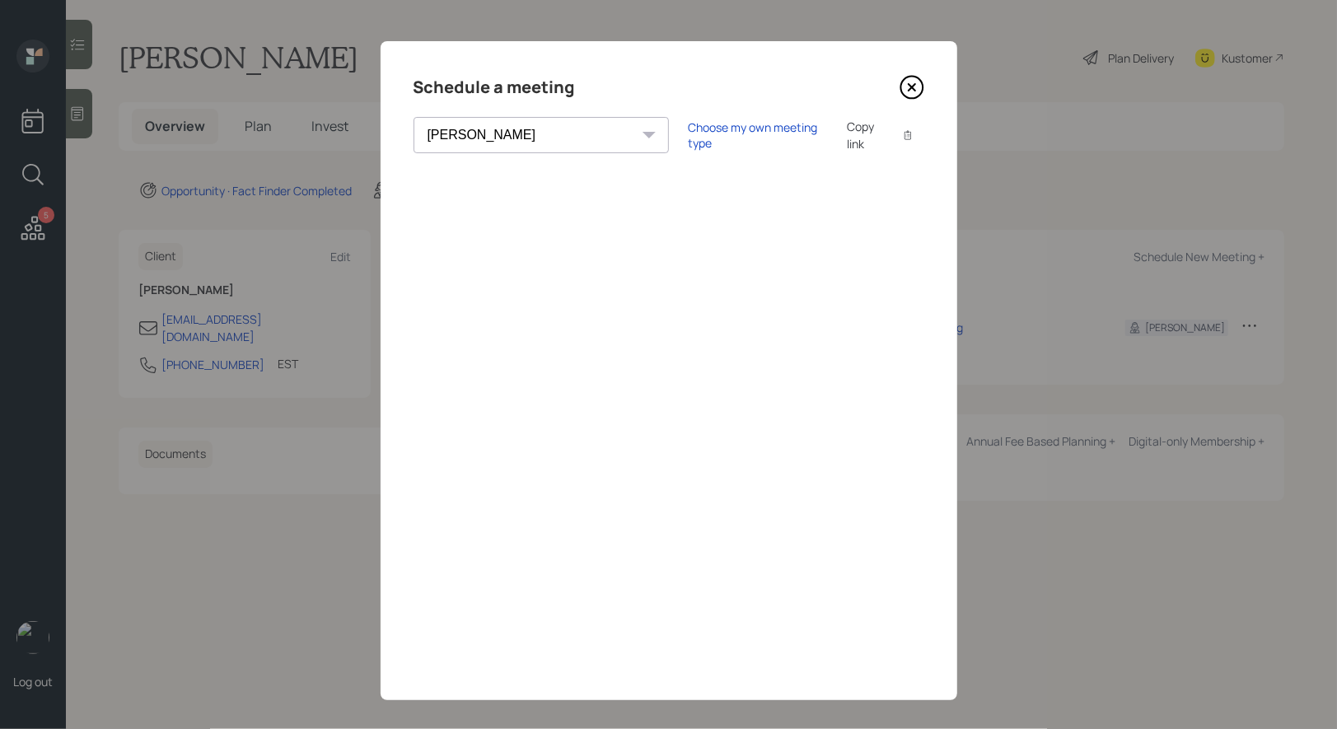
click at [913, 90] on icon at bounding box center [911, 87] width 25 height 25
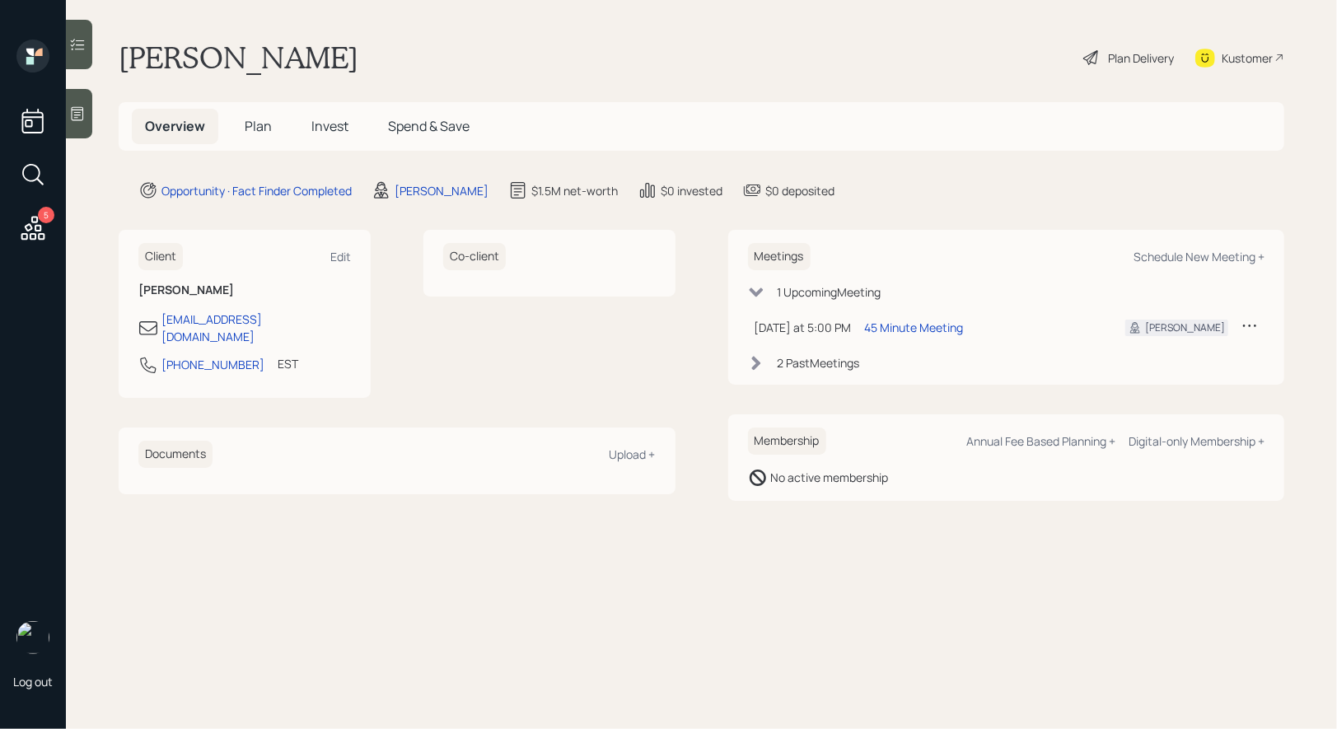
click at [257, 124] on span "Plan" at bounding box center [258, 126] width 27 height 18
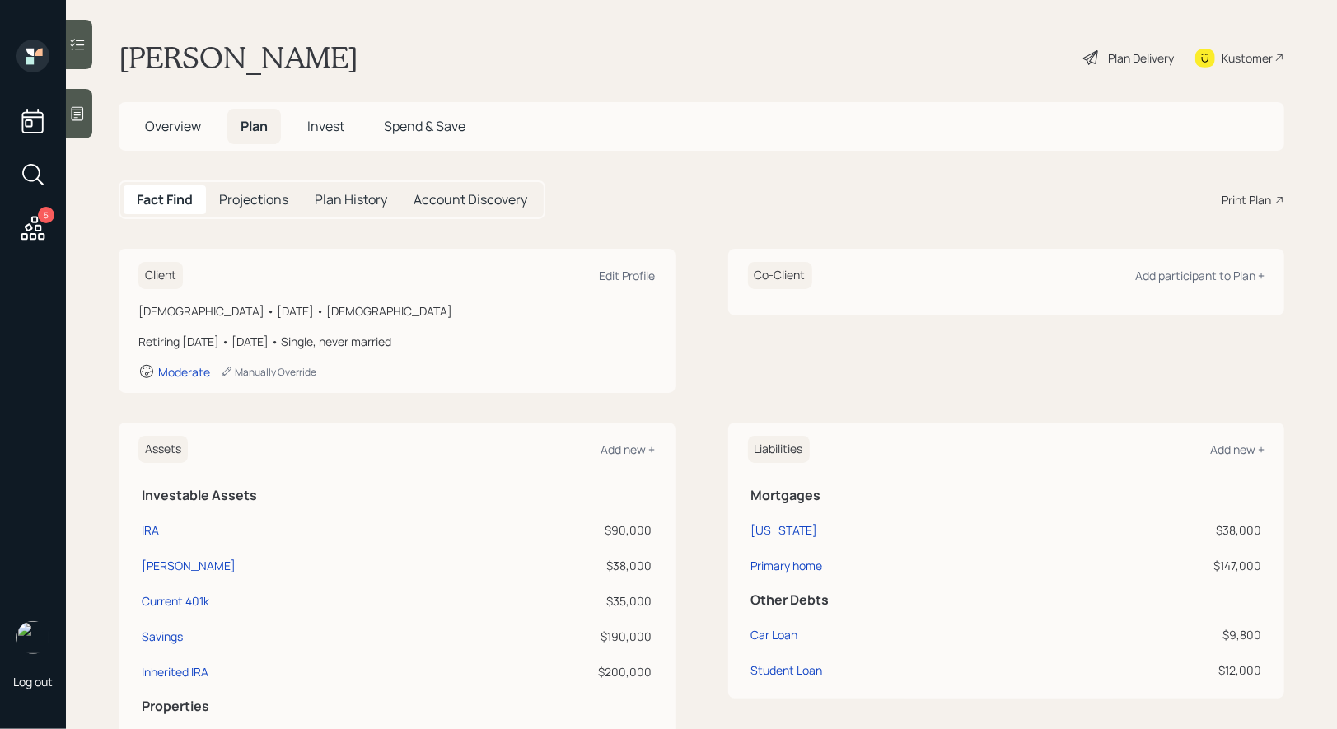
scroll to position [265, 0]
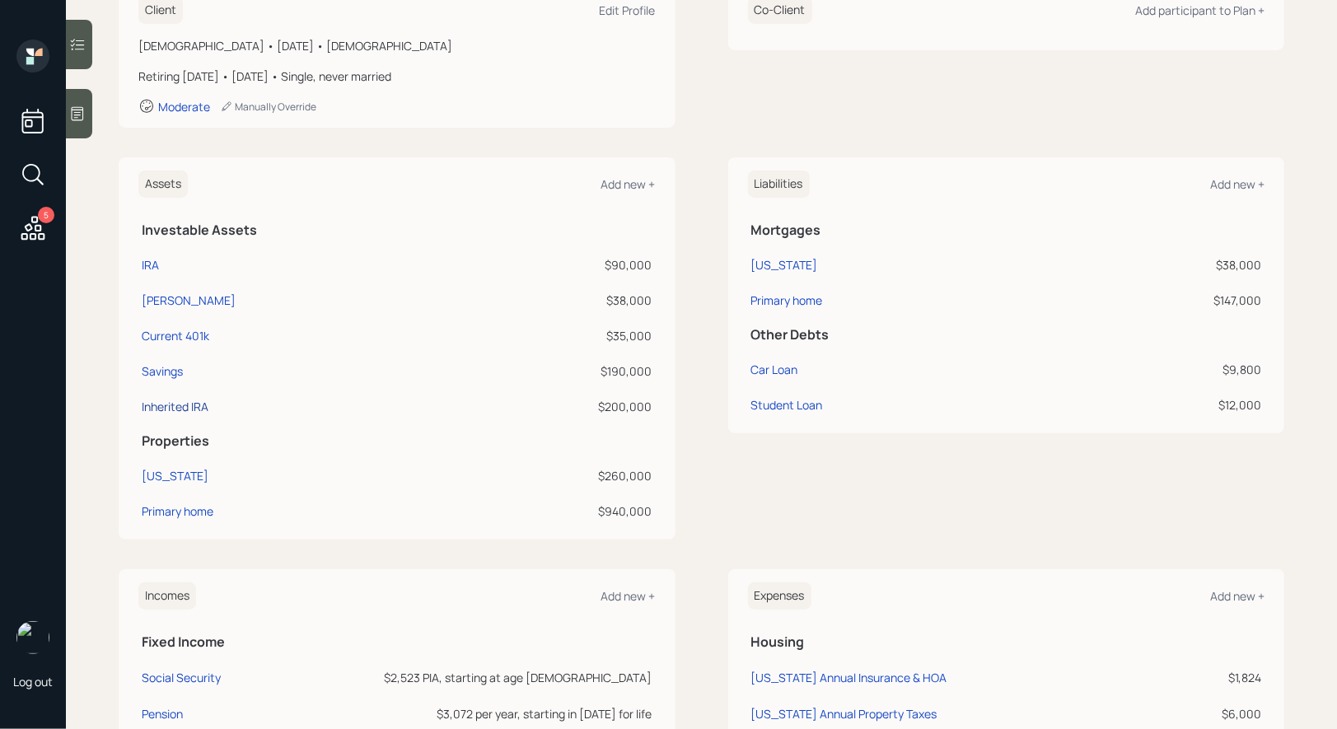
click at [166, 405] on div "Inherited IRA" at bounding box center [175, 406] width 67 height 17
select select "ira"
select select "balanced"
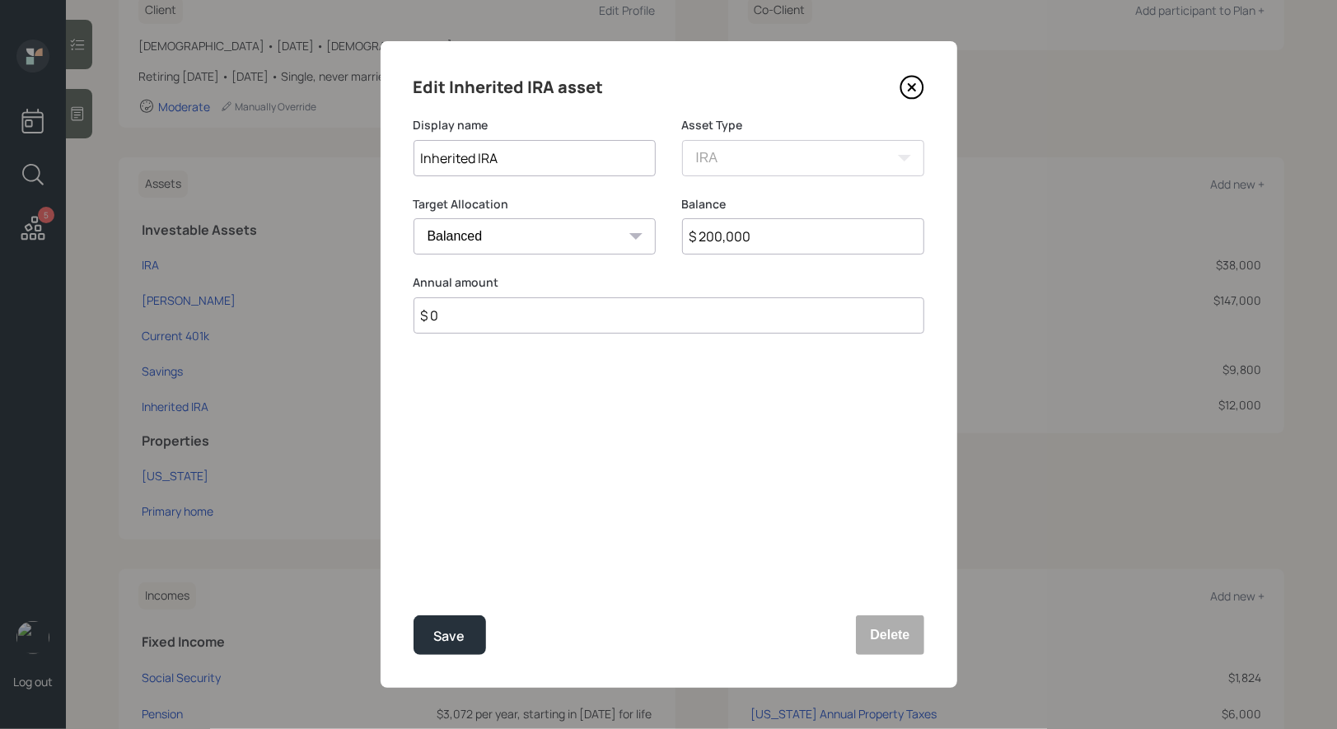
click at [771, 231] on input "$ 200,000" at bounding box center [803, 236] width 242 height 36
type input "$ 590,000"
click at [437, 635] on div "Save" at bounding box center [449, 636] width 31 height 22
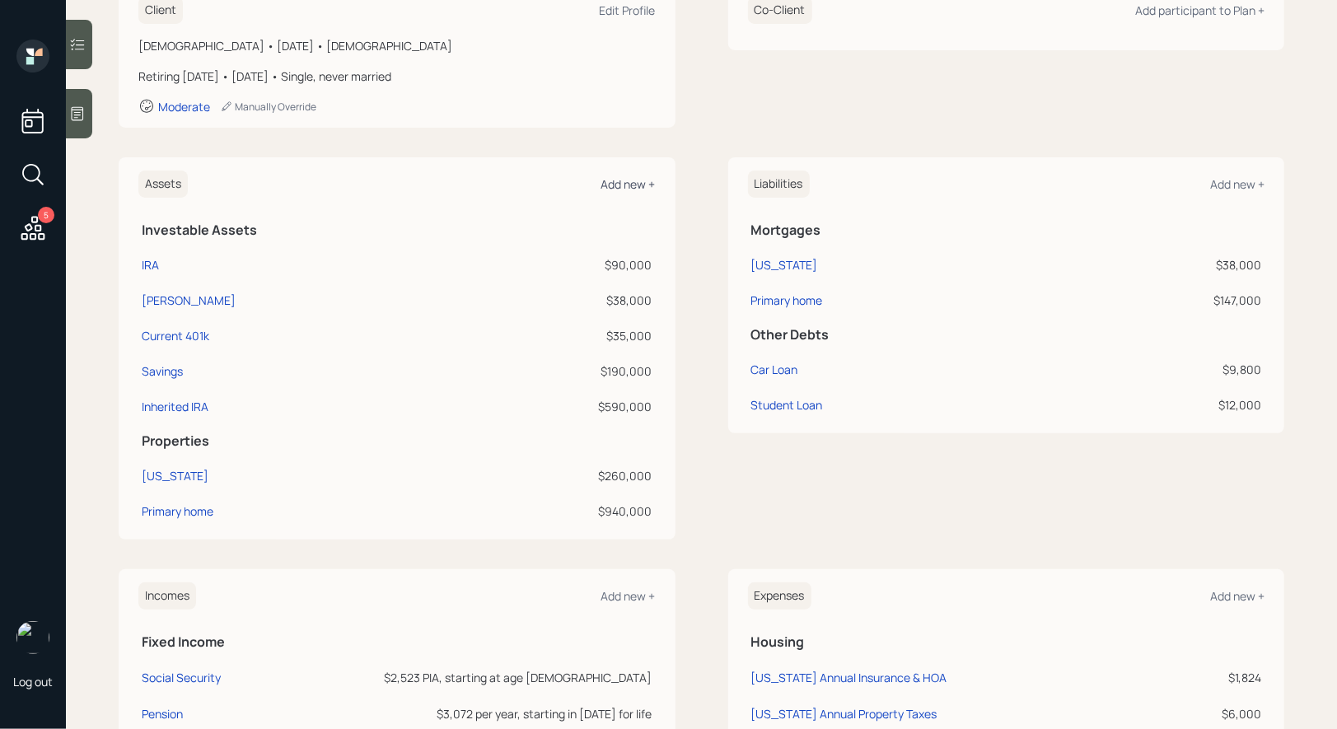
click at [628, 178] on div "Add new +" at bounding box center [628, 184] width 54 height 16
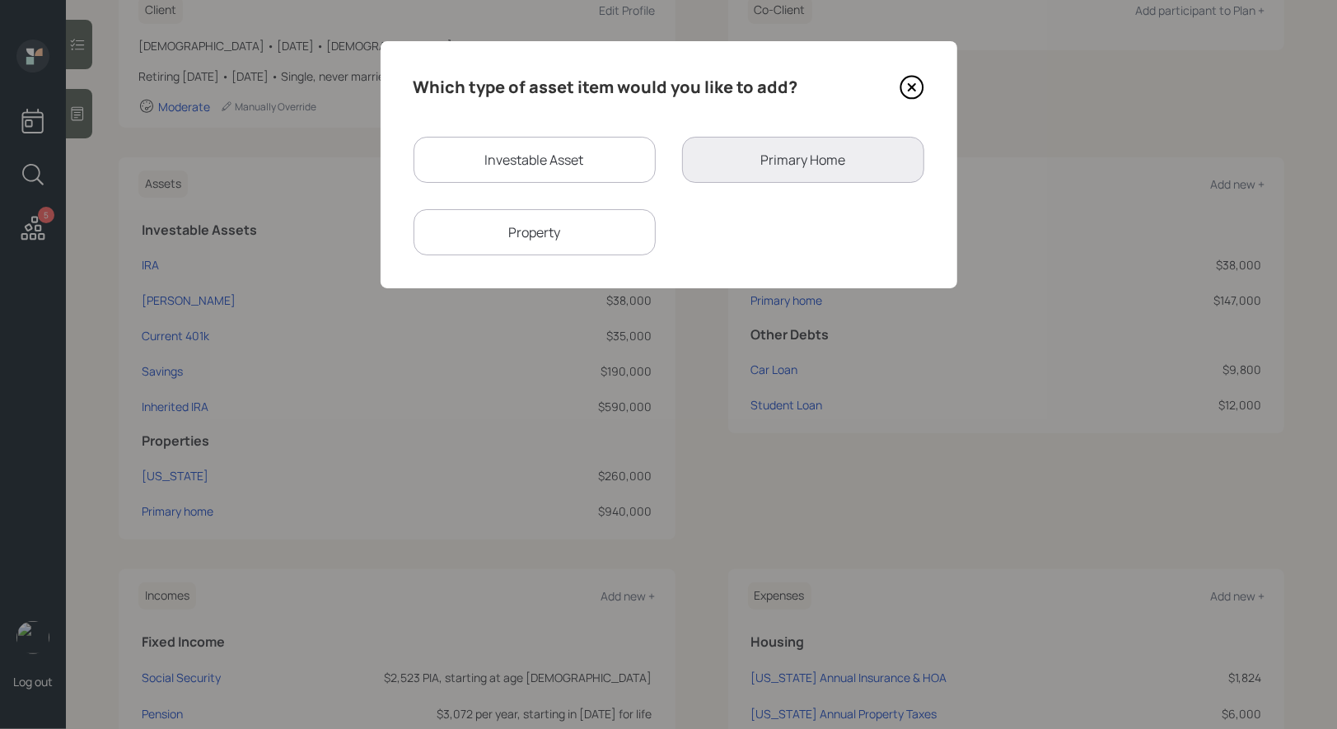
click at [551, 164] on div "Investable Asset" at bounding box center [534, 160] width 242 height 46
select select "taxable"
select select "balanced"
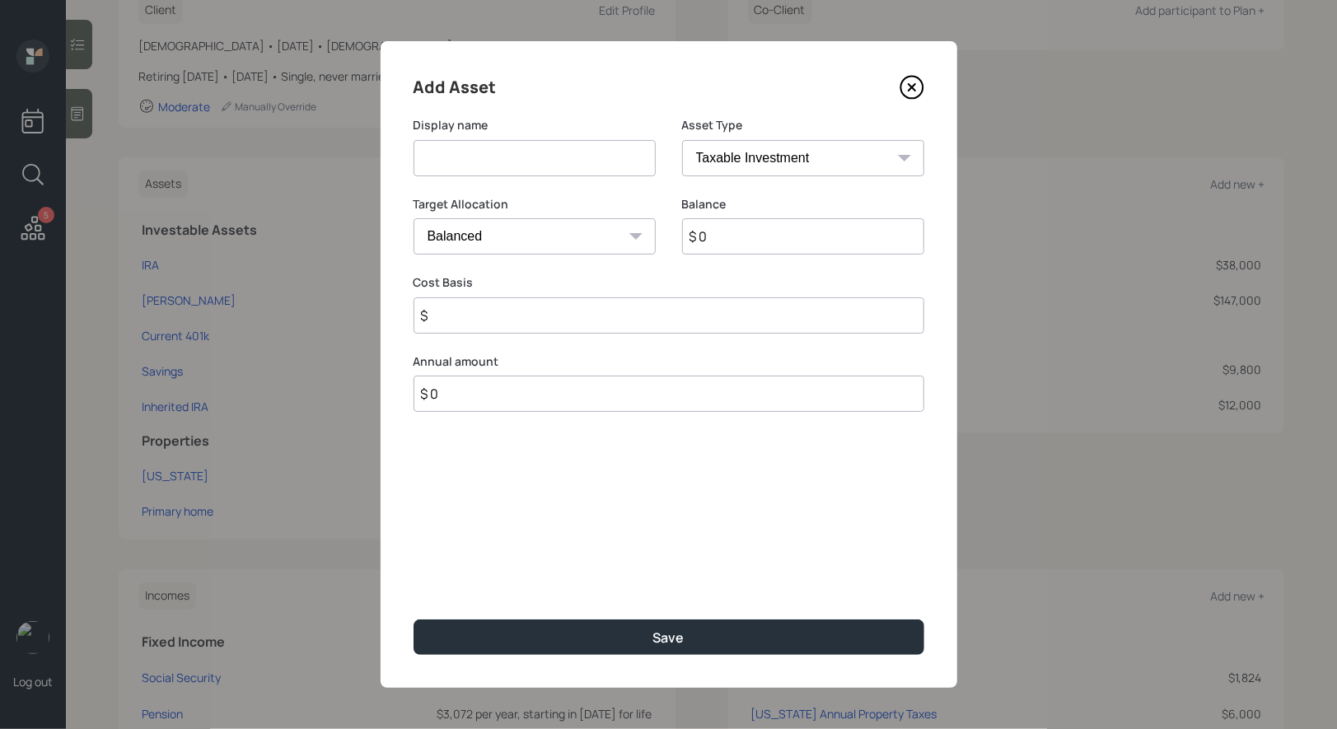
click at [577, 160] on input at bounding box center [534, 158] width 242 height 36
type input "Inherited 401k"
click at [765, 237] on input "$ 0" at bounding box center [803, 236] width 242 height 36
type input "$ 190,000"
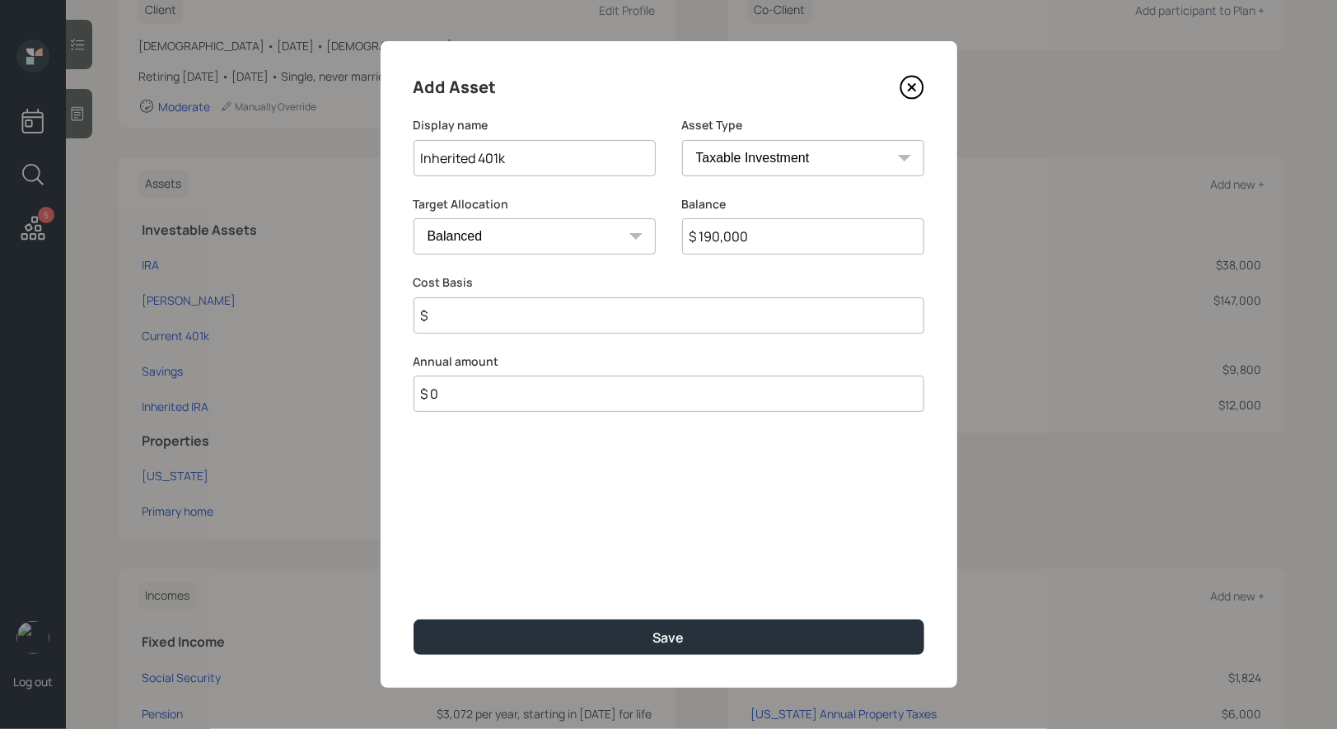
click at [768, 156] on select "SEP IRA IRA Roth IRA 401(k) Roth 401(k) 403(b) Roth 403(b) 457(b) Roth 457(b) H…" at bounding box center [803, 158] width 242 height 36
select select "company_sponsored"
click at [682, 140] on select "SEP IRA IRA Roth IRA 401(k) Roth 401(k) 403(b) Roth 403(b) 457(b) Roth 457(b) H…" at bounding box center [803, 158] width 242 height 36
click at [581, 306] on input "number" at bounding box center [521, 315] width 217 height 36
type input "0"
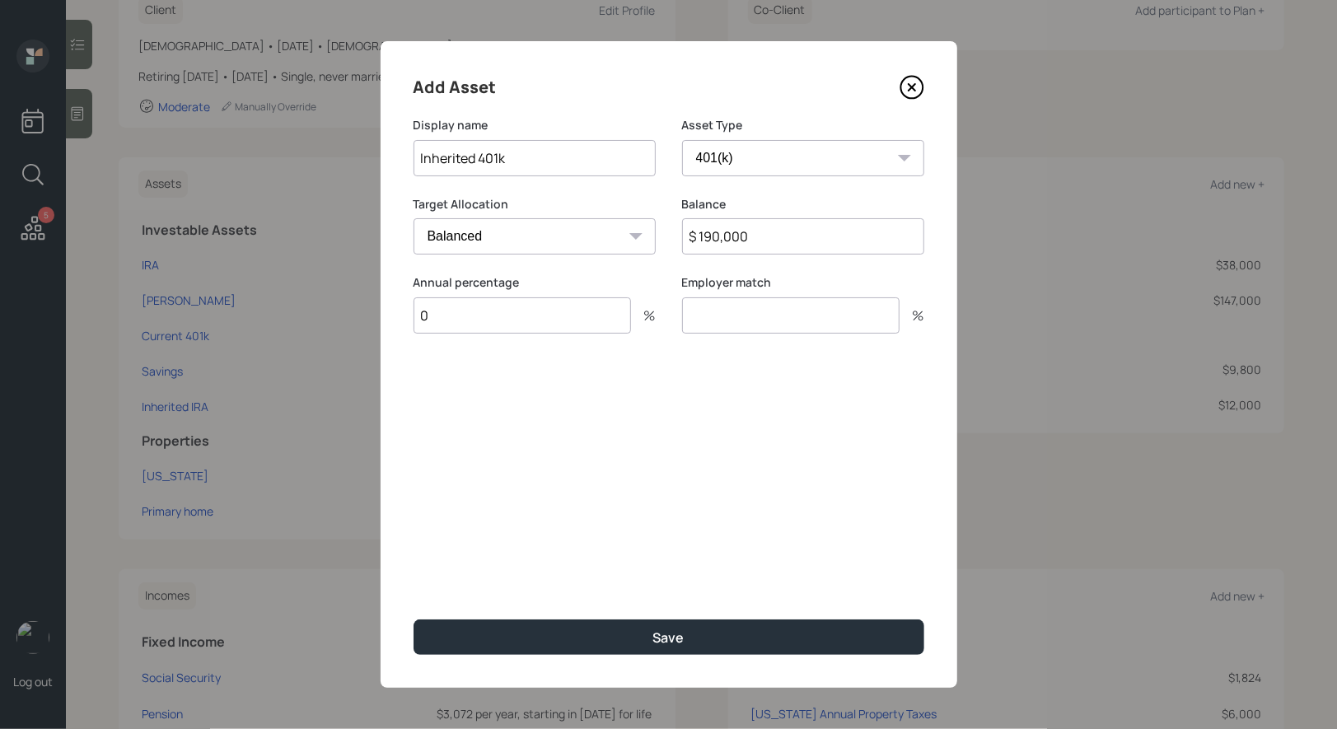
click at [717, 320] on input "number" at bounding box center [790, 315] width 217 height 36
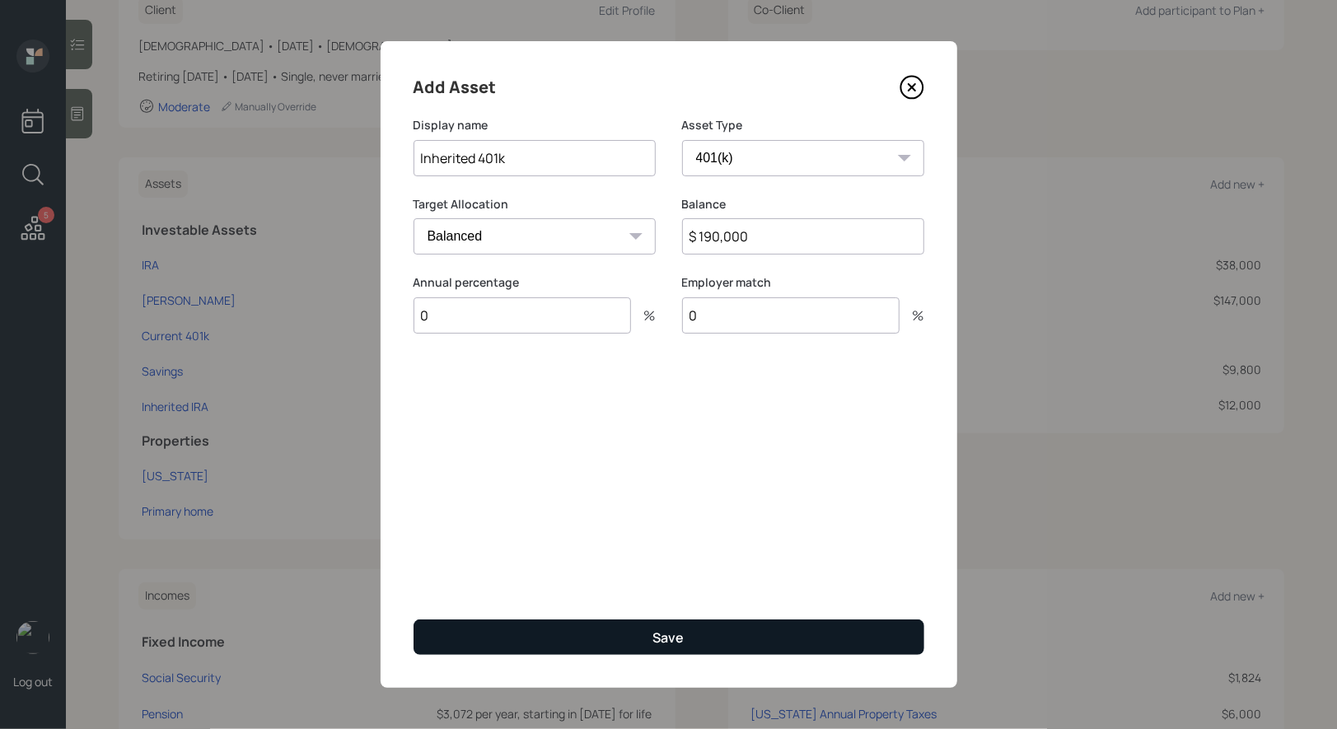
type input "0"
click at [642, 628] on button "Save" at bounding box center [668, 636] width 511 height 35
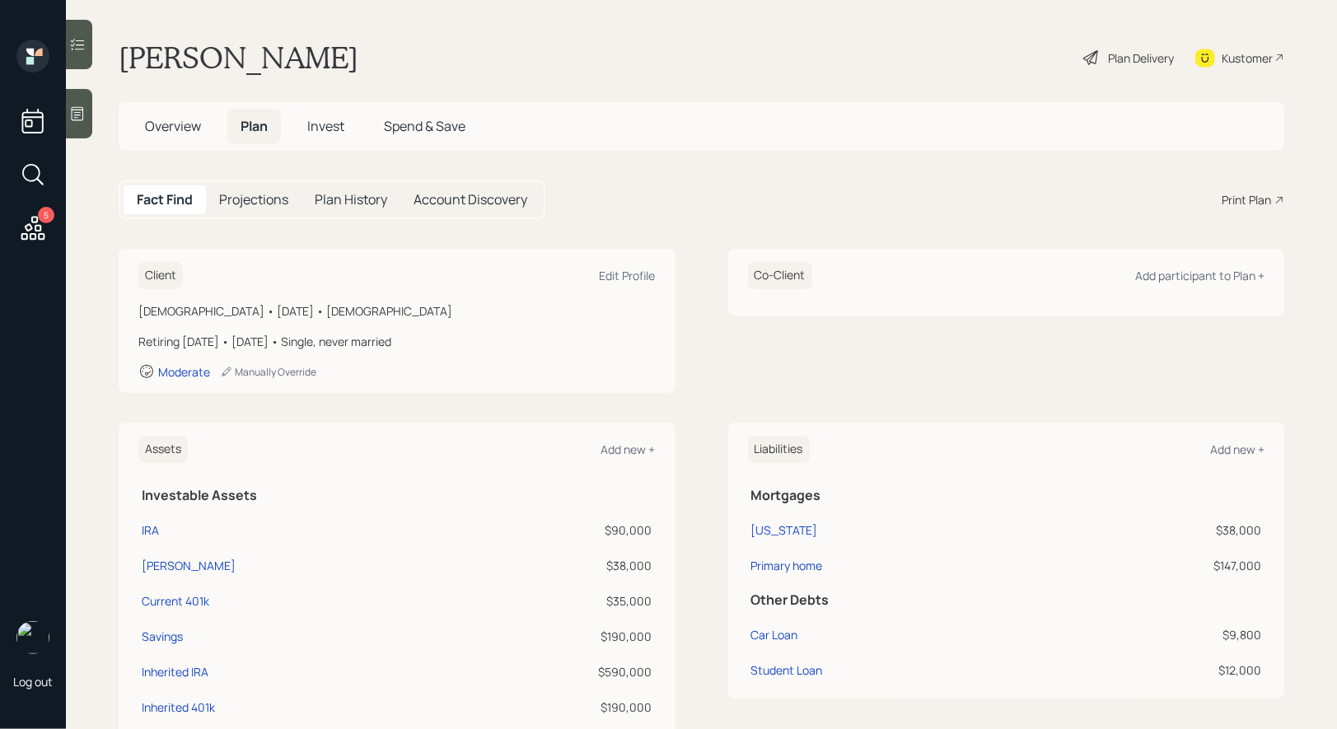
click at [173, 121] on span "Overview" at bounding box center [173, 126] width 56 height 18
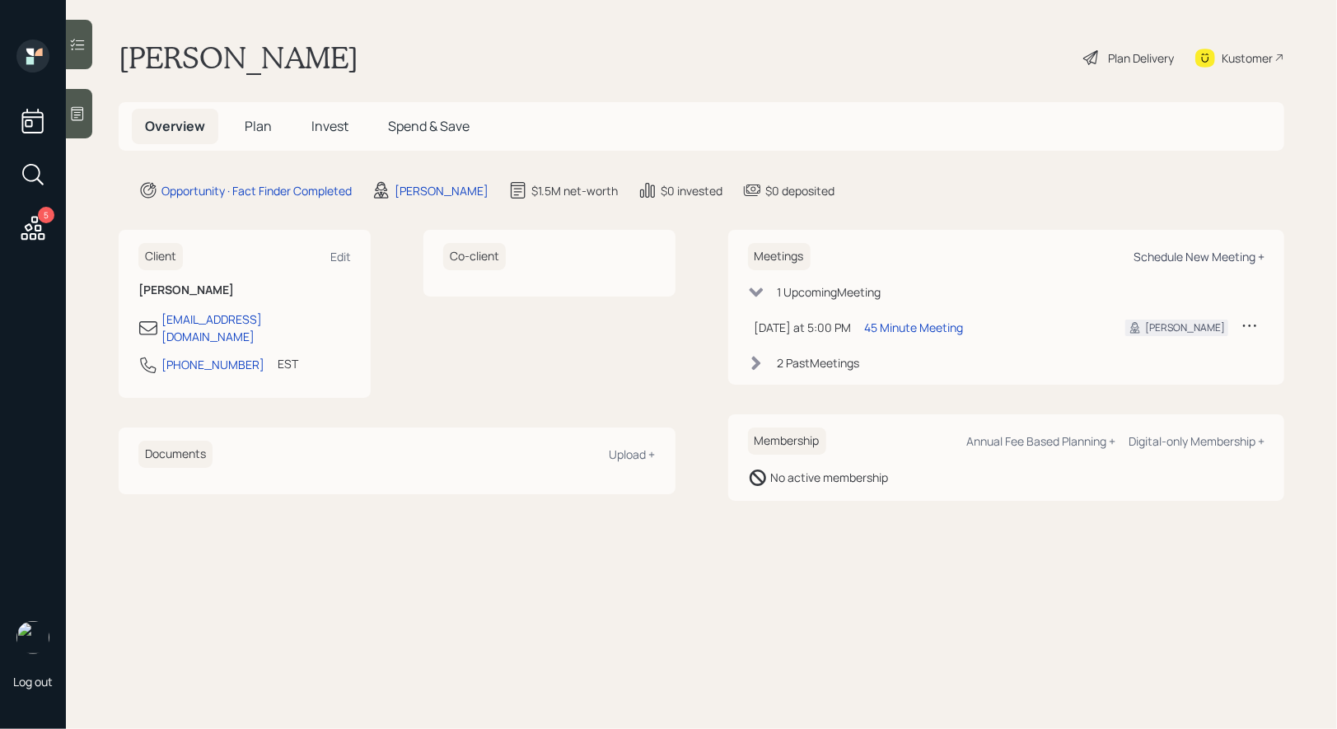
click at [1193, 263] on div "Schedule New Meeting +" at bounding box center [1198, 257] width 131 height 16
select select "8b79112e-3cfb-44f9-89e7-15267fe946c1"
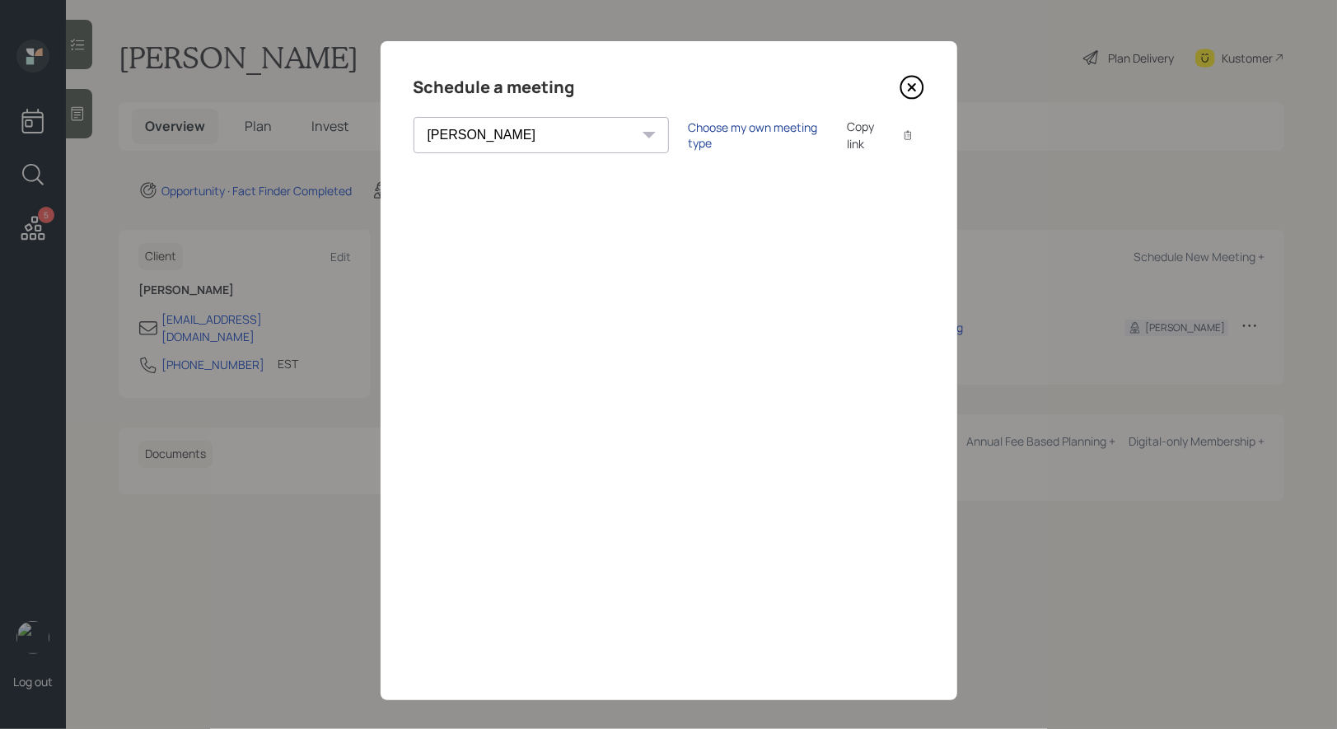
click at [689, 132] on div "Choose my own meeting type" at bounding box center [758, 134] width 138 height 31
click at [909, 87] on icon at bounding box center [911, 87] width 25 height 25
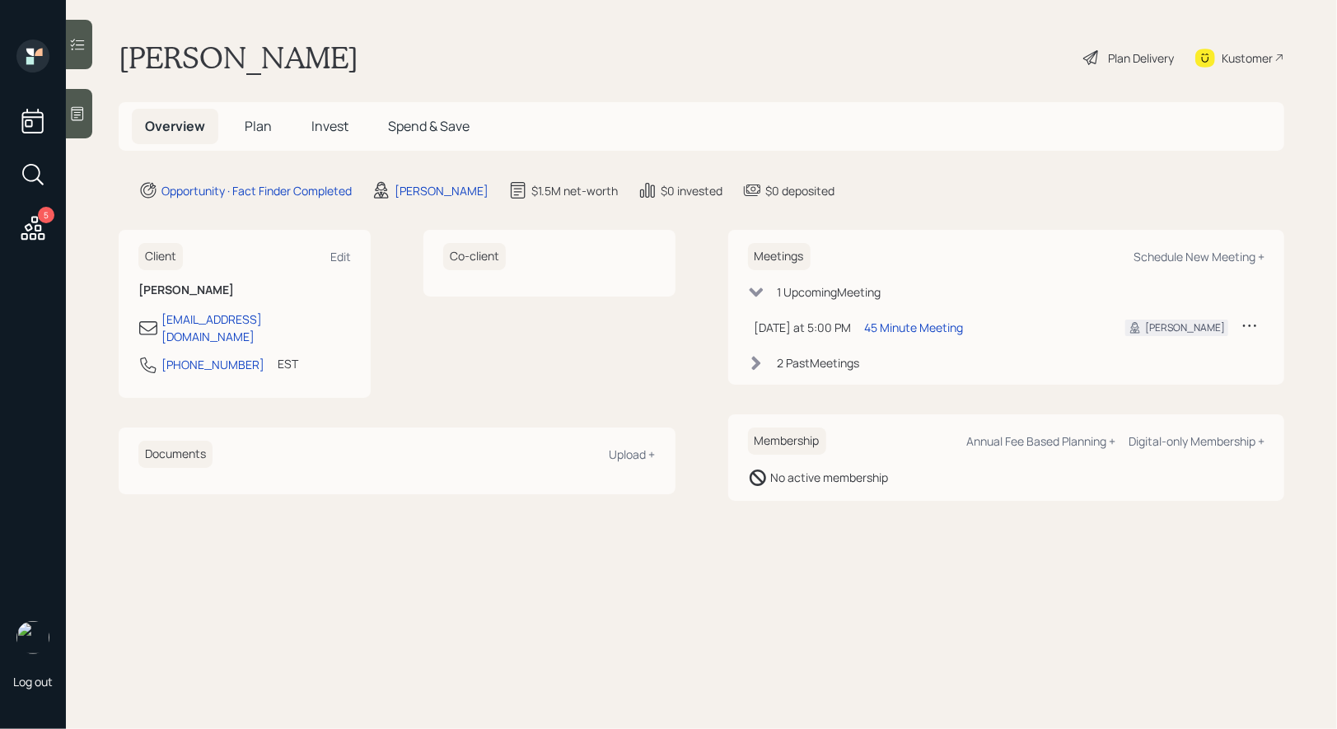
click at [250, 126] on span "Plan" at bounding box center [258, 126] width 27 height 18
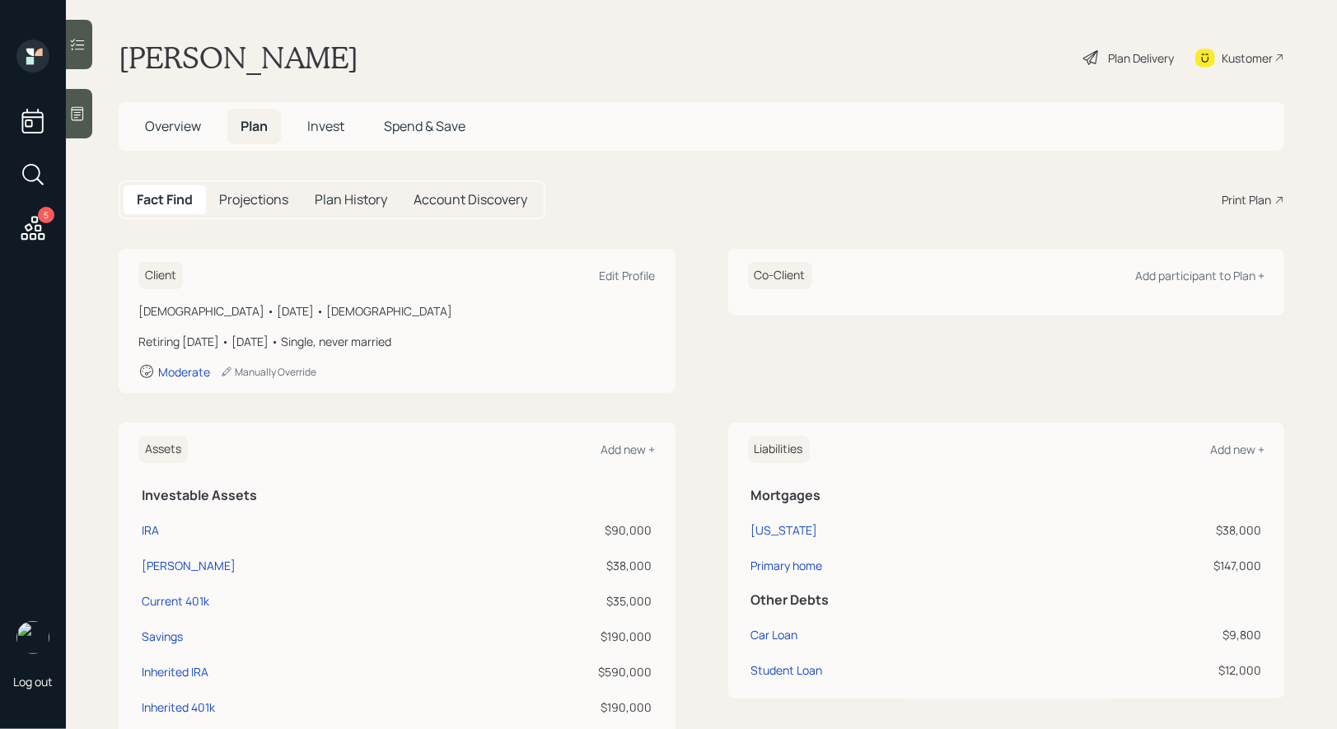
click at [324, 128] on span "Invest" at bounding box center [325, 126] width 37 height 18
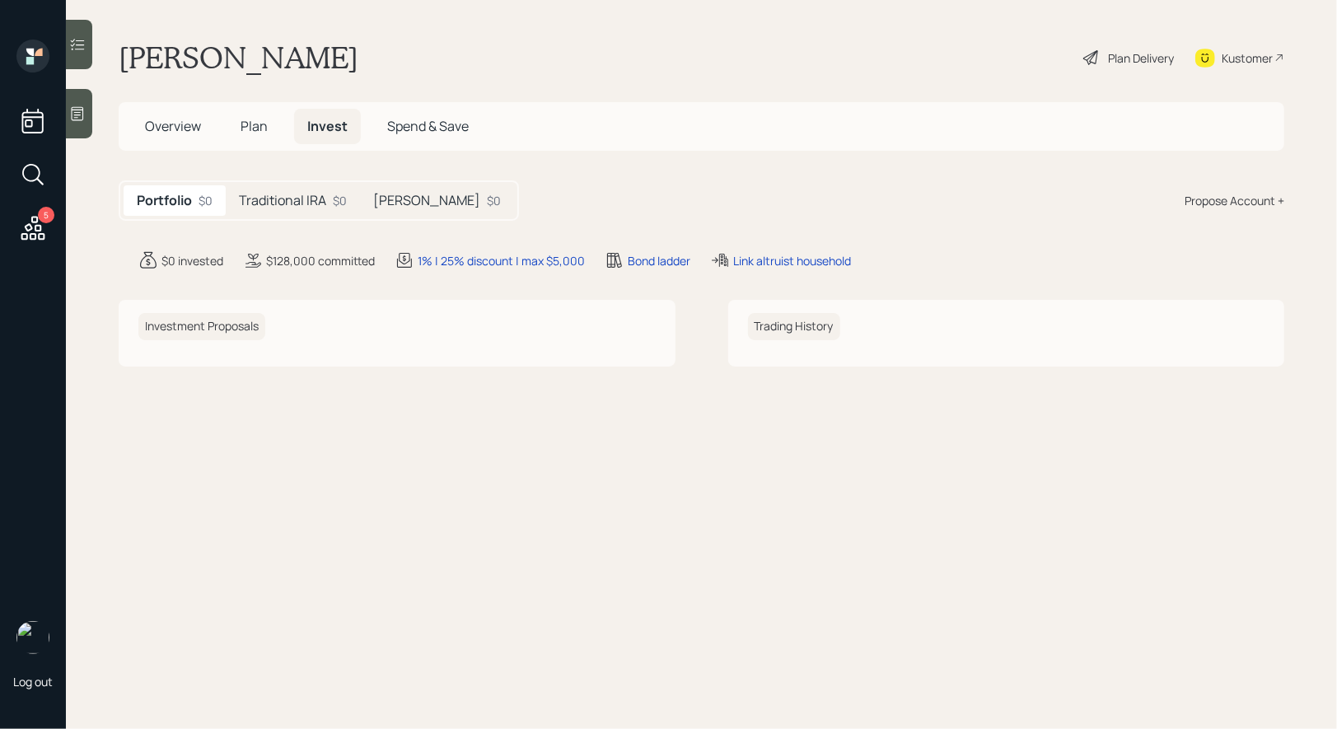
click at [1212, 203] on div "Propose Account +" at bounding box center [1234, 200] width 100 height 17
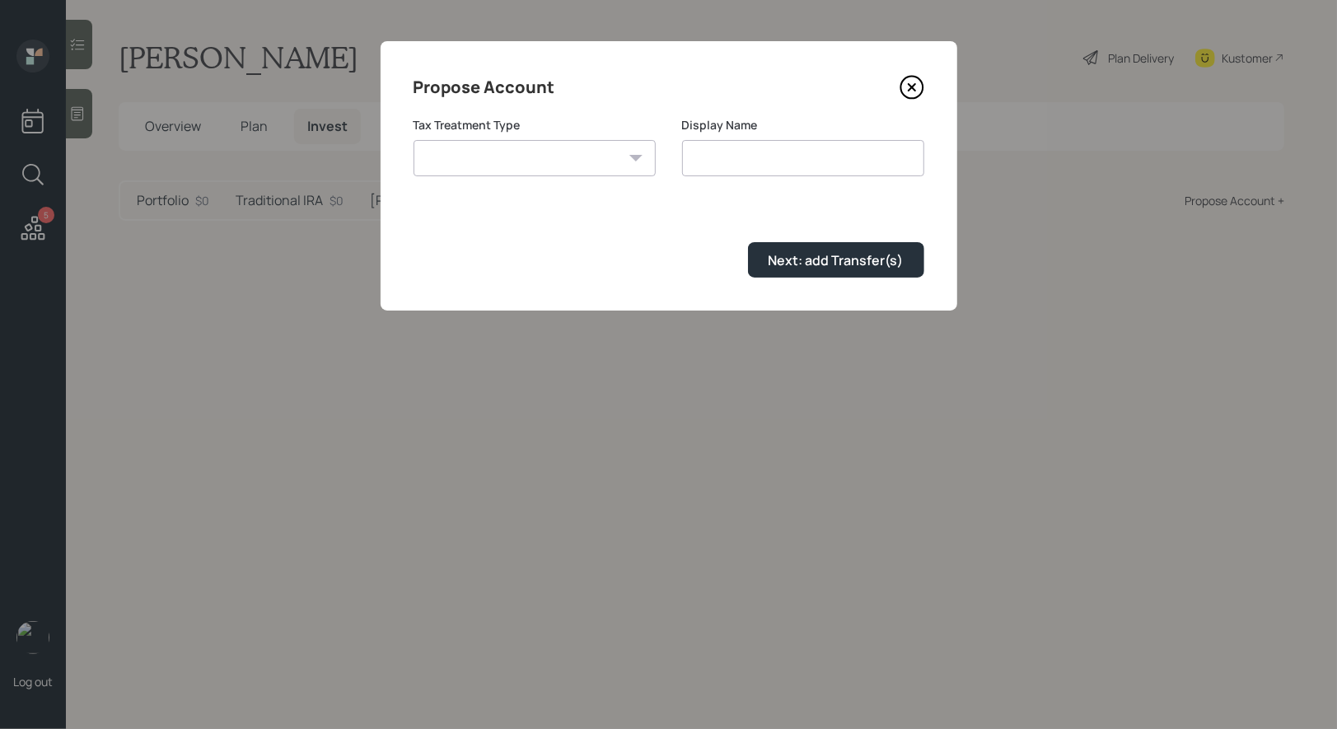
click at [488, 156] on select "Roth Taxable Traditional" at bounding box center [534, 158] width 242 height 36
select select "traditional"
click at [413, 140] on select "Roth Taxable Traditional" at bounding box center [534, 158] width 242 height 36
click at [805, 156] on input "Traditional" at bounding box center [803, 158] width 242 height 36
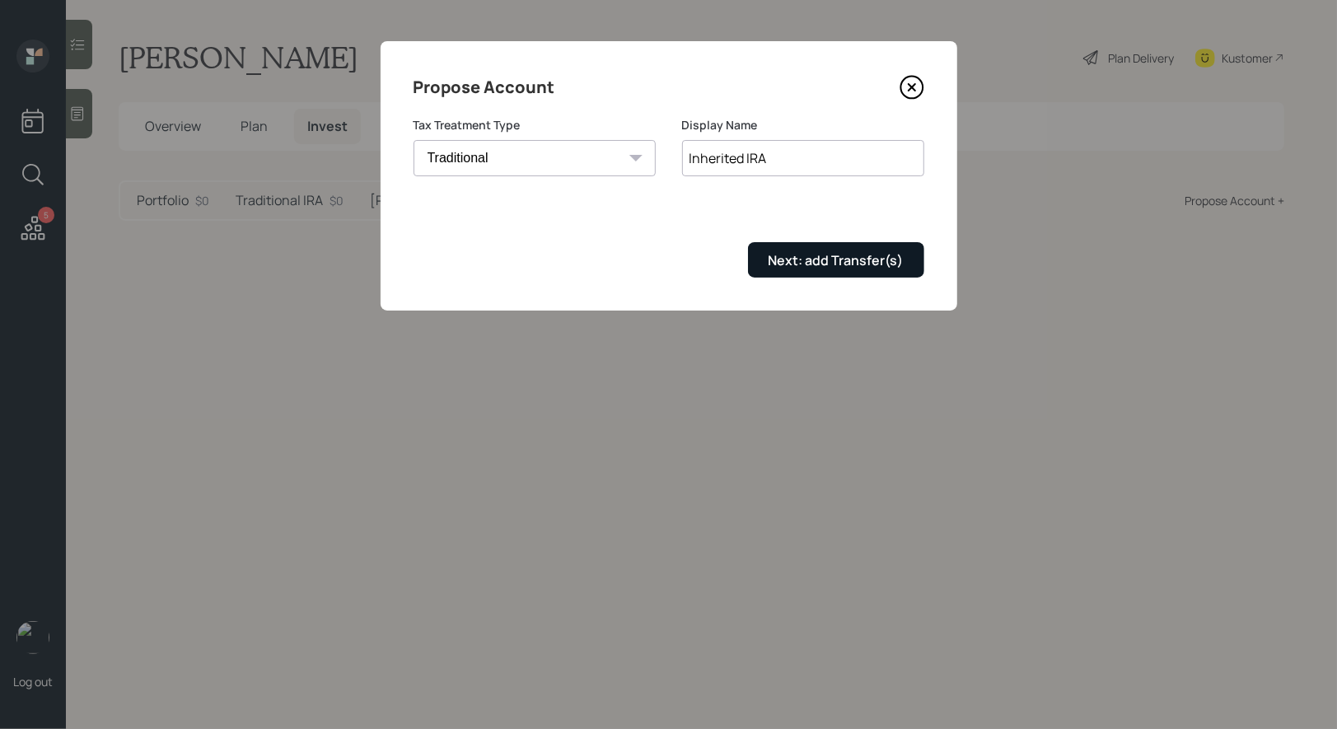
type input "Inherited IRA"
click at [835, 254] on div "Next: add Transfer(s)" at bounding box center [835, 260] width 135 height 18
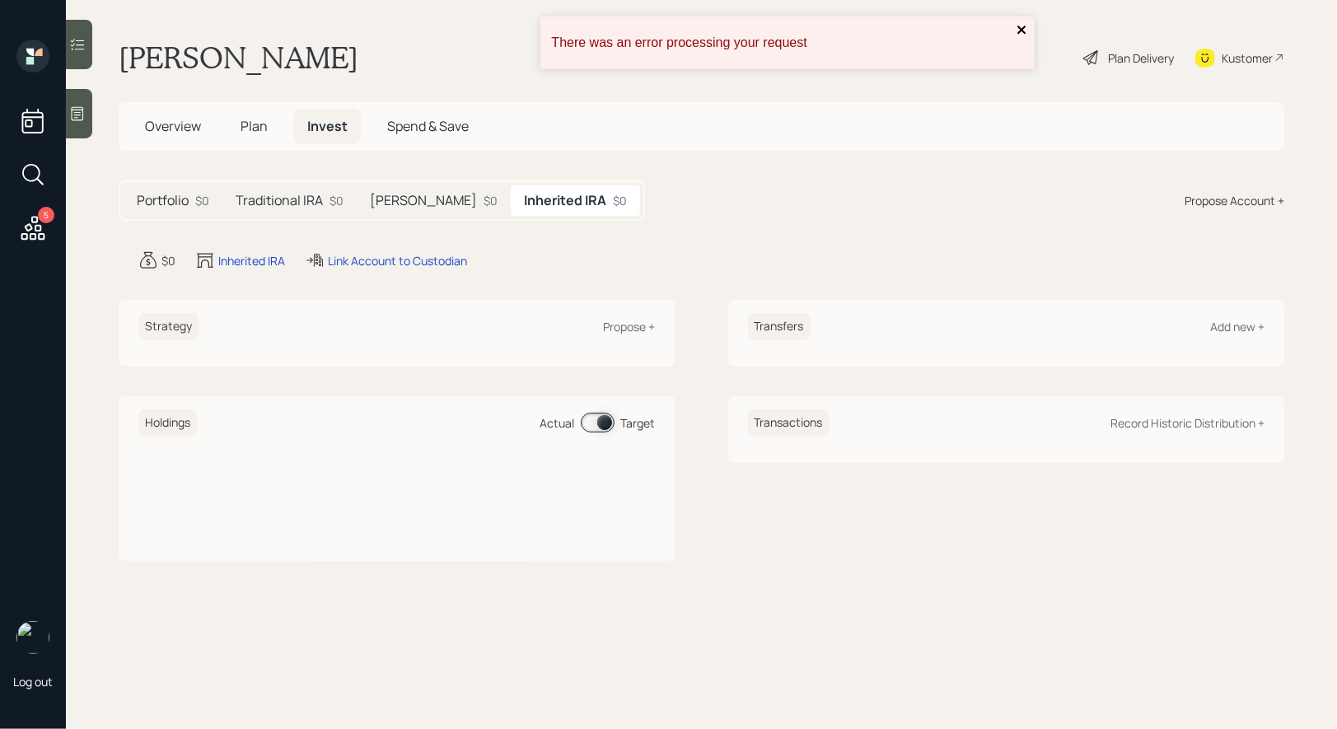
click at [1022, 27] on icon "close" at bounding box center [1021, 30] width 8 height 8
click at [246, 127] on span "Plan" at bounding box center [253, 126] width 27 height 18
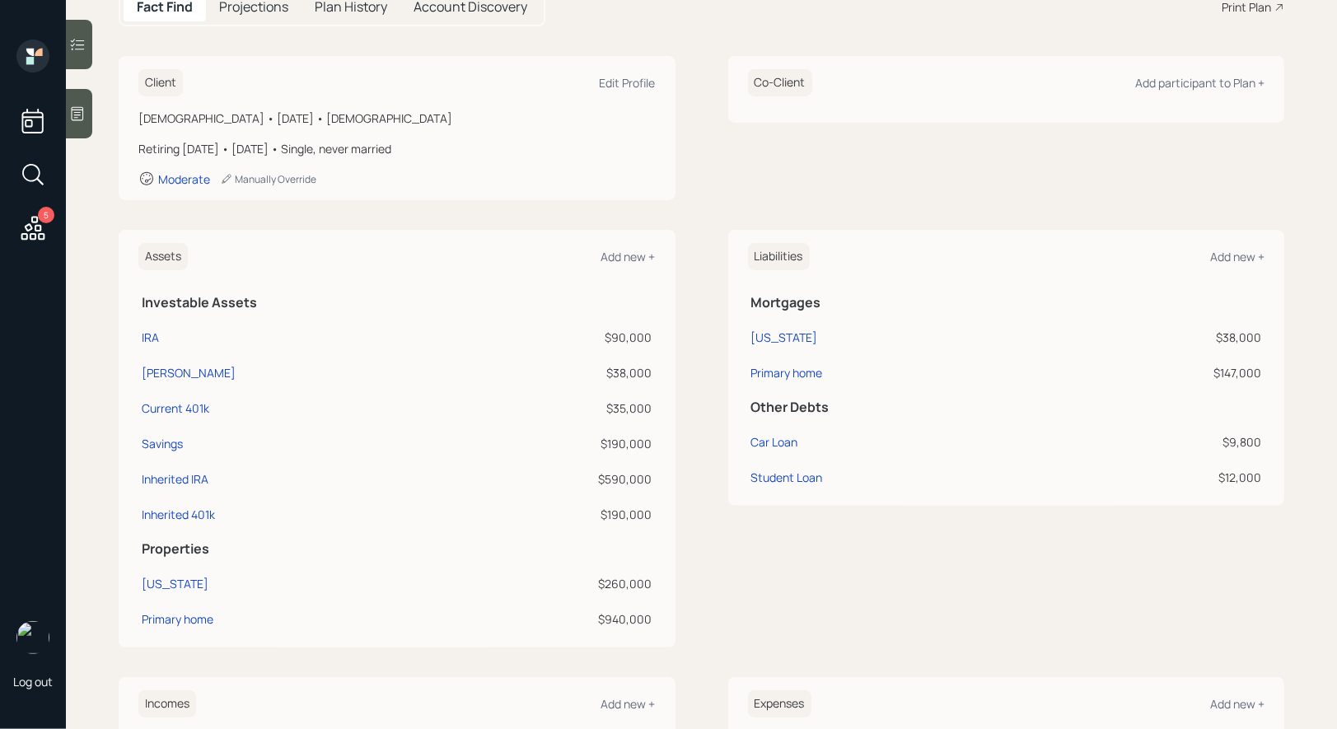
scroll to position [367, 0]
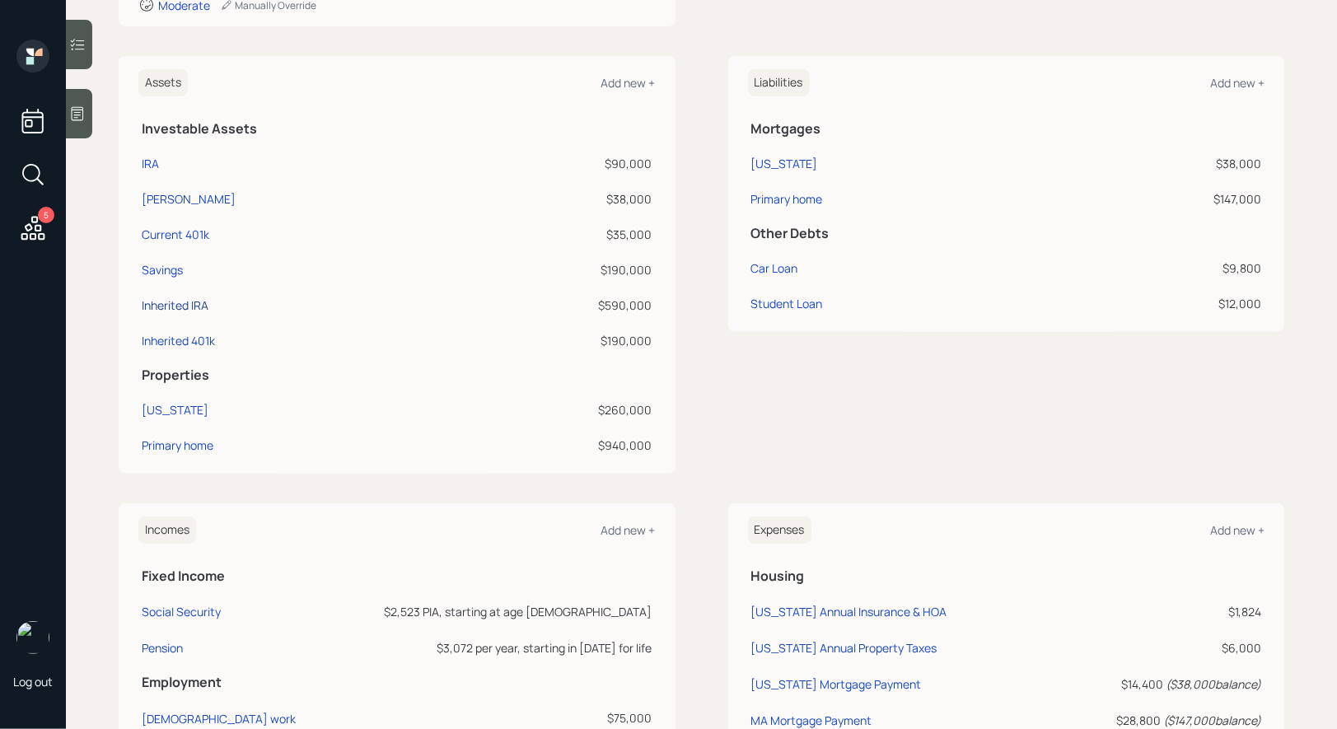
click at [185, 302] on div "Inherited IRA" at bounding box center [175, 304] width 67 height 17
select select "ira"
select select "balanced"
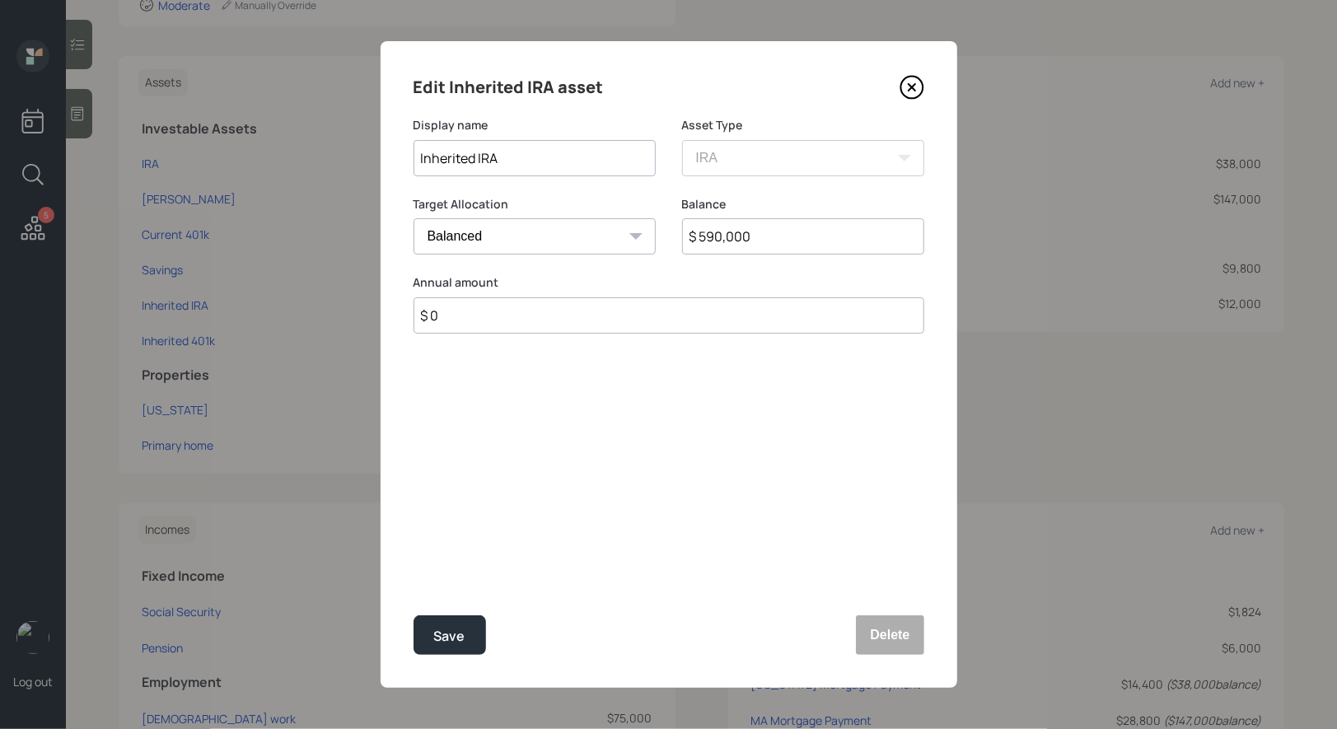
click at [912, 82] on icon at bounding box center [911, 87] width 25 height 25
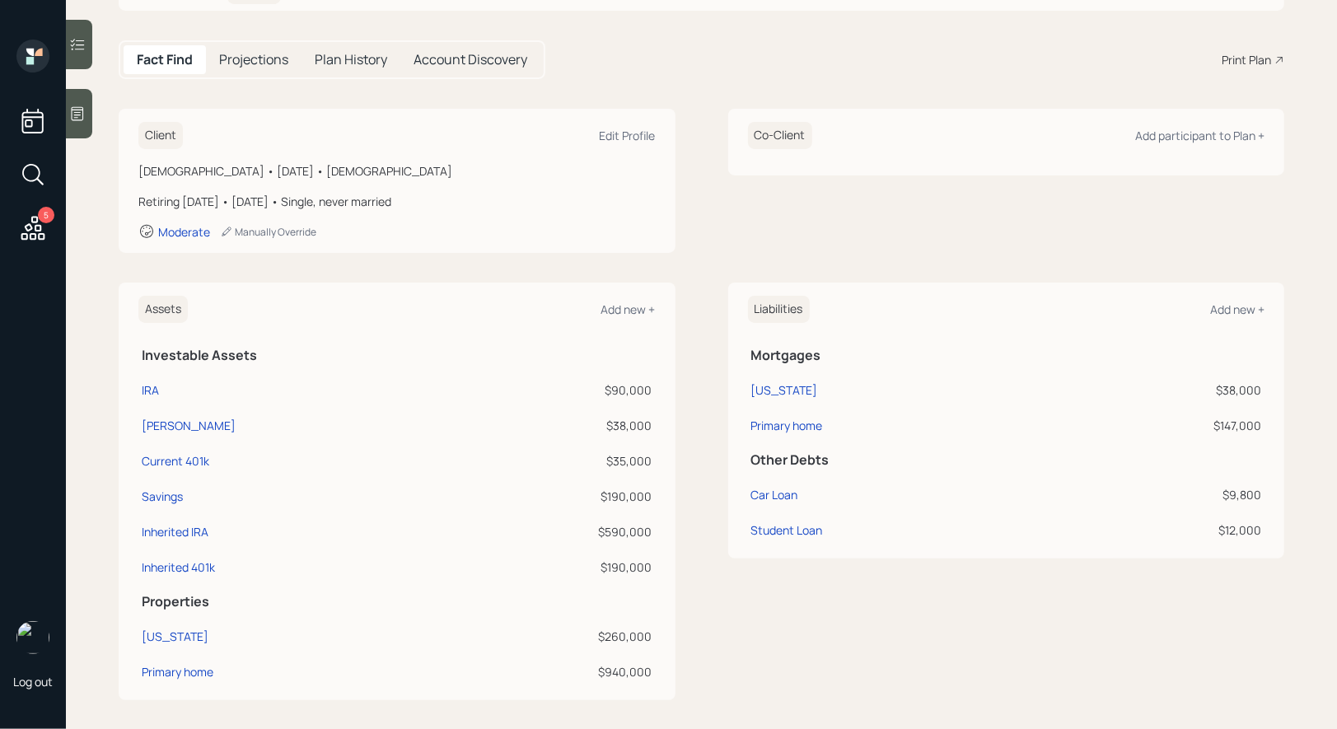
scroll to position [168, 0]
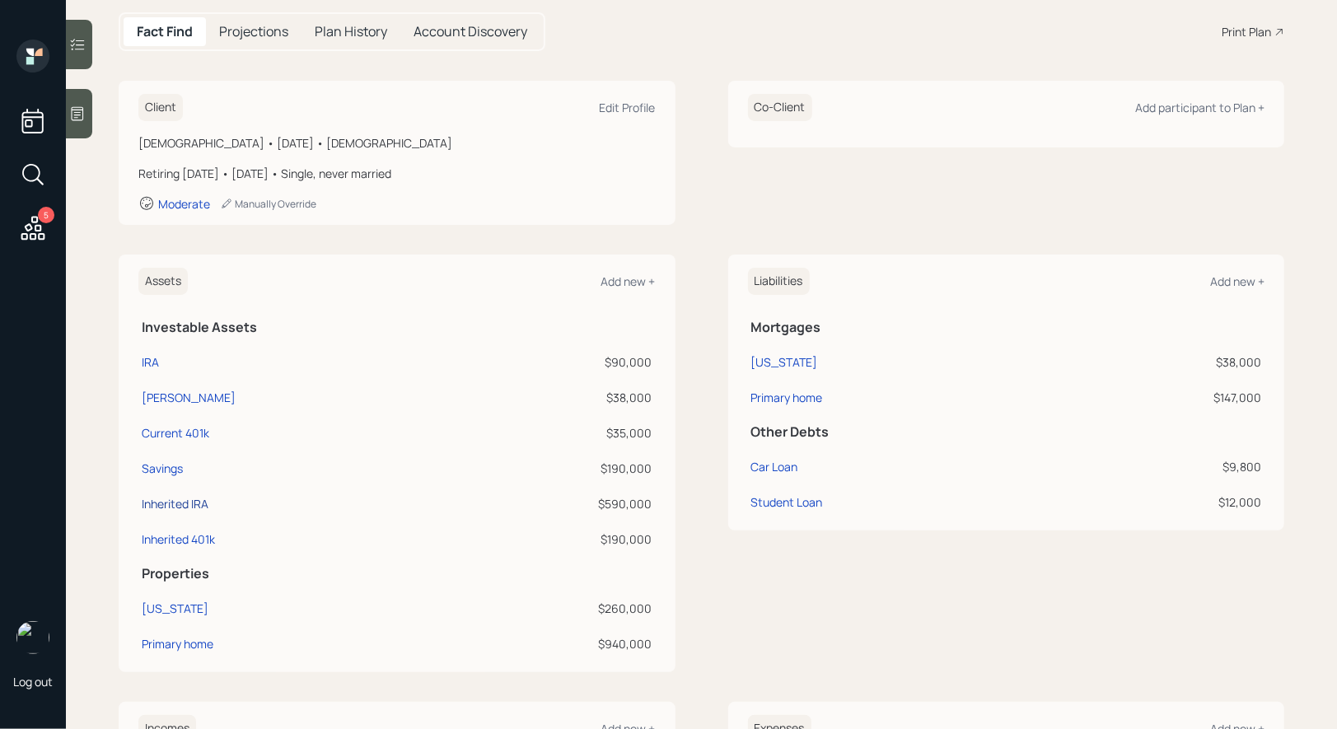
click at [169, 498] on div "Inherited IRA" at bounding box center [175, 503] width 67 height 17
select select "ira"
select select "balanced"
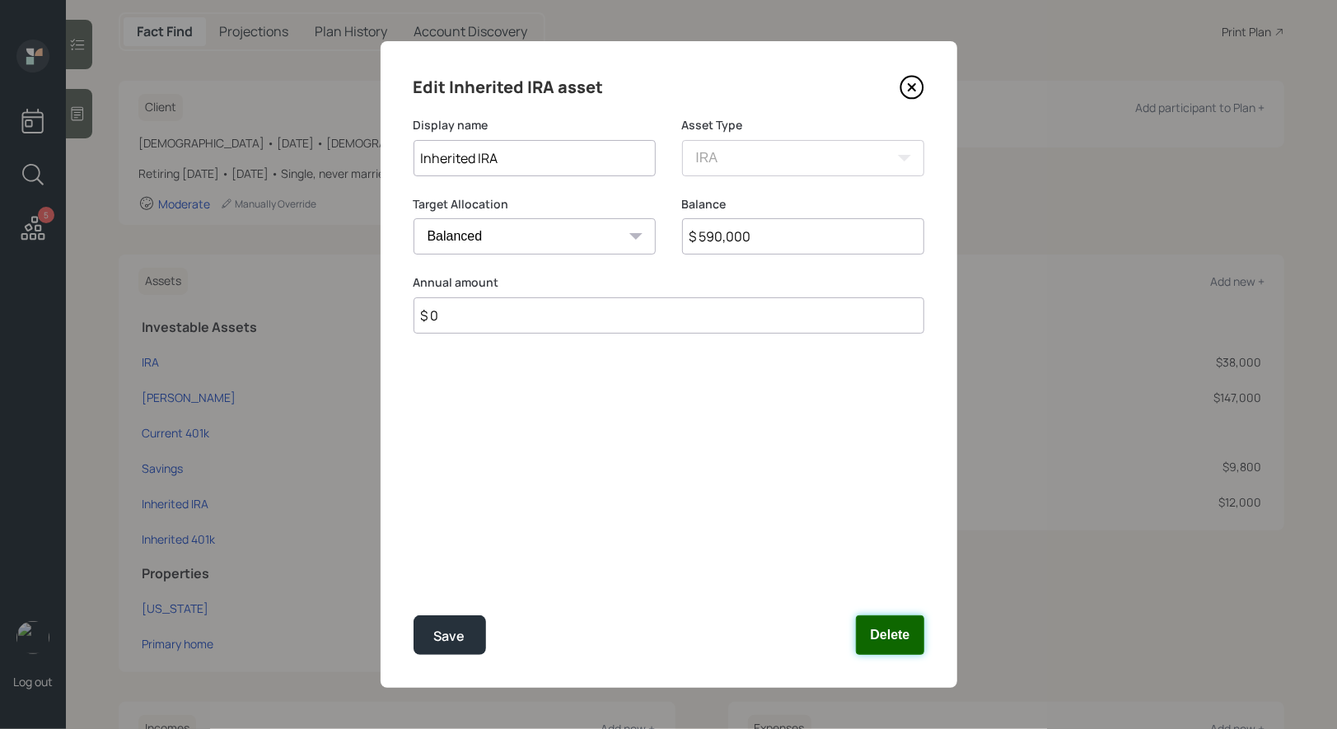
click at [894, 646] on button "Delete" at bounding box center [890, 635] width 68 height 40
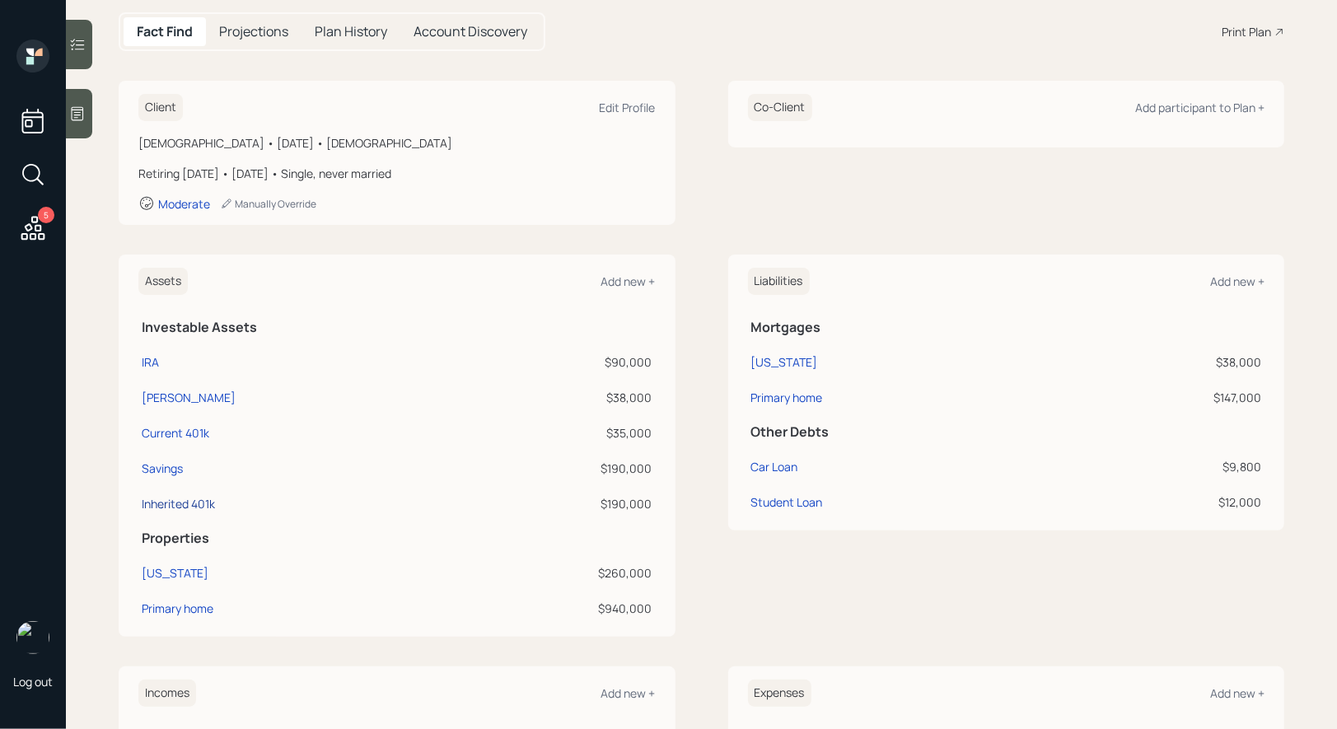
click at [183, 505] on div "Inherited 401k" at bounding box center [178, 503] width 73 height 17
select select "company_sponsored"
select select "balanced"
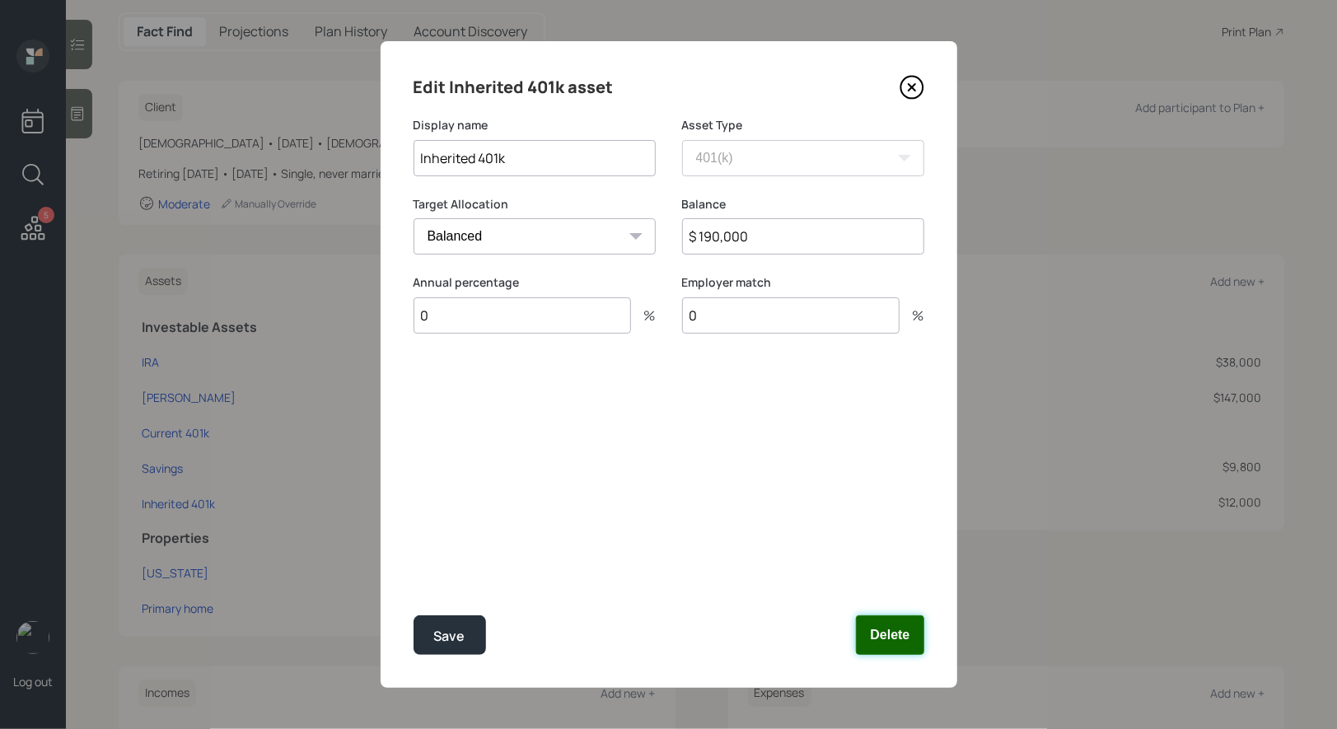
click at [900, 630] on button "Delete" at bounding box center [890, 635] width 68 height 40
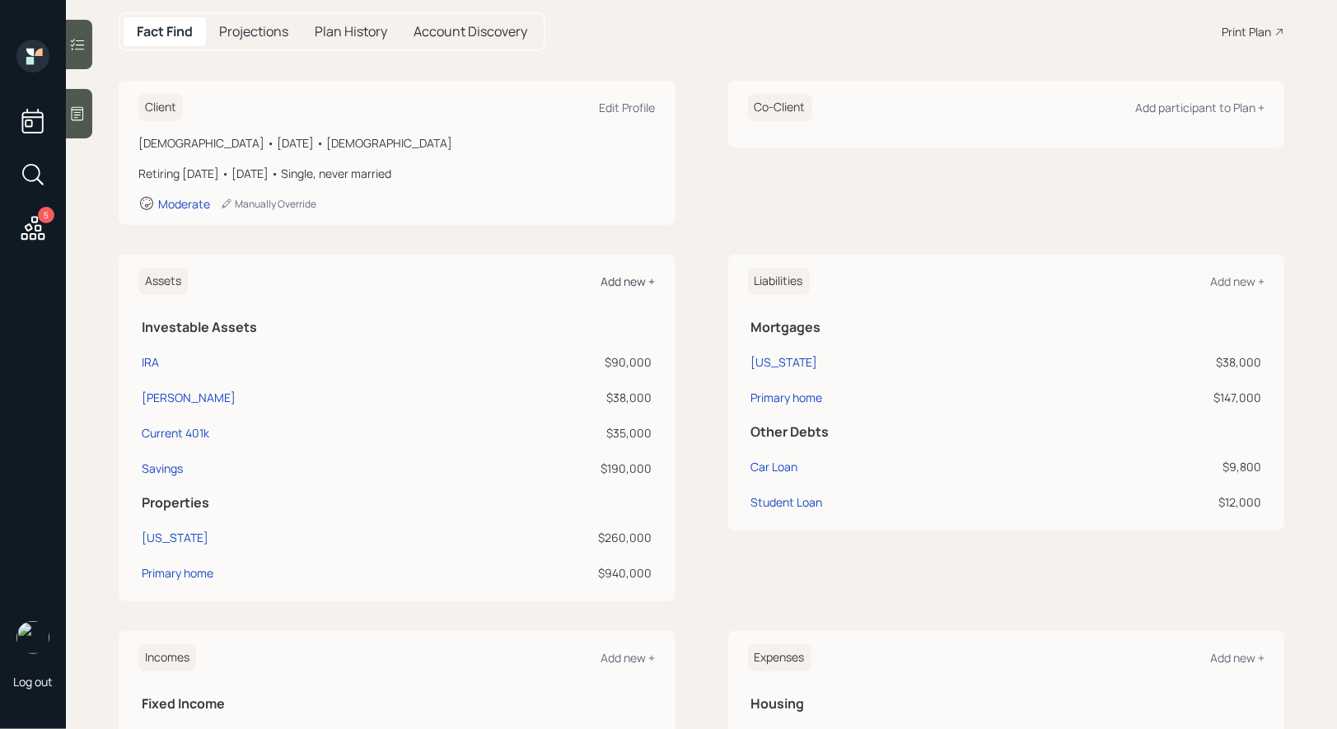
click at [637, 273] on div "Add new +" at bounding box center [628, 281] width 54 height 16
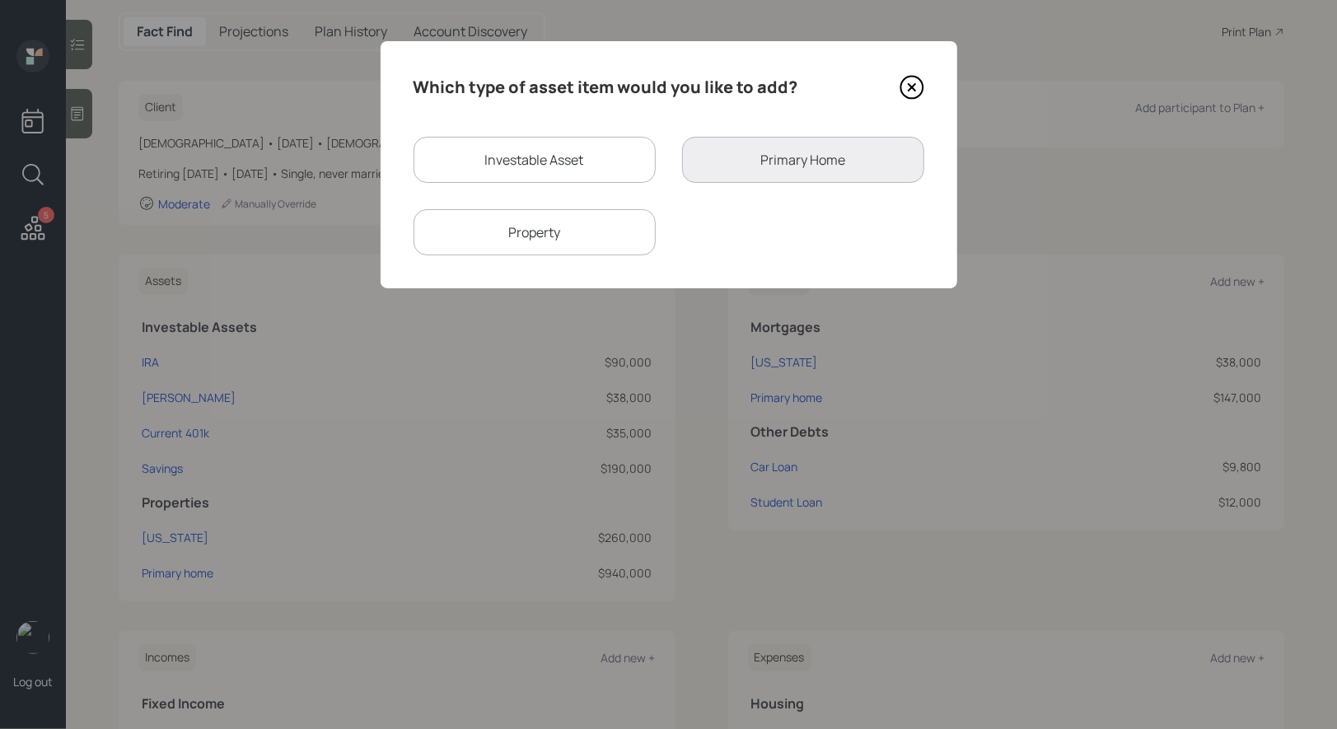
click at [556, 157] on div "Investable Asset" at bounding box center [534, 160] width 242 height 46
select select "taxable"
select select "balanced"
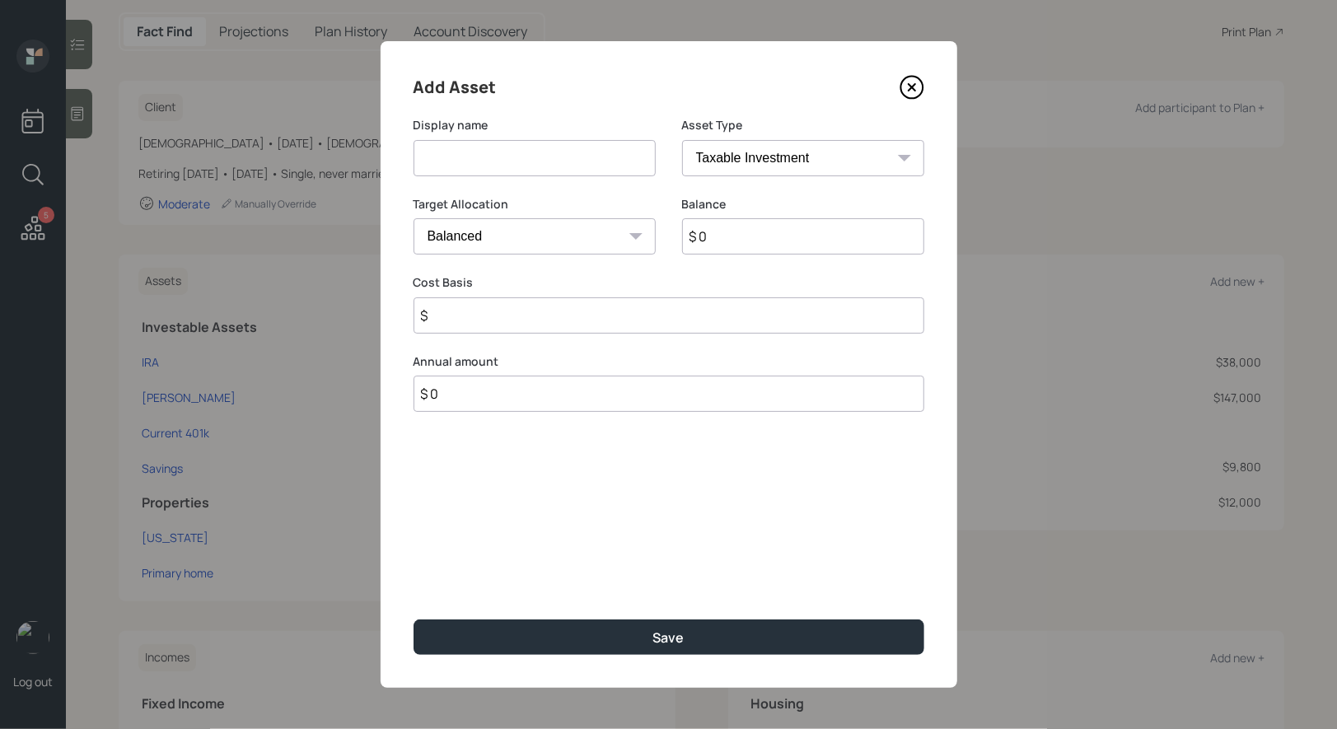
click at [591, 161] on input at bounding box center [534, 158] width 242 height 36
type input "Inherited IRA"
click at [797, 155] on select "SEP IRA IRA Roth IRA 401(k) Roth 401(k) 403(b) Roth 403(b) 457(b) Roth 457(b) H…" at bounding box center [803, 158] width 242 height 36
select select "ira"
click at [682, 140] on select "SEP IRA IRA Roth IRA 401(k) Roth 401(k) 403(b) Roth 403(b) 457(b) Roth 457(b) H…" at bounding box center [803, 158] width 242 height 36
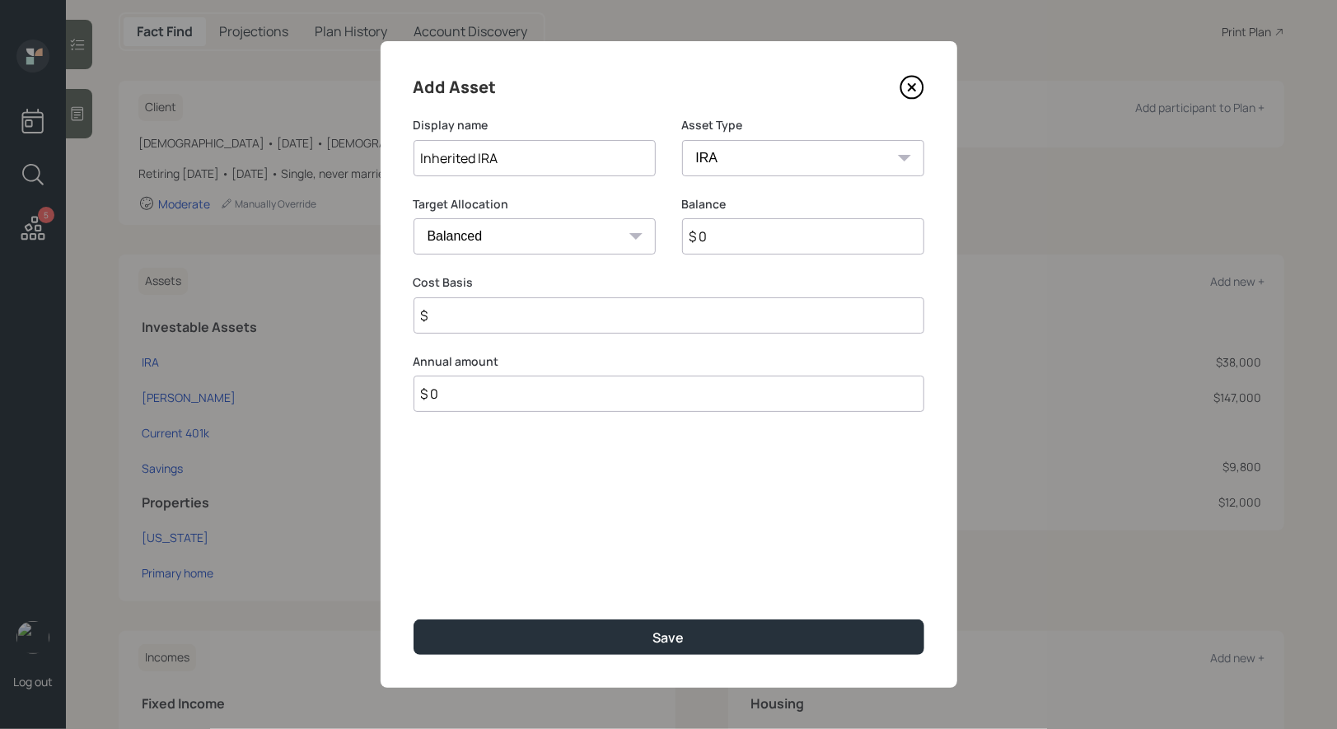
type input "$"
click at [747, 228] on input "$ 0" at bounding box center [803, 236] width 242 height 36
type input "$ 780,000"
click at [506, 324] on input "$" at bounding box center [668, 315] width 511 height 36
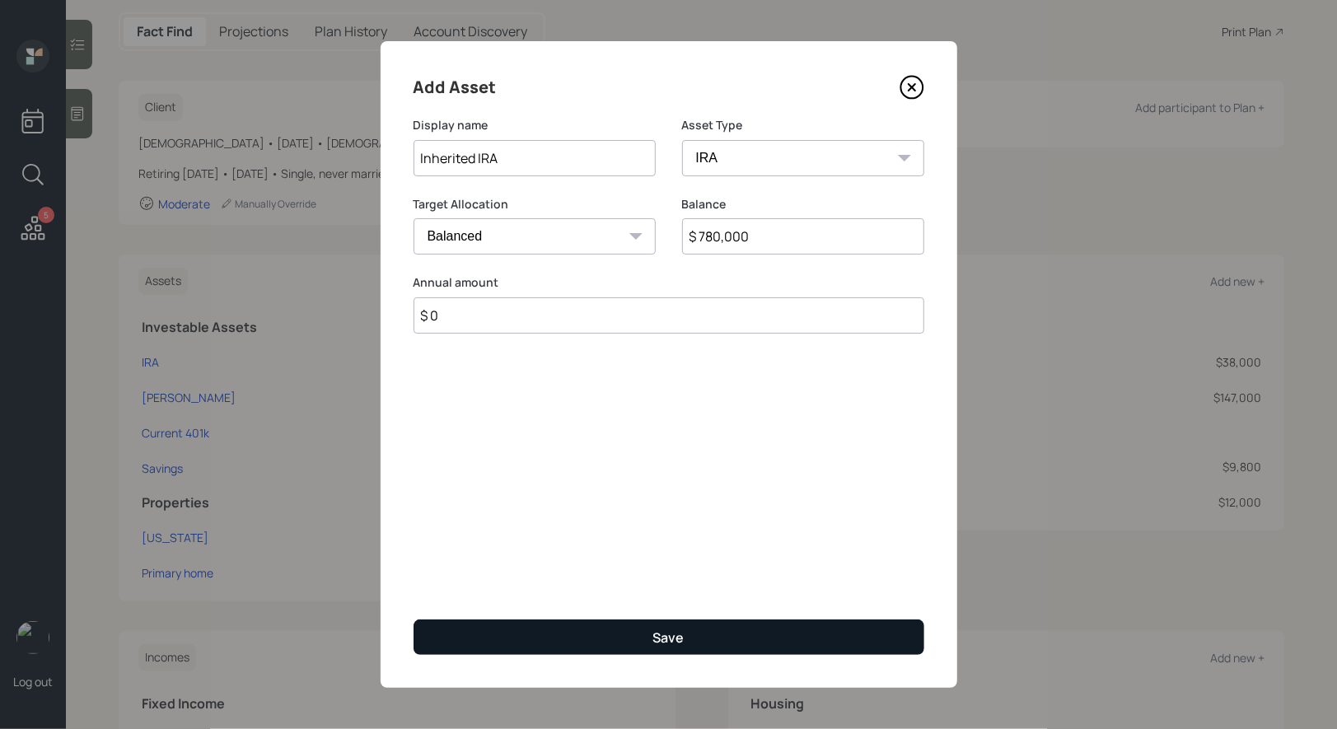
type input "$ 0"
click at [517, 641] on button "Save" at bounding box center [668, 636] width 511 height 35
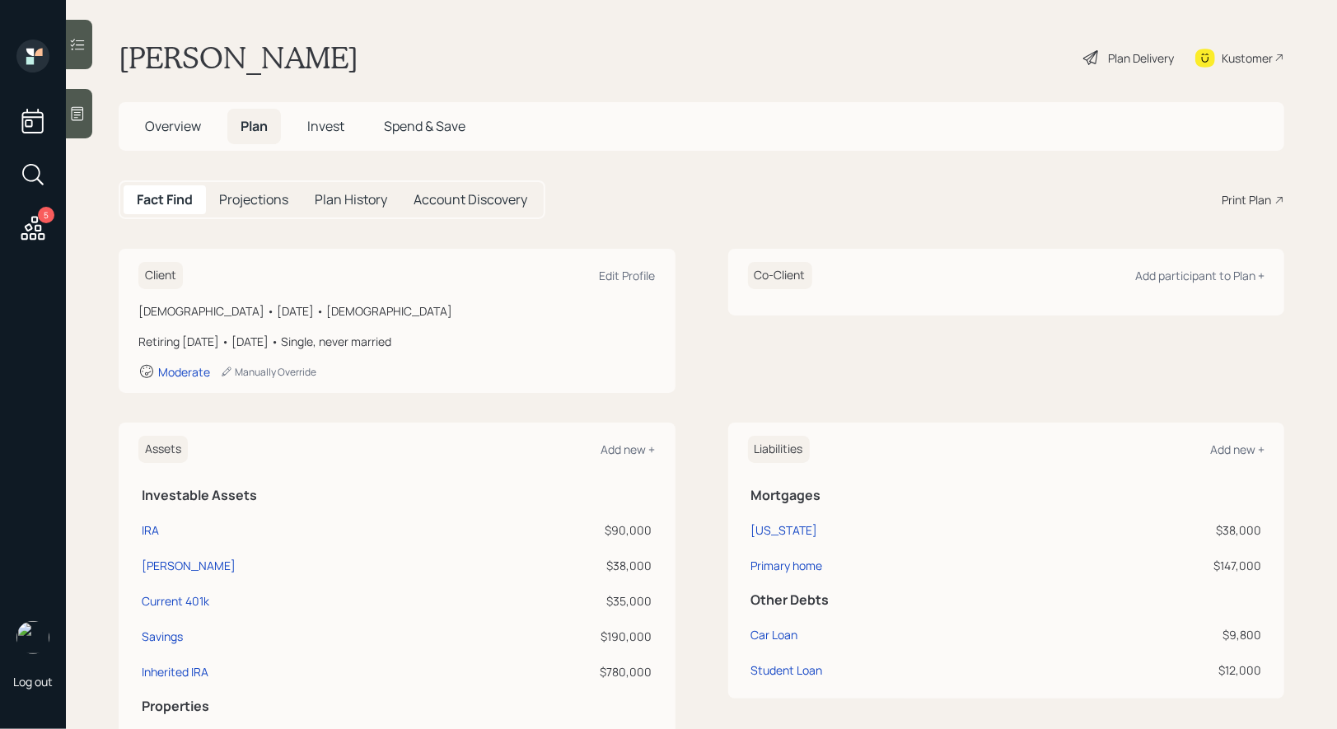
click at [323, 132] on span "Invest" at bounding box center [325, 126] width 37 height 18
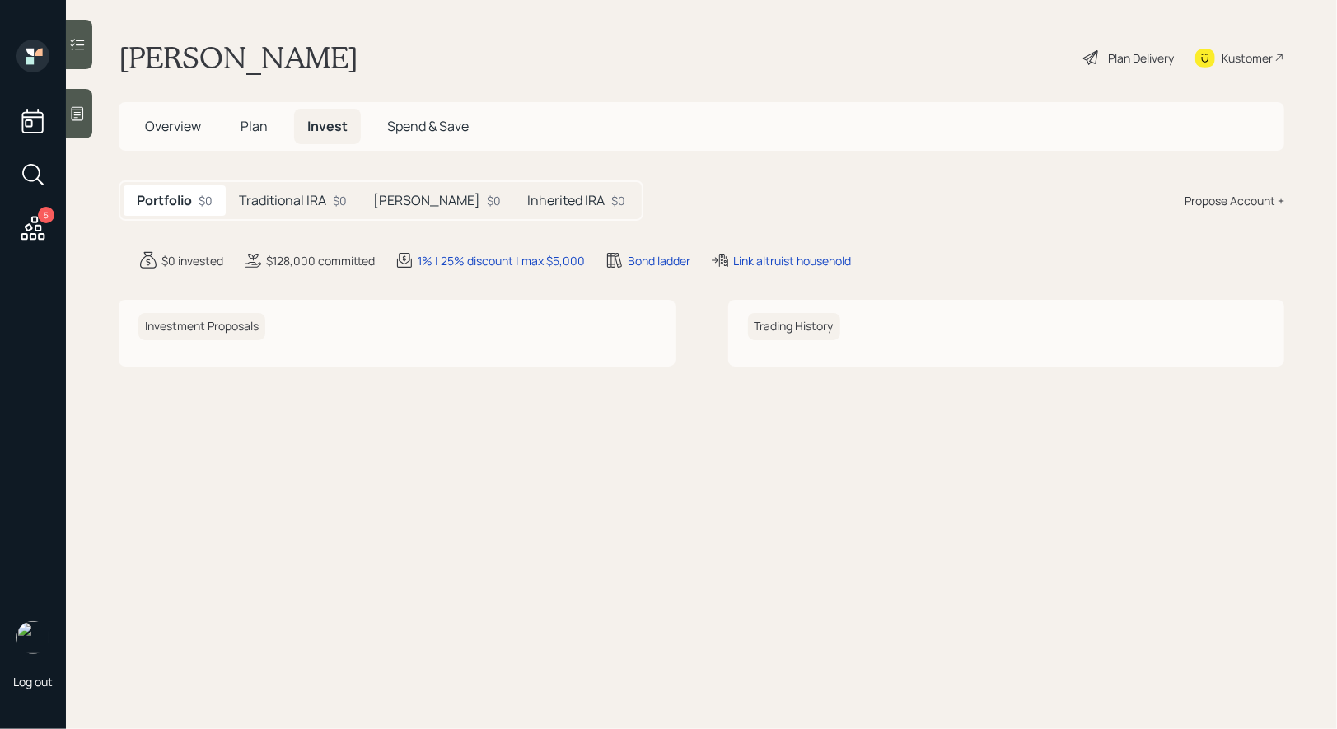
click at [528, 198] on h5 "Inherited IRA" at bounding box center [565, 201] width 77 height 16
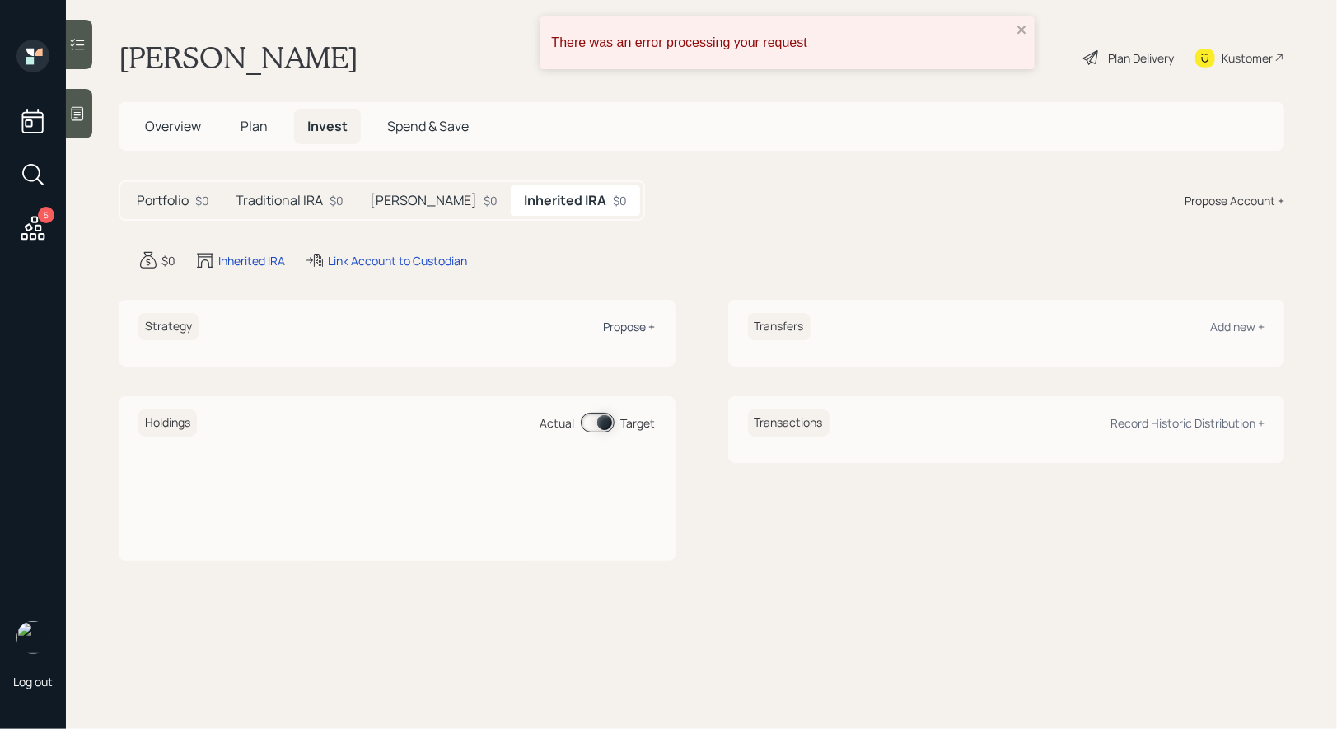
click at [632, 324] on div "Propose +" at bounding box center [630, 327] width 52 height 16
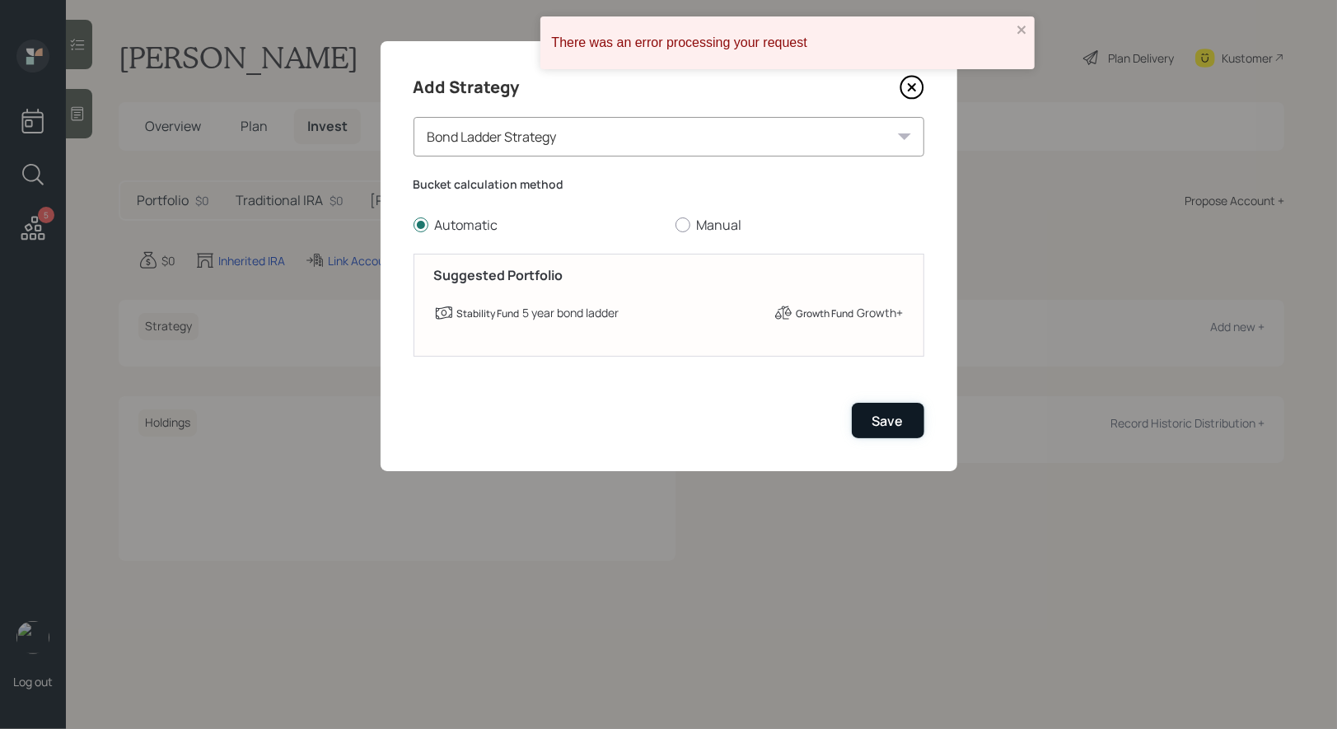
click at [875, 423] on div "Save" at bounding box center [887, 421] width 31 height 18
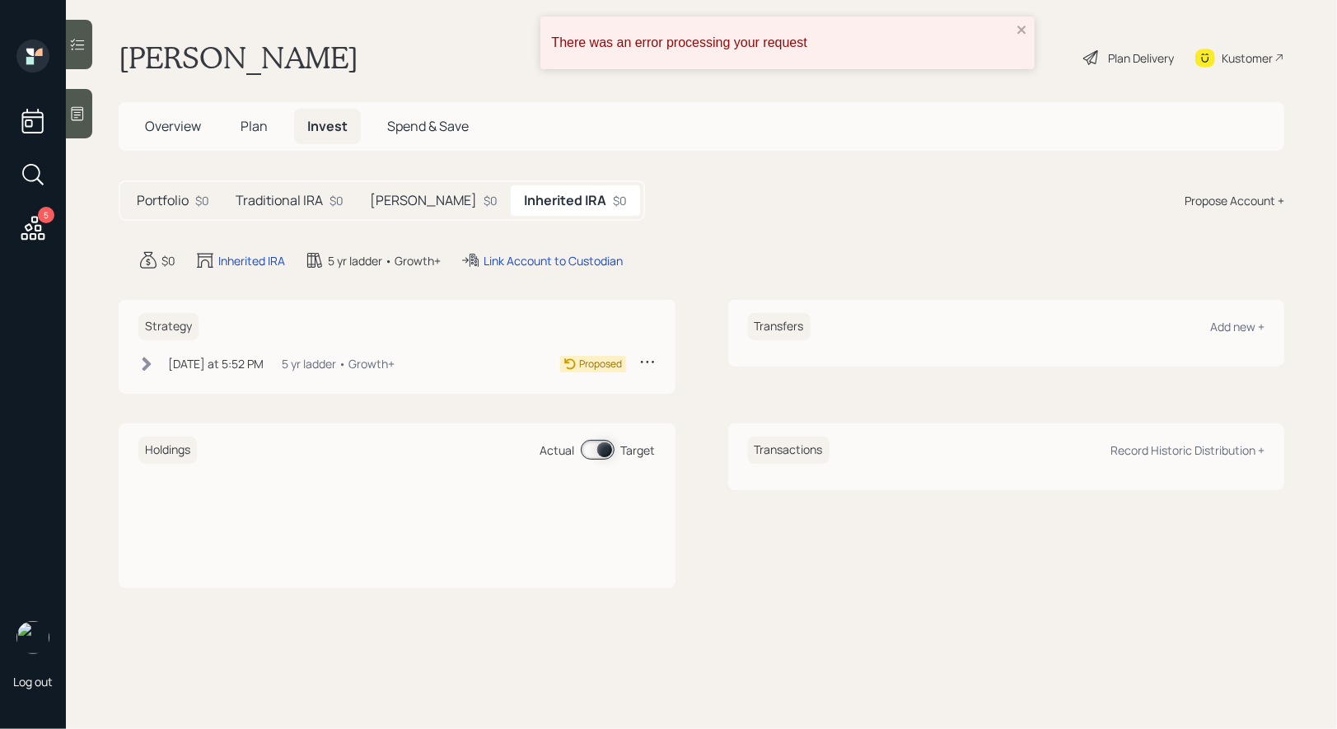
click at [1242, 316] on div "Transfers Add new +" at bounding box center [1006, 326] width 517 height 27
click at [1244, 320] on div "Add new +" at bounding box center [1237, 327] width 54 height 16
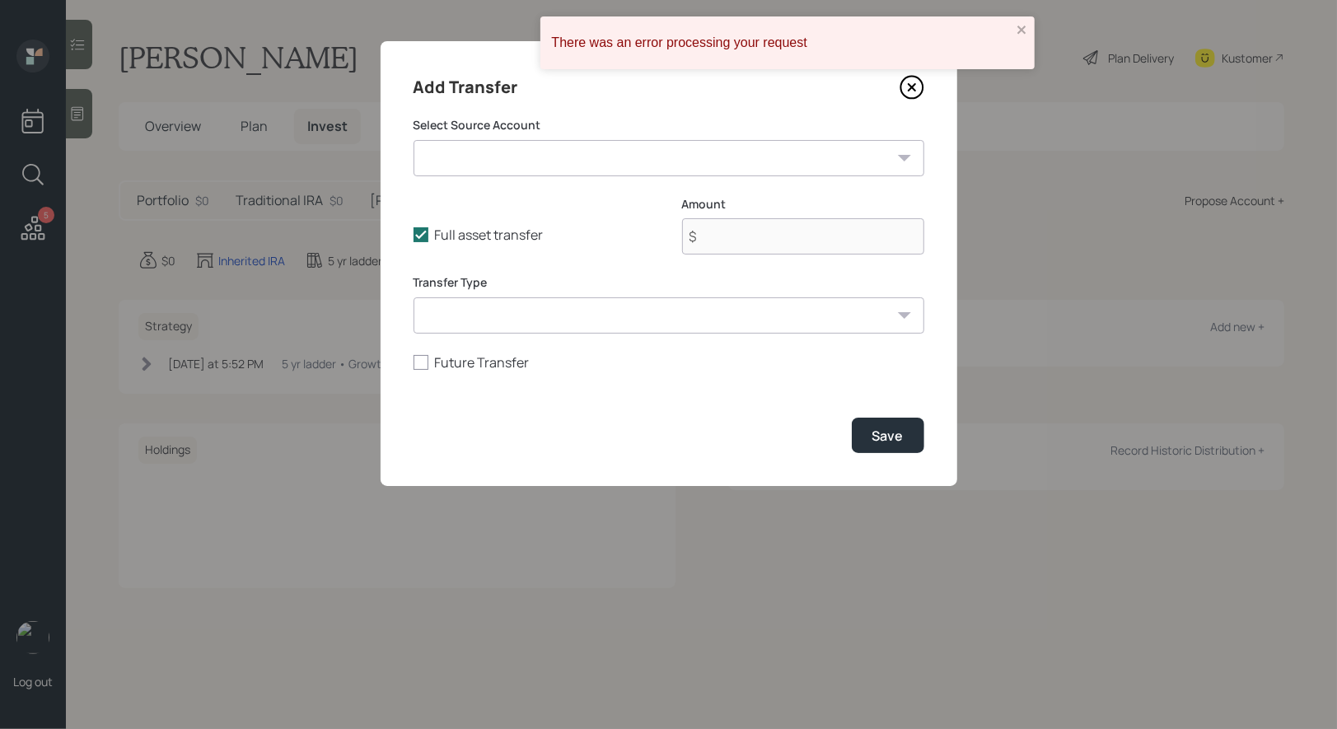
click at [668, 156] on select "IRA ($90,000 | IRA) Roth IRA ($38,000 | Roth IRA) Current 401k ($35,000 | 401(k…" at bounding box center [668, 158] width 511 height 36
select select "b1918f07-d8d4-4d1c-8393-eb49c15ec275"
click at [413, 140] on select "IRA ($90,000 | IRA) Roth IRA ($38,000 | Roth IRA) Current 401k ($35,000 | 401(k…" at bounding box center [668, 158] width 511 height 36
type input "$ 780,000"
click at [631, 317] on select "ACAT Transfer Non ACAT Transfer Capitalize Rollover Rollover Deposit" at bounding box center [668, 315] width 511 height 36
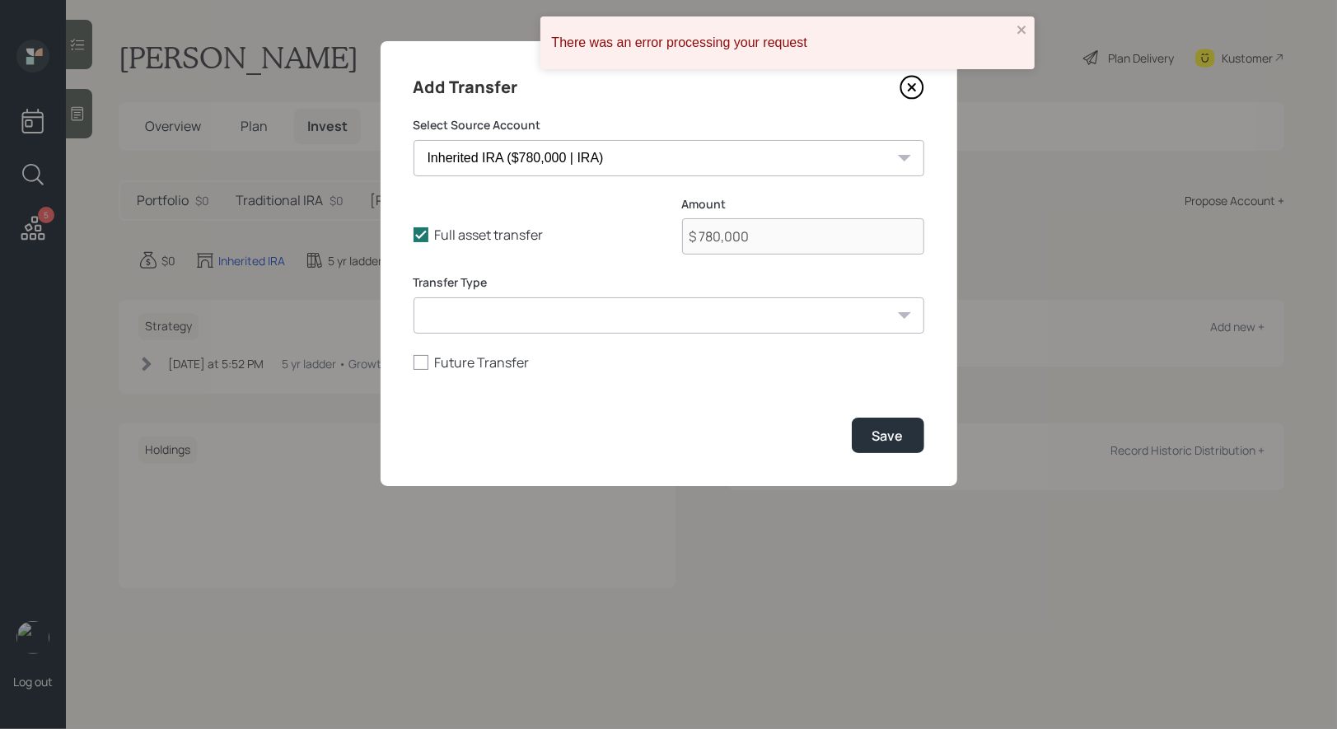
select select "acat_transfer"
click at [413, 297] on select "ACAT Transfer Non ACAT Transfer Capitalize Rollover Rollover Deposit" at bounding box center [668, 315] width 511 height 36
click at [901, 440] on div "Save" at bounding box center [887, 436] width 31 height 18
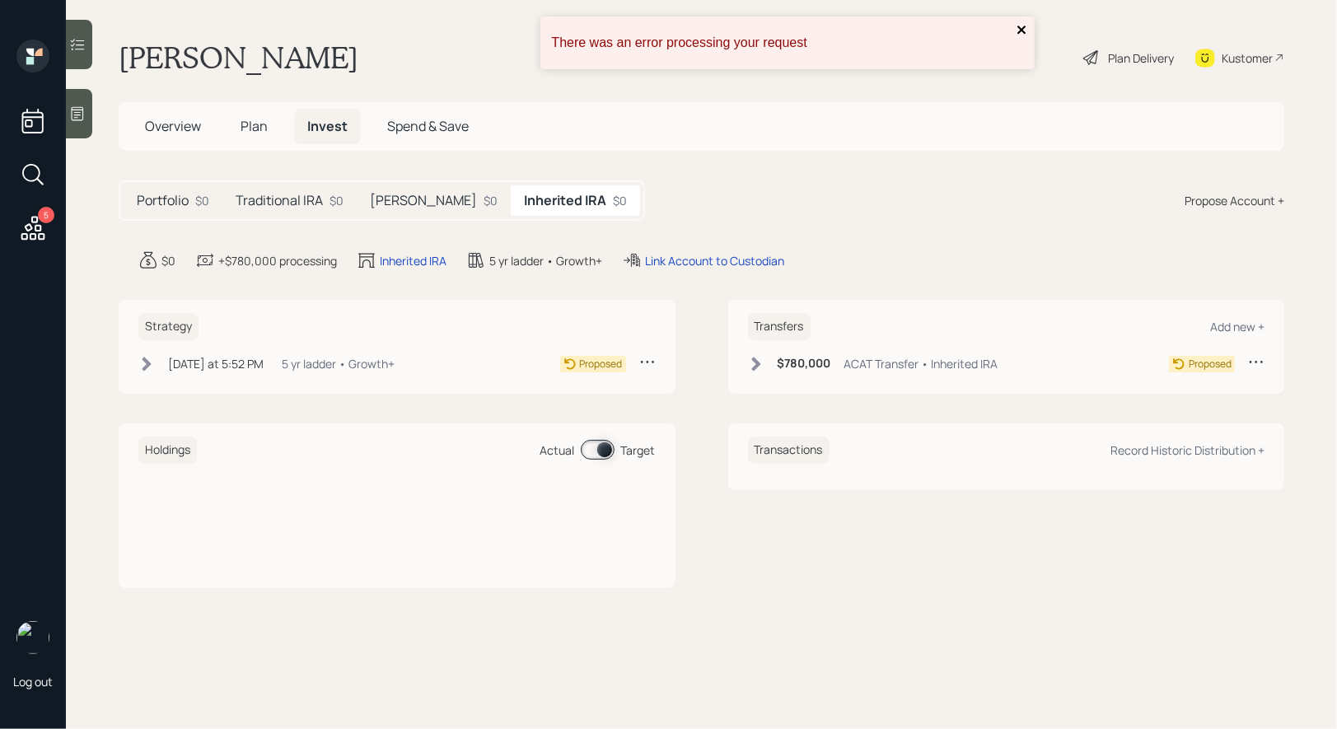
click at [1023, 26] on icon "close" at bounding box center [1022, 29] width 12 height 13
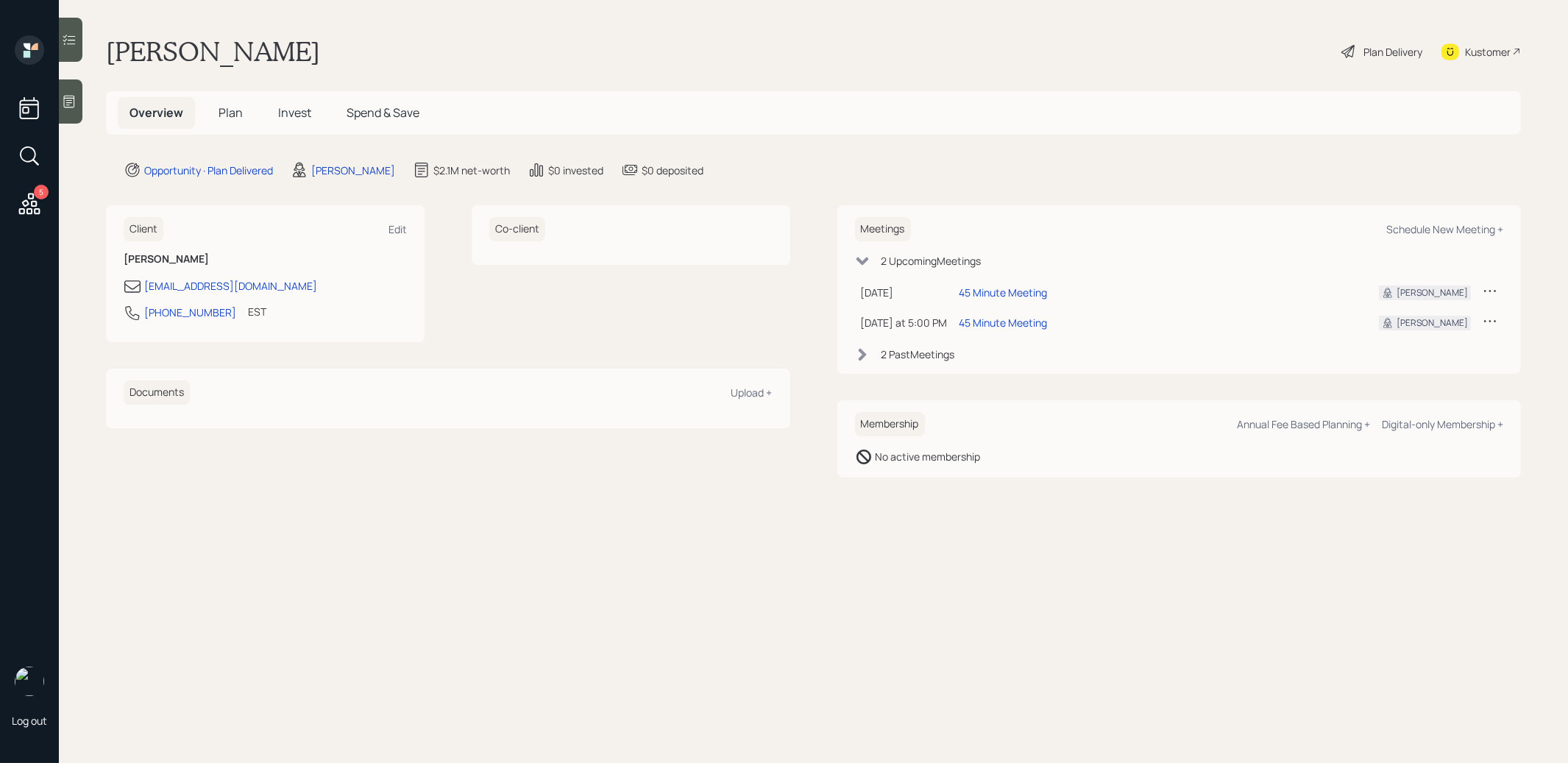
click at [225, 111] on span "Plan" at bounding box center [231, 113] width 24 height 16
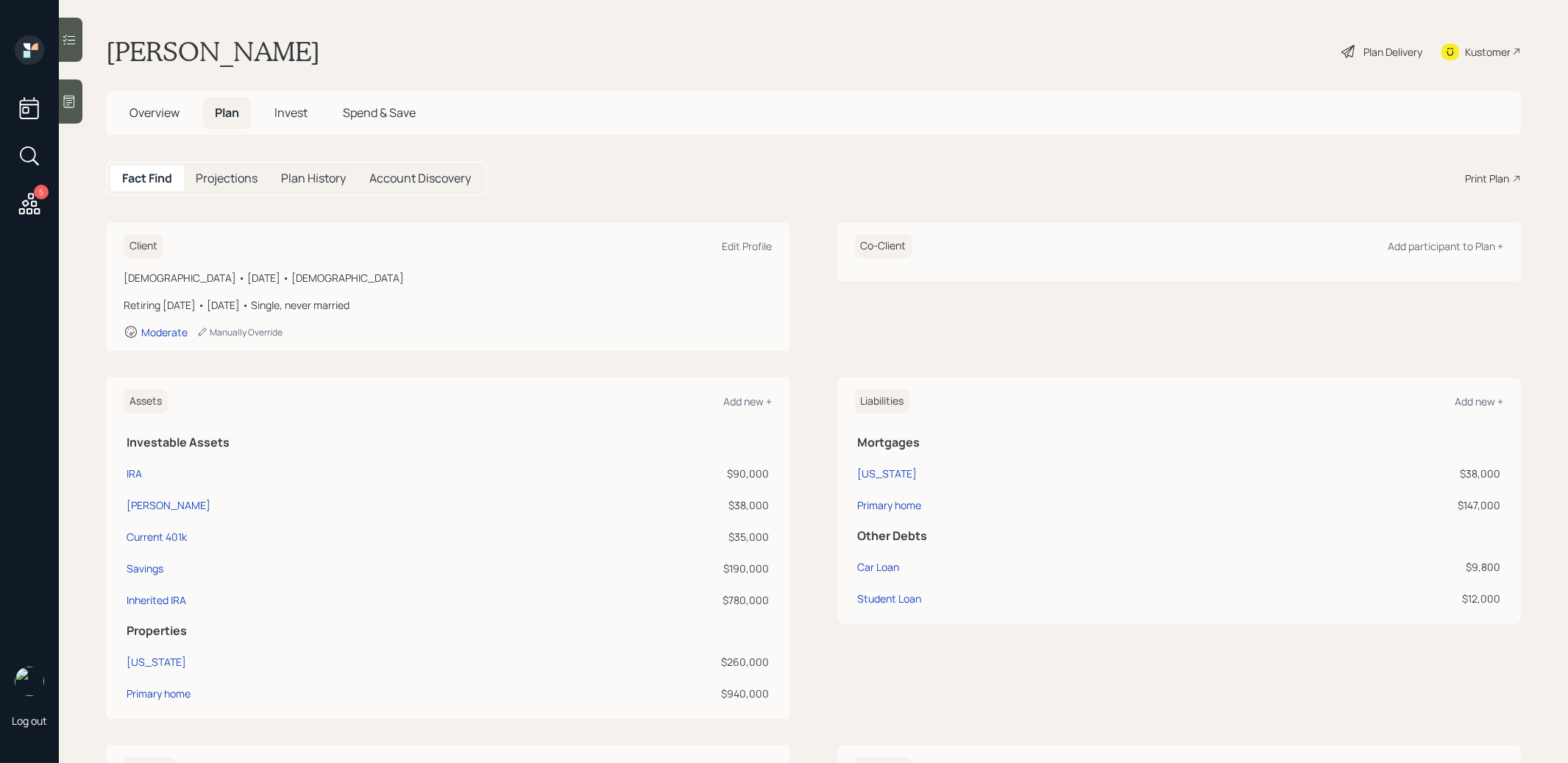
click at [1486, 174] on div "Print Plan" at bounding box center [1487, 178] width 44 height 15
